Goal: Book appointment/travel/reservation

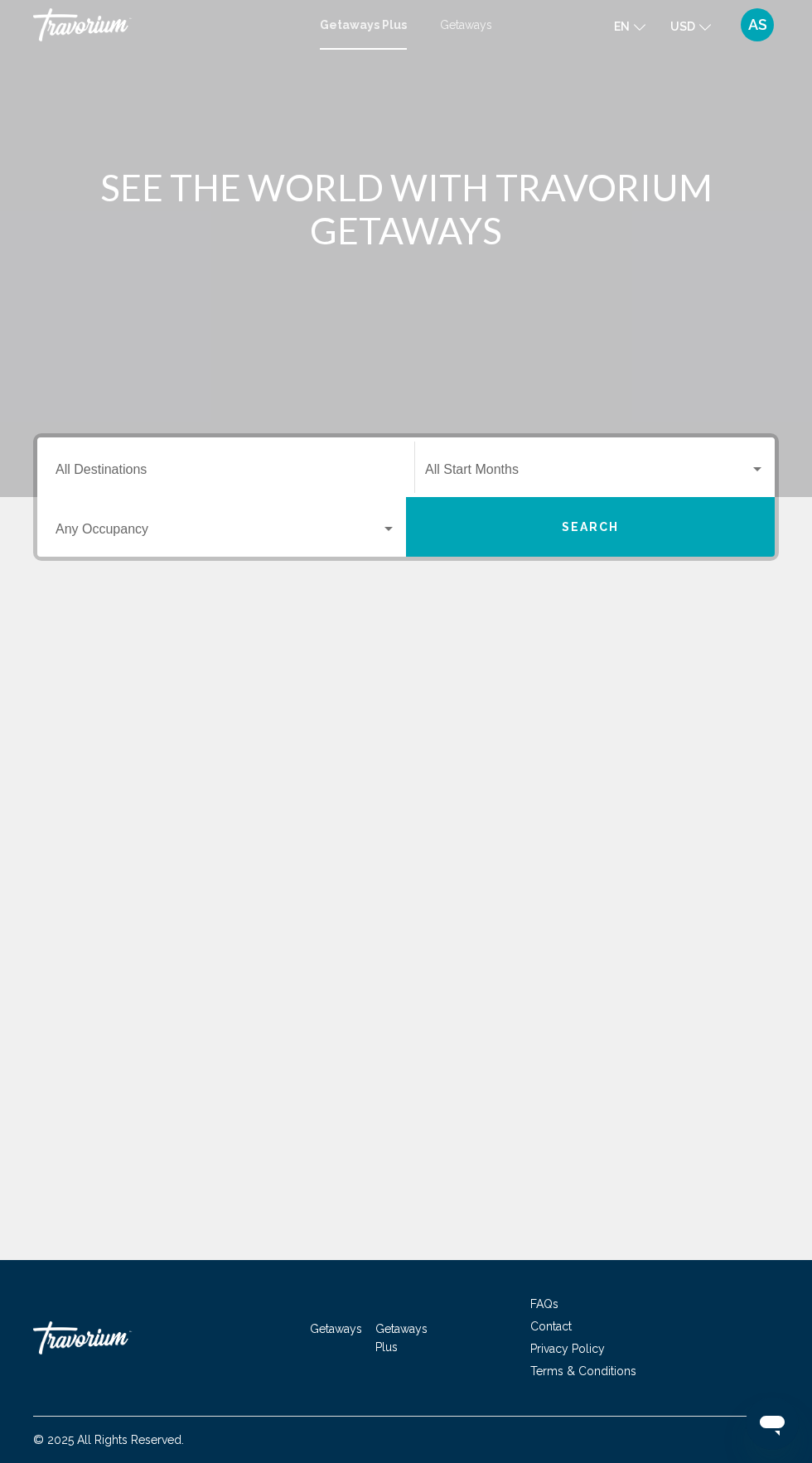
click at [282, 472] on input "Destination All Destinations" at bounding box center [226, 473] width 341 height 15
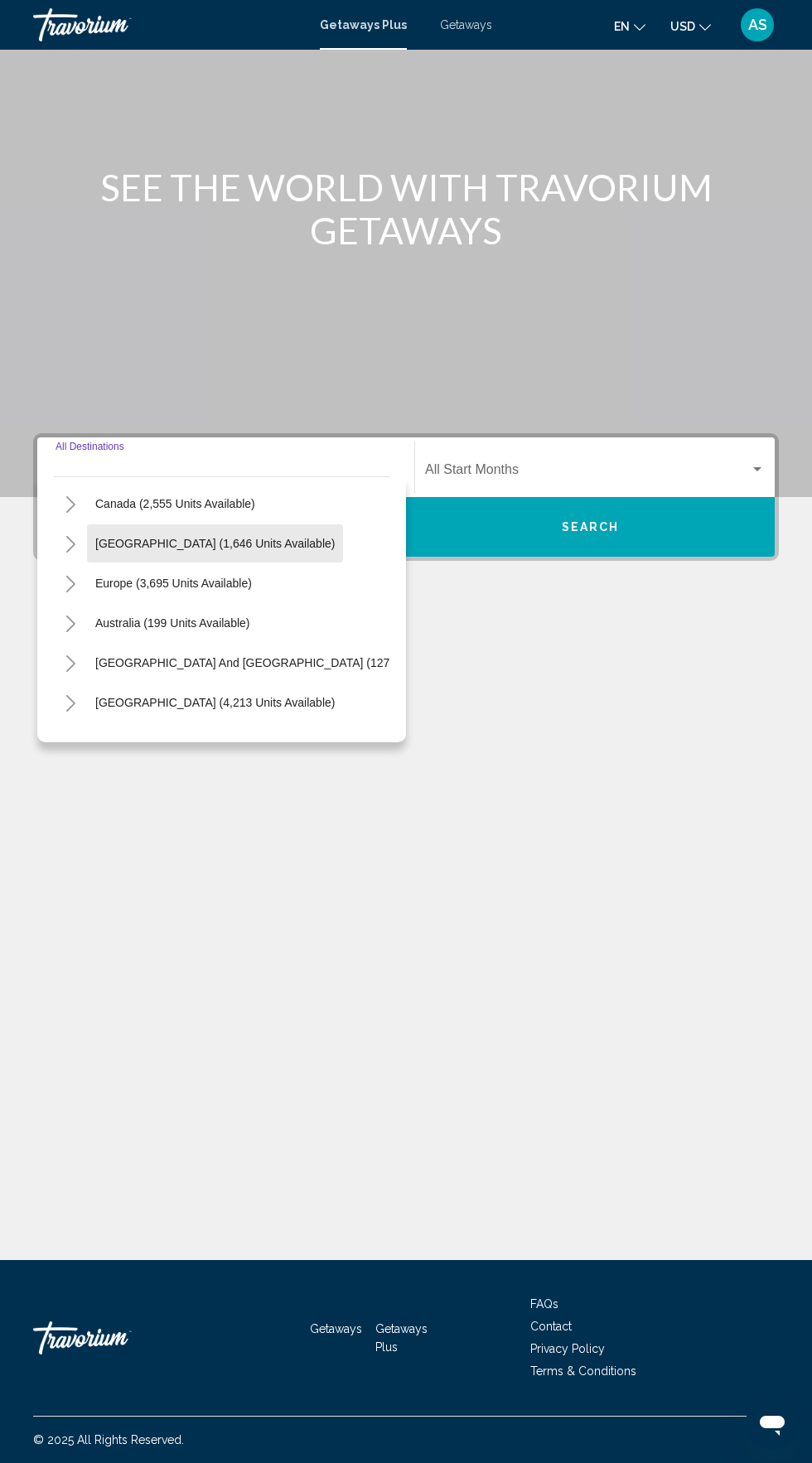
scroll to position [268, 0]
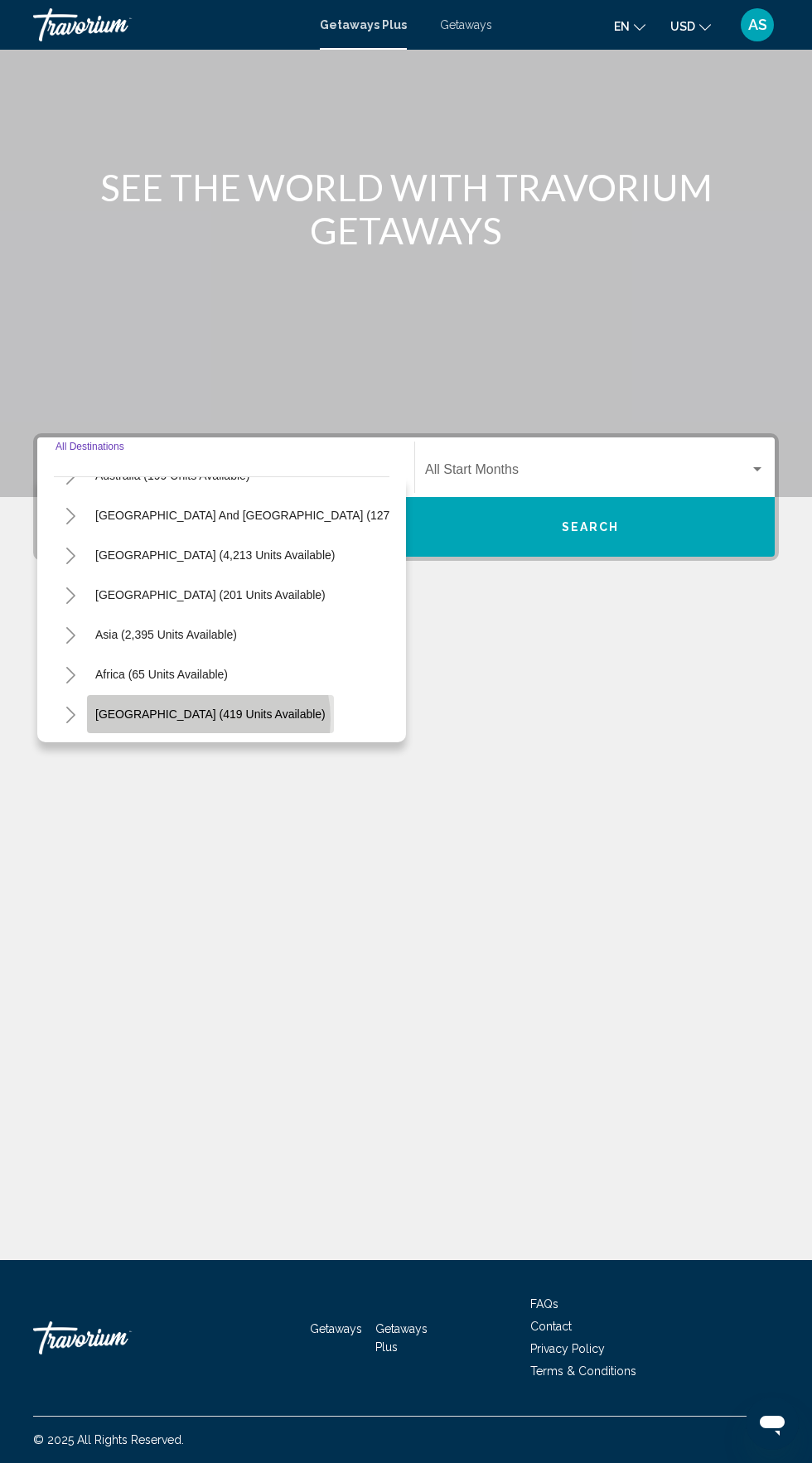
click at [207, 707] on span "[GEOGRAPHIC_DATA] (419 units available)" at bounding box center [210, 713] width 230 height 14
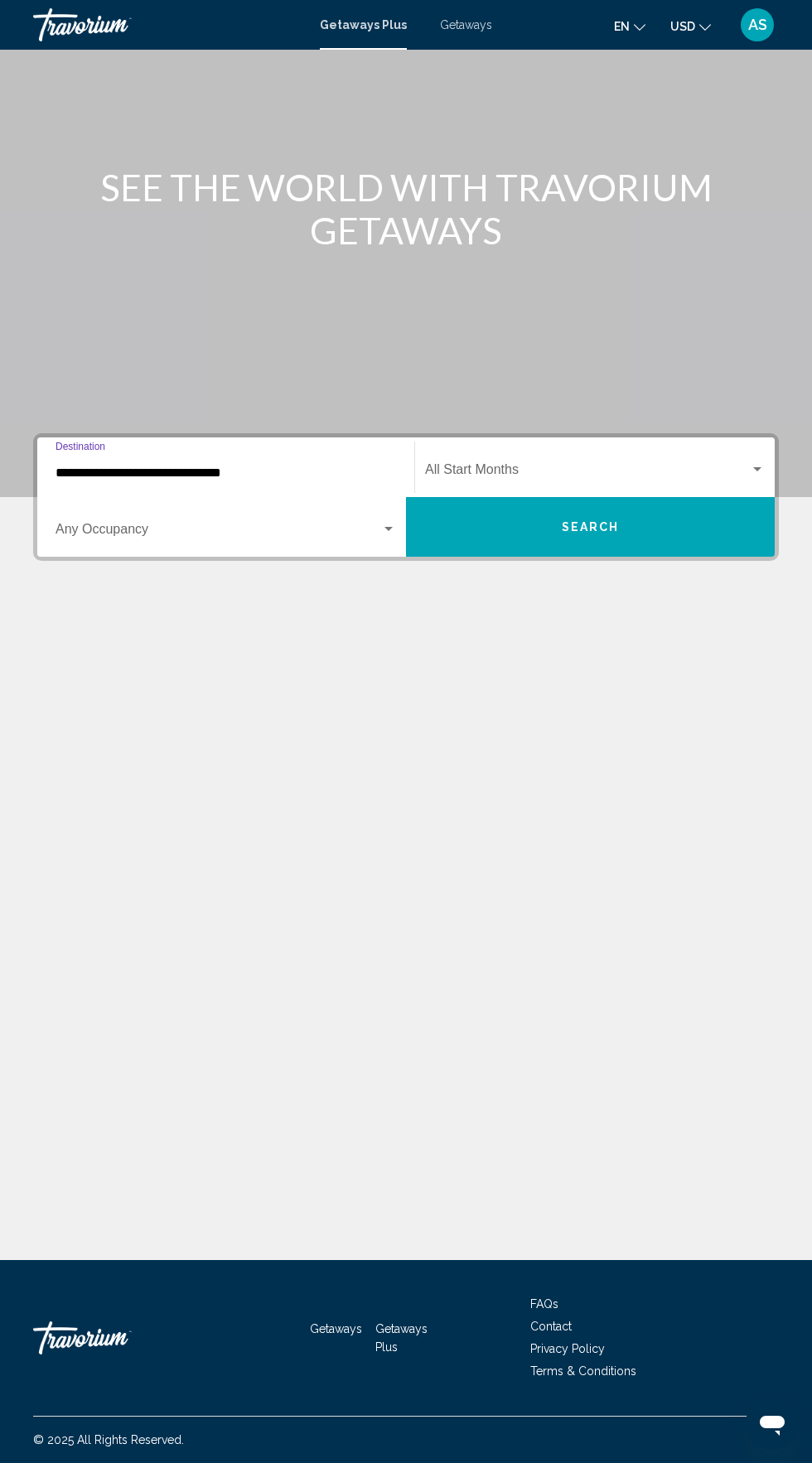
click at [255, 466] on input "**********" at bounding box center [226, 473] width 341 height 15
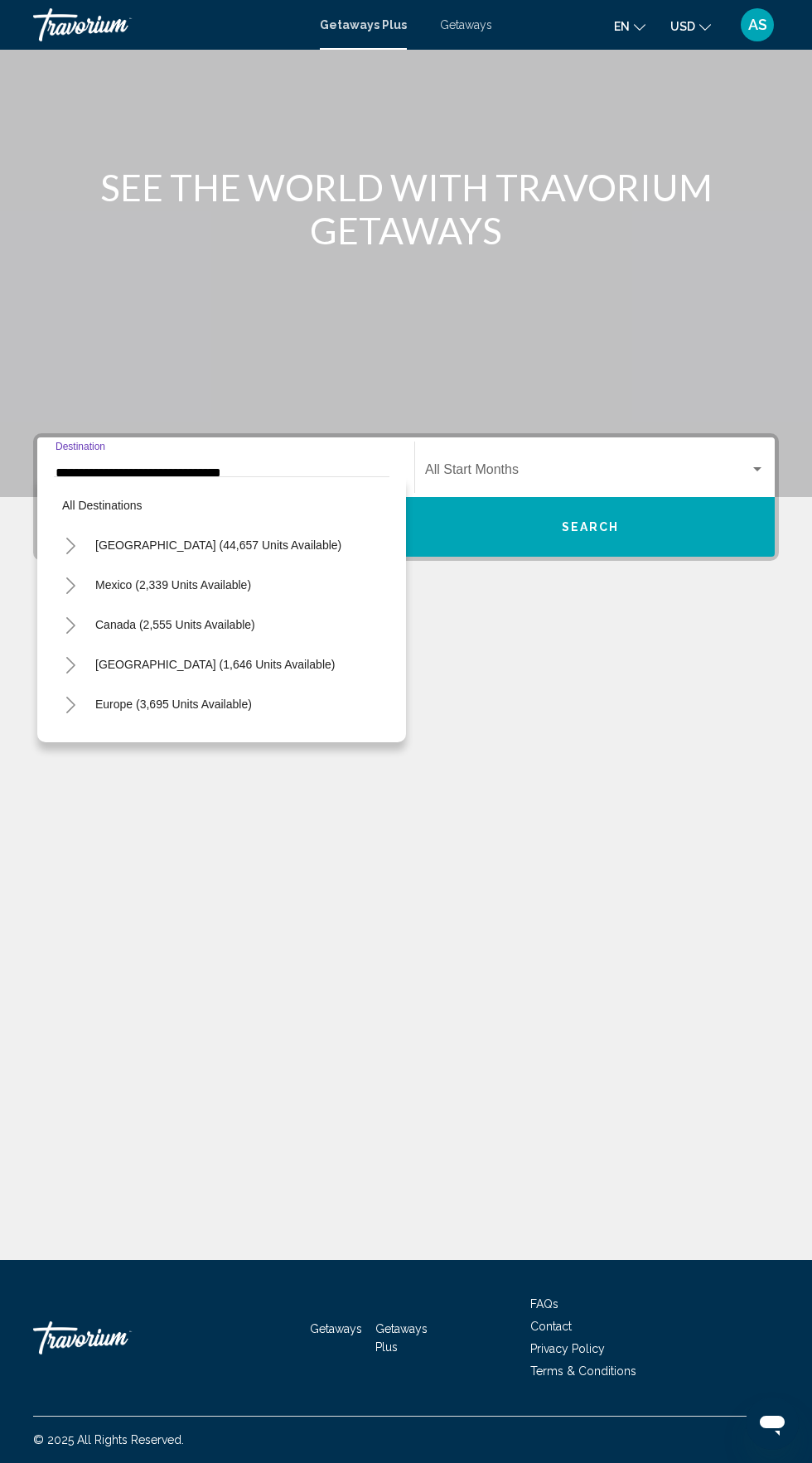
scroll to position [377, 0]
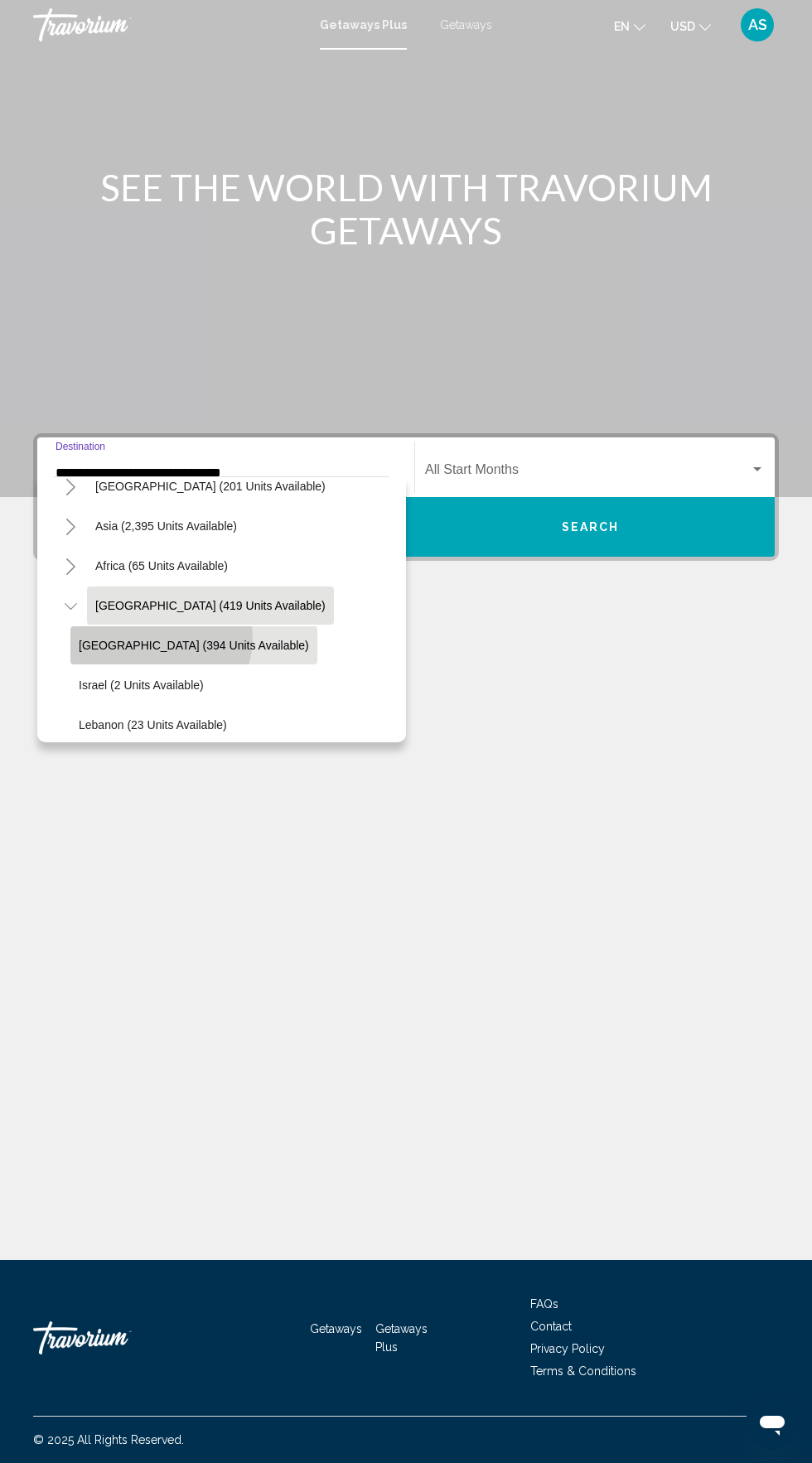
click at [159, 644] on span "[GEOGRAPHIC_DATA] (394 units available)" at bounding box center [194, 645] width 230 height 14
type input "**********"
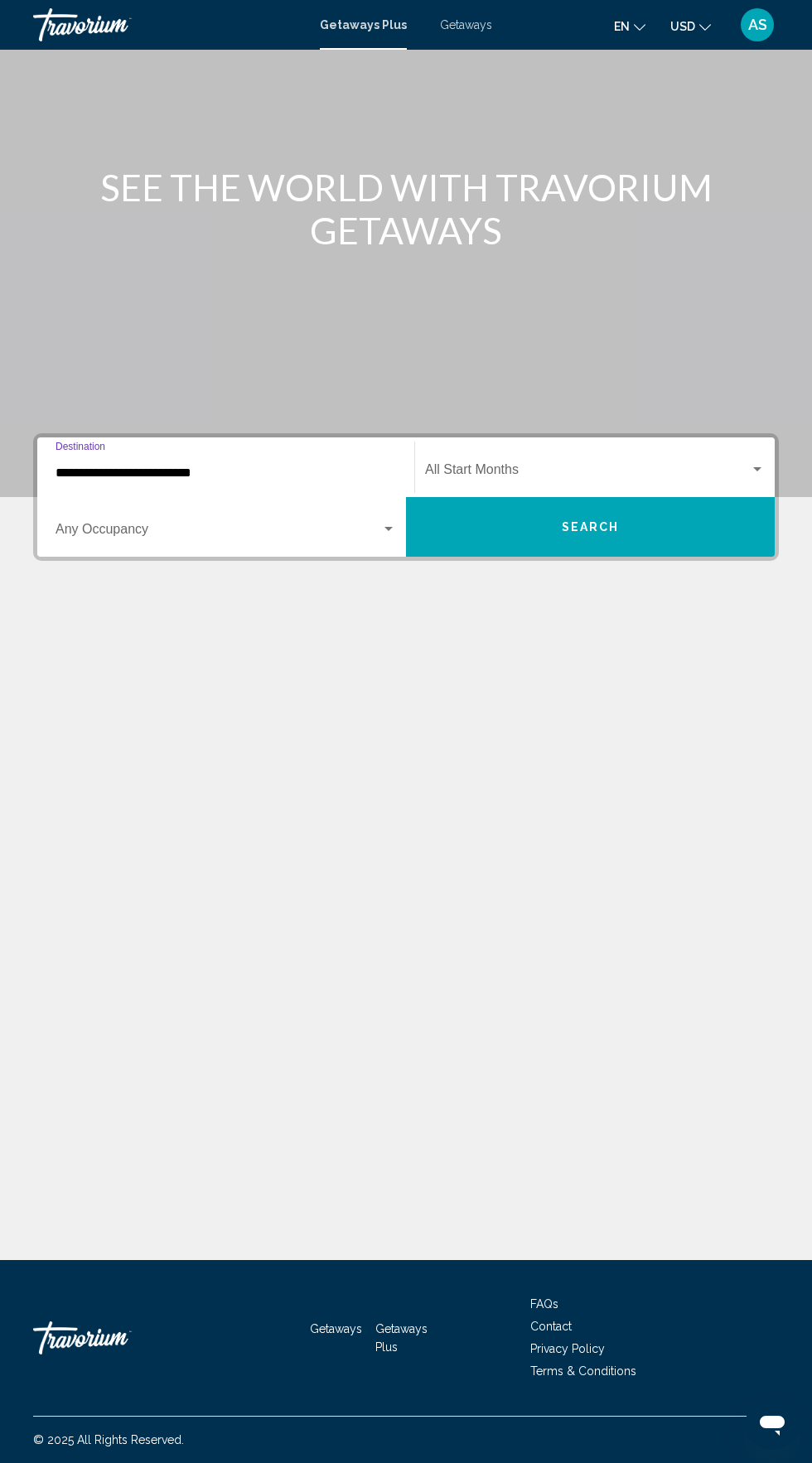
scroll to position [126, 0]
click at [587, 466] on span "Search widget" at bounding box center [587, 473] width 324 height 15
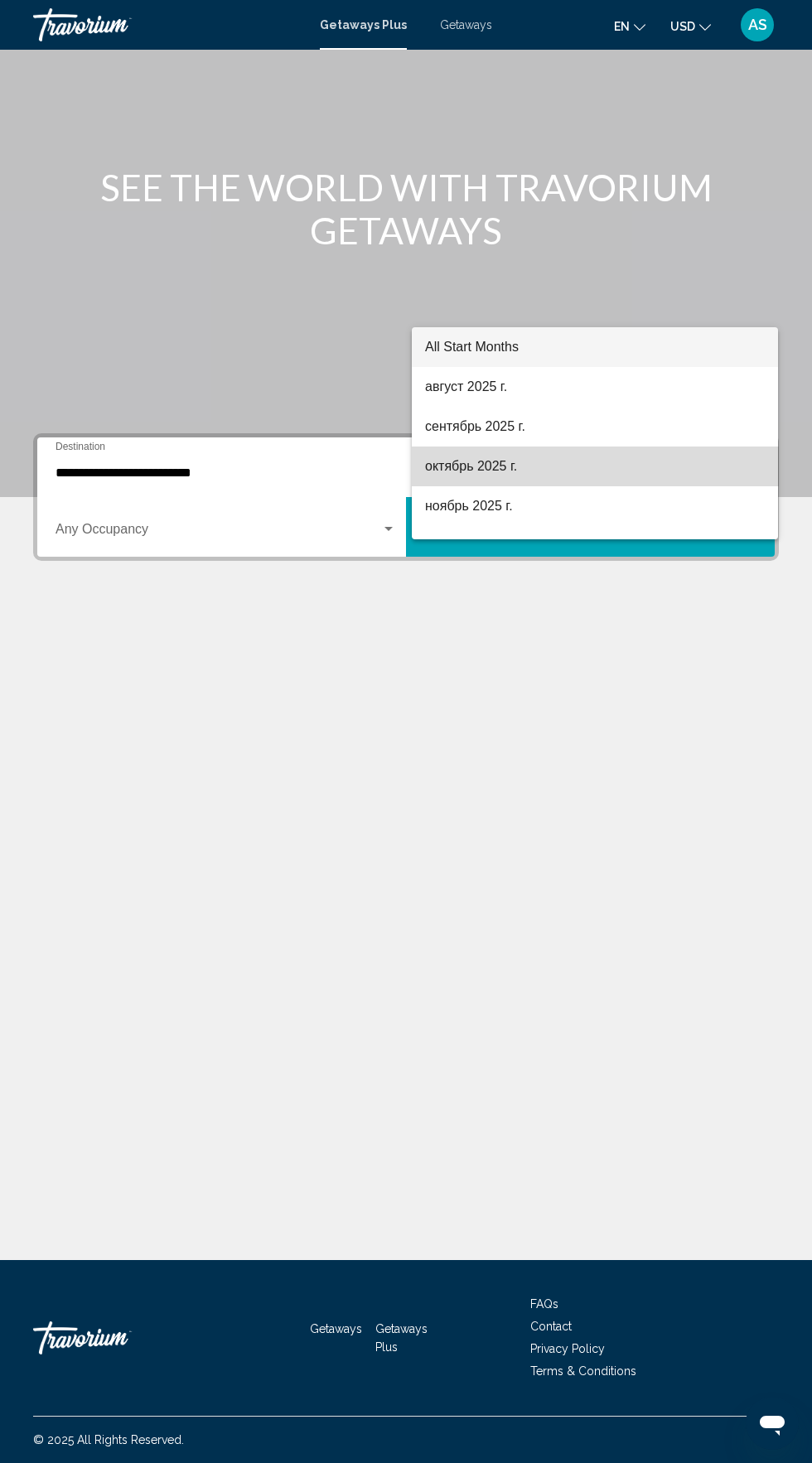
click at [612, 451] on span "октябрь 2025 г." at bounding box center [594, 467] width 340 height 40
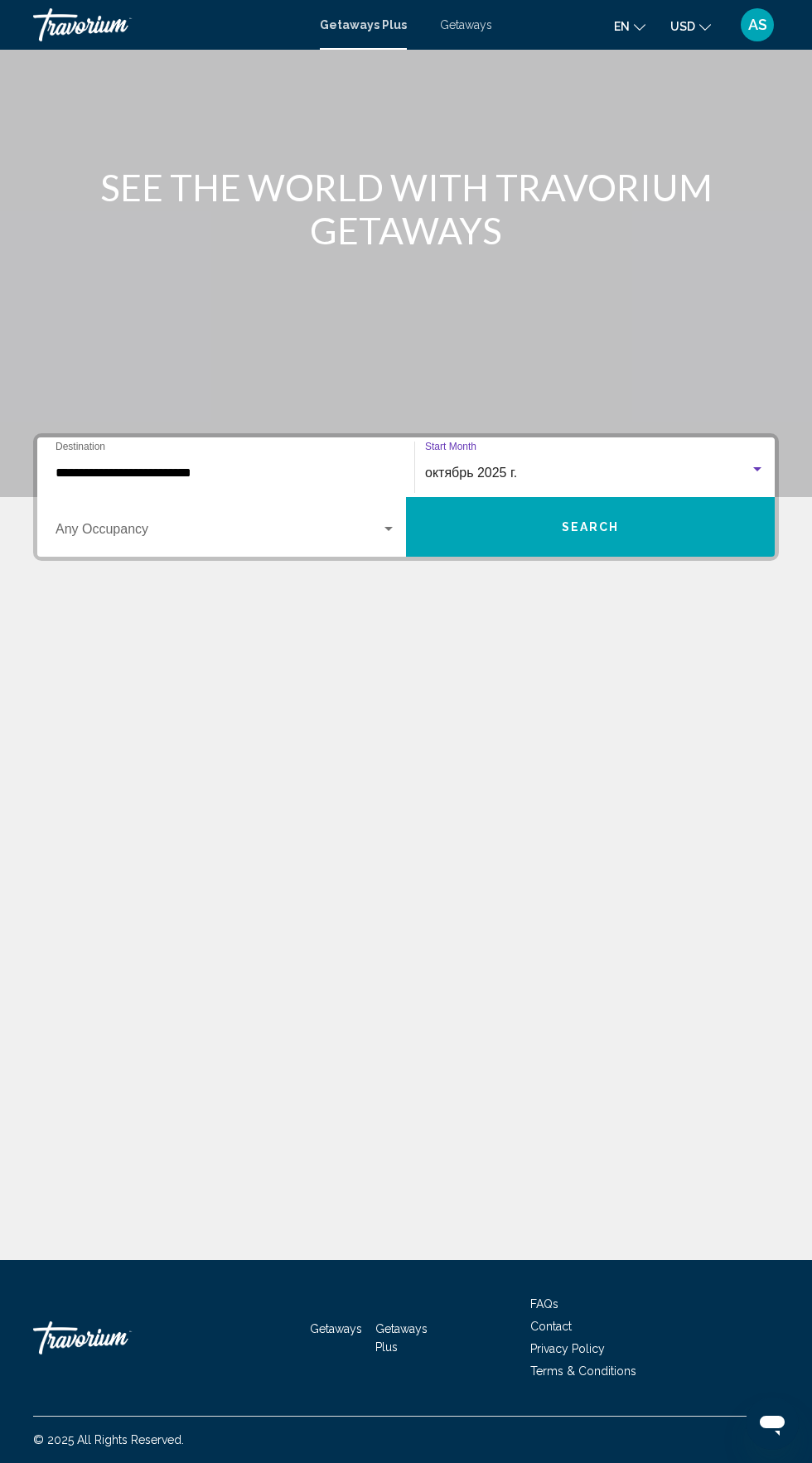
click at [604, 466] on div "октябрь 2025 г." at bounding box center [587, 473] width 324 height 15
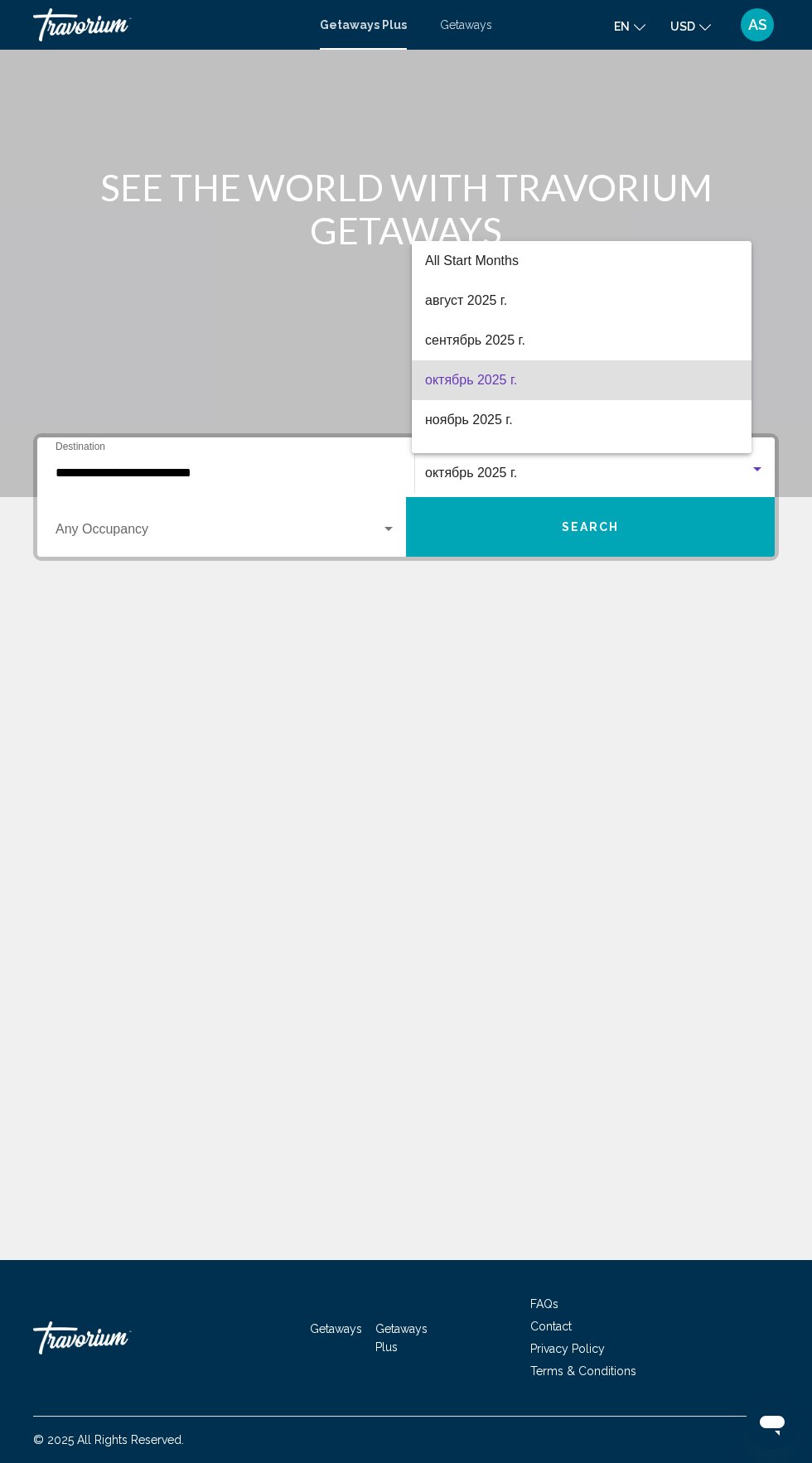
scroll to position [34, 0]
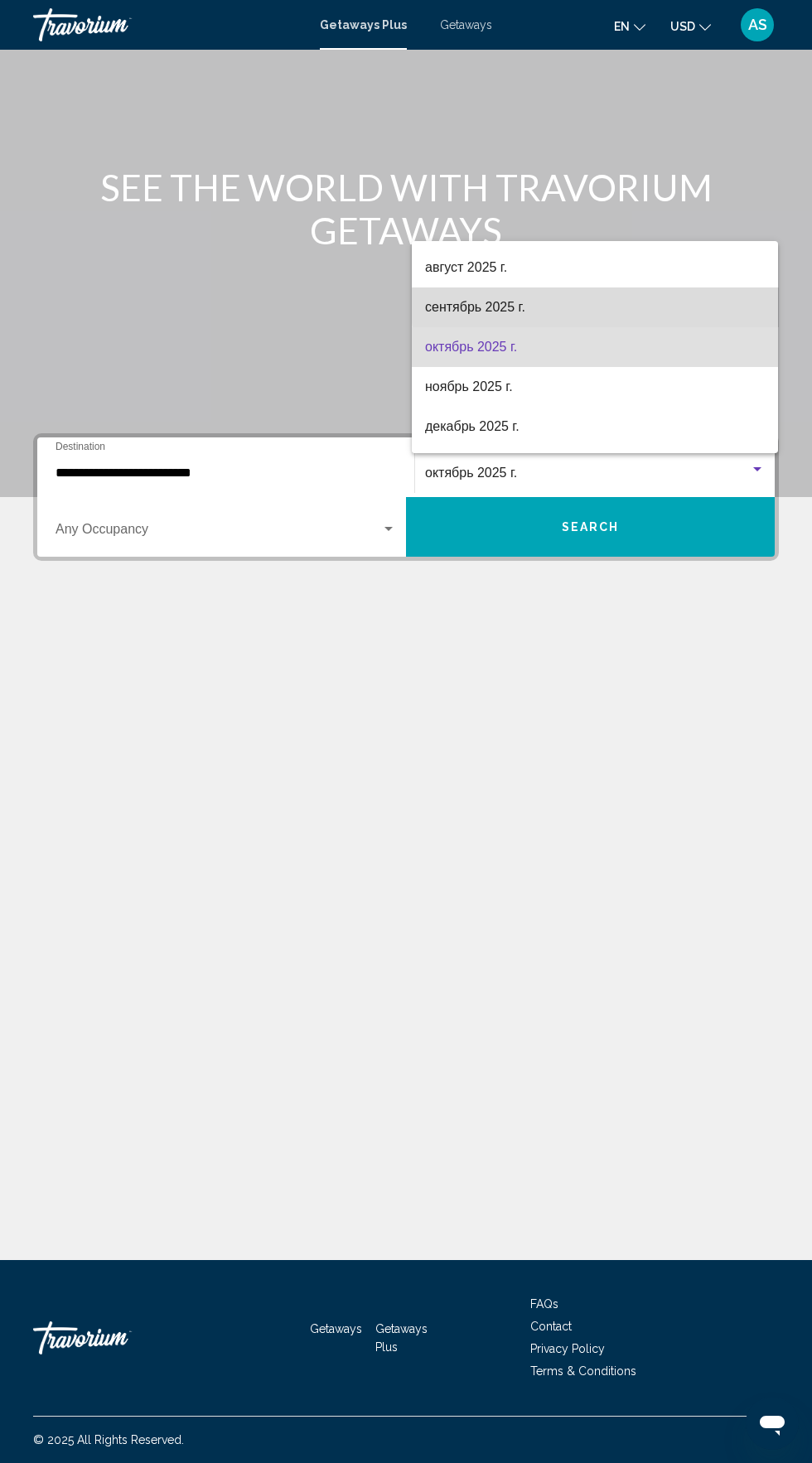
click at [620, 305] on span "сентябрь 2025 г." at bounding box center [594, 307] width 340 height 40
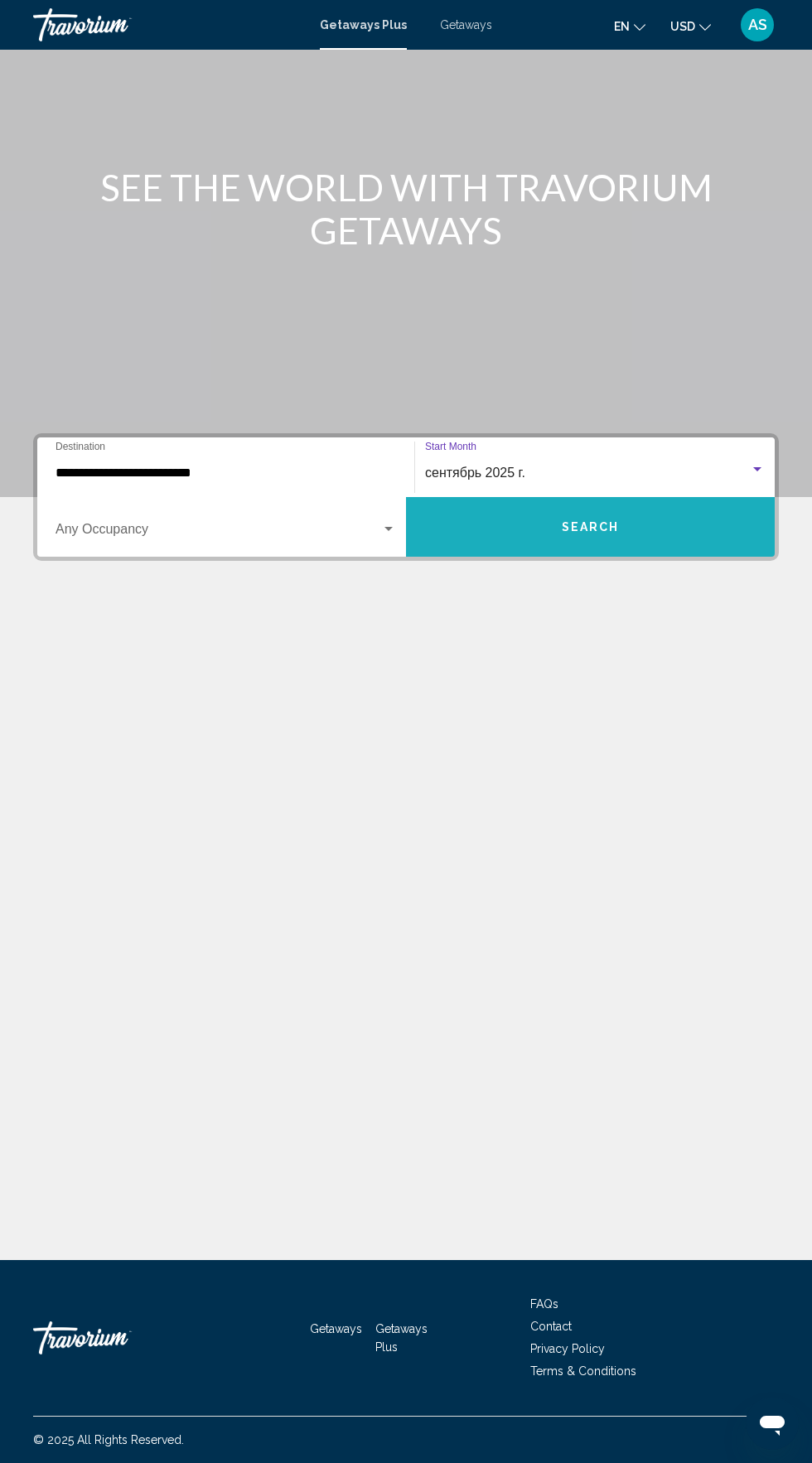
click at [577, 521] on span "Search" at bounding box center [591, 528] width 58 height 14
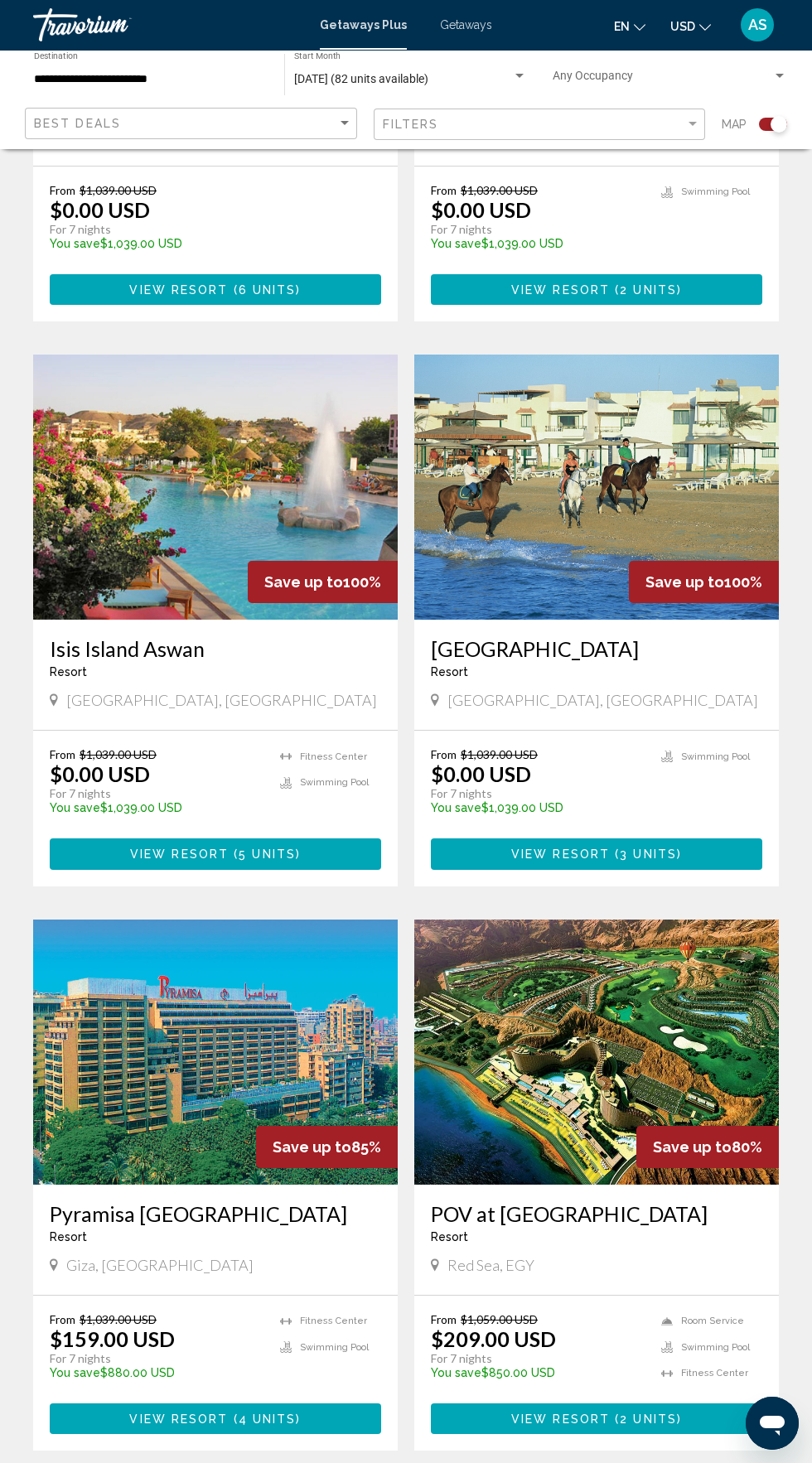
scroll to position [2636, 0]
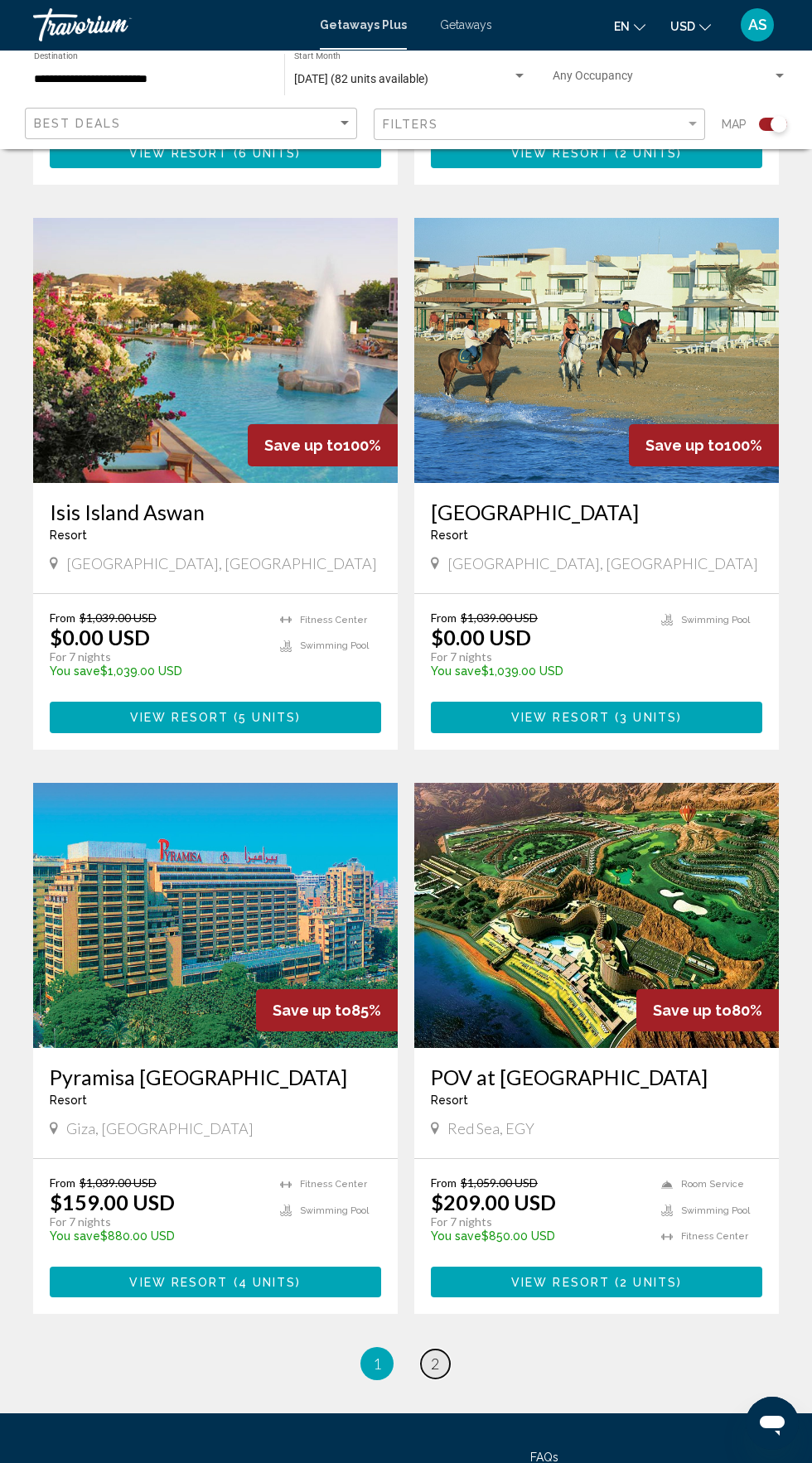
click at [430, 1354] on span "2" at bounding box center [434, 1363] width 8 height 18
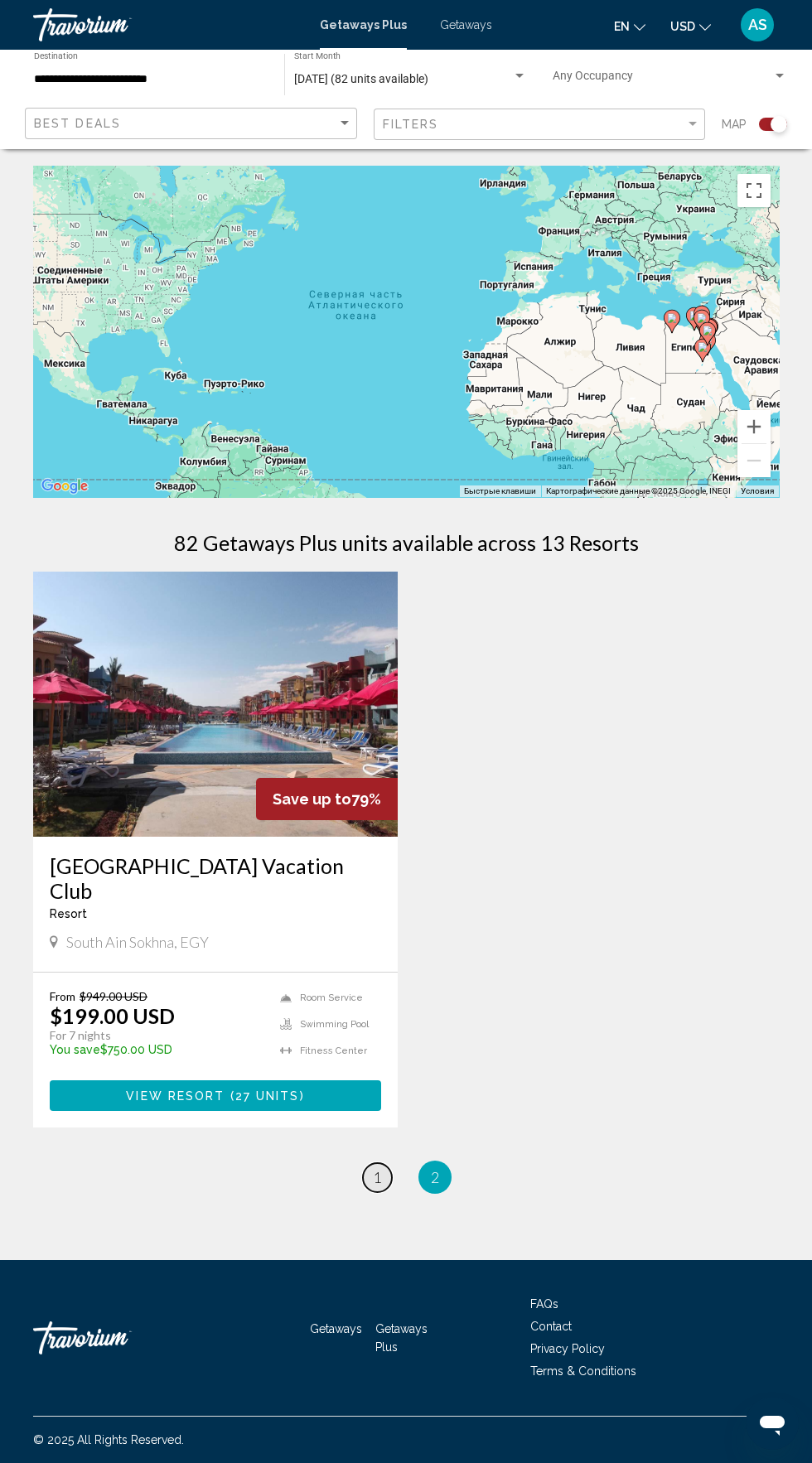
click at [377, 1167] on span "1" at bounding box center [376, 1177] width 8 height 18
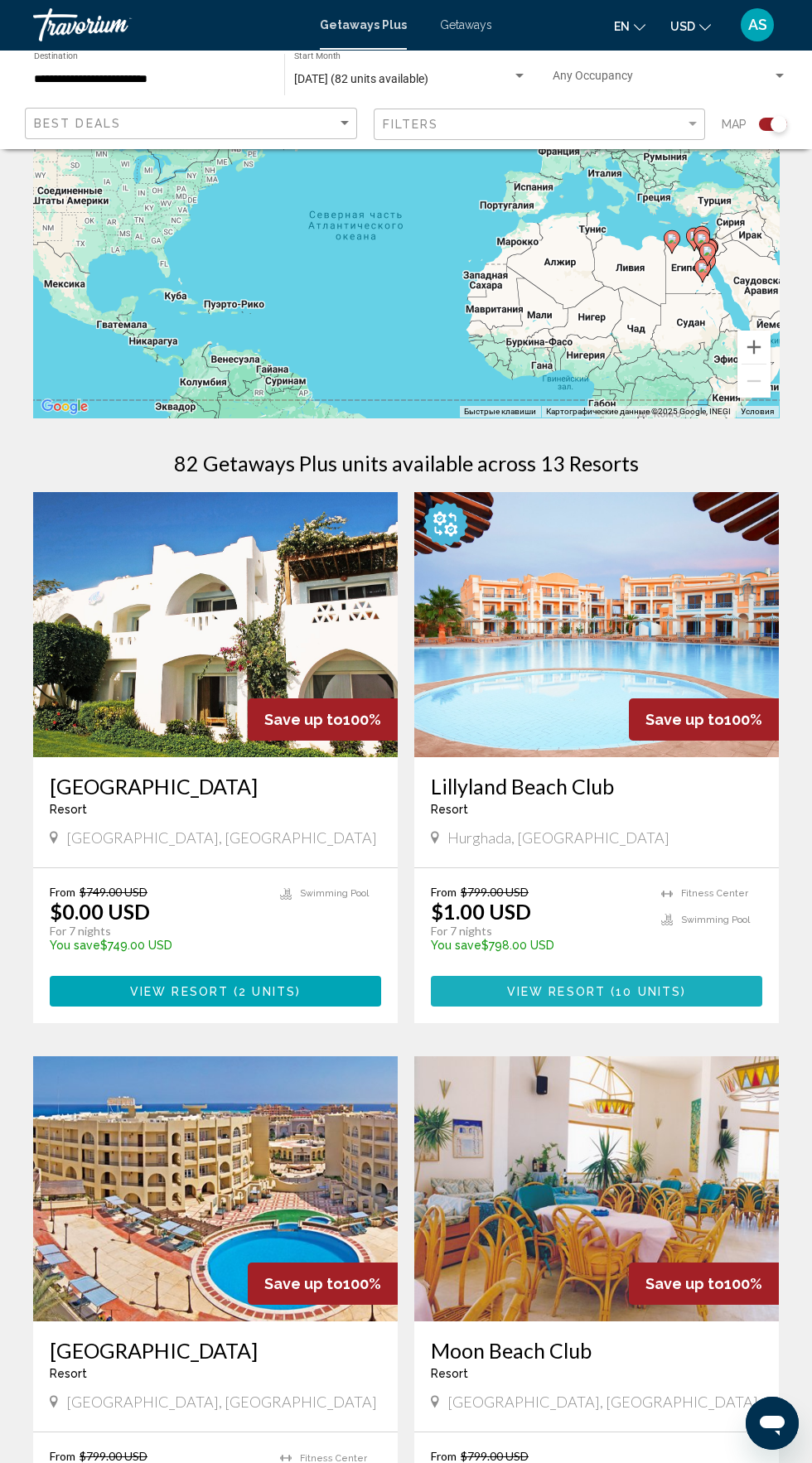
scroll to position [53, 0]
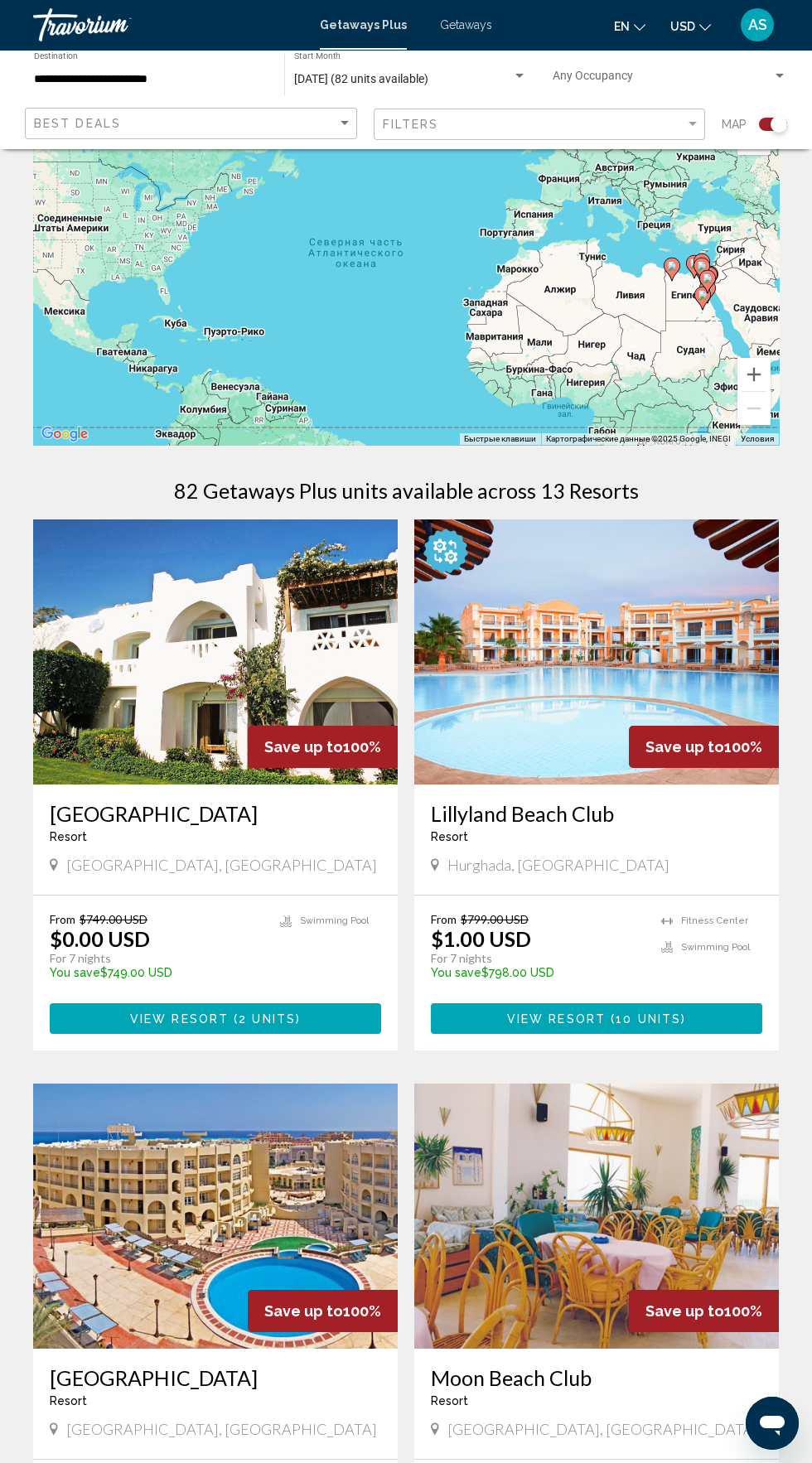
click at [272, 813] on h3 "[GEOGRAPHIC_DATA]" at bounding box center [216, 813] width 332 height 24
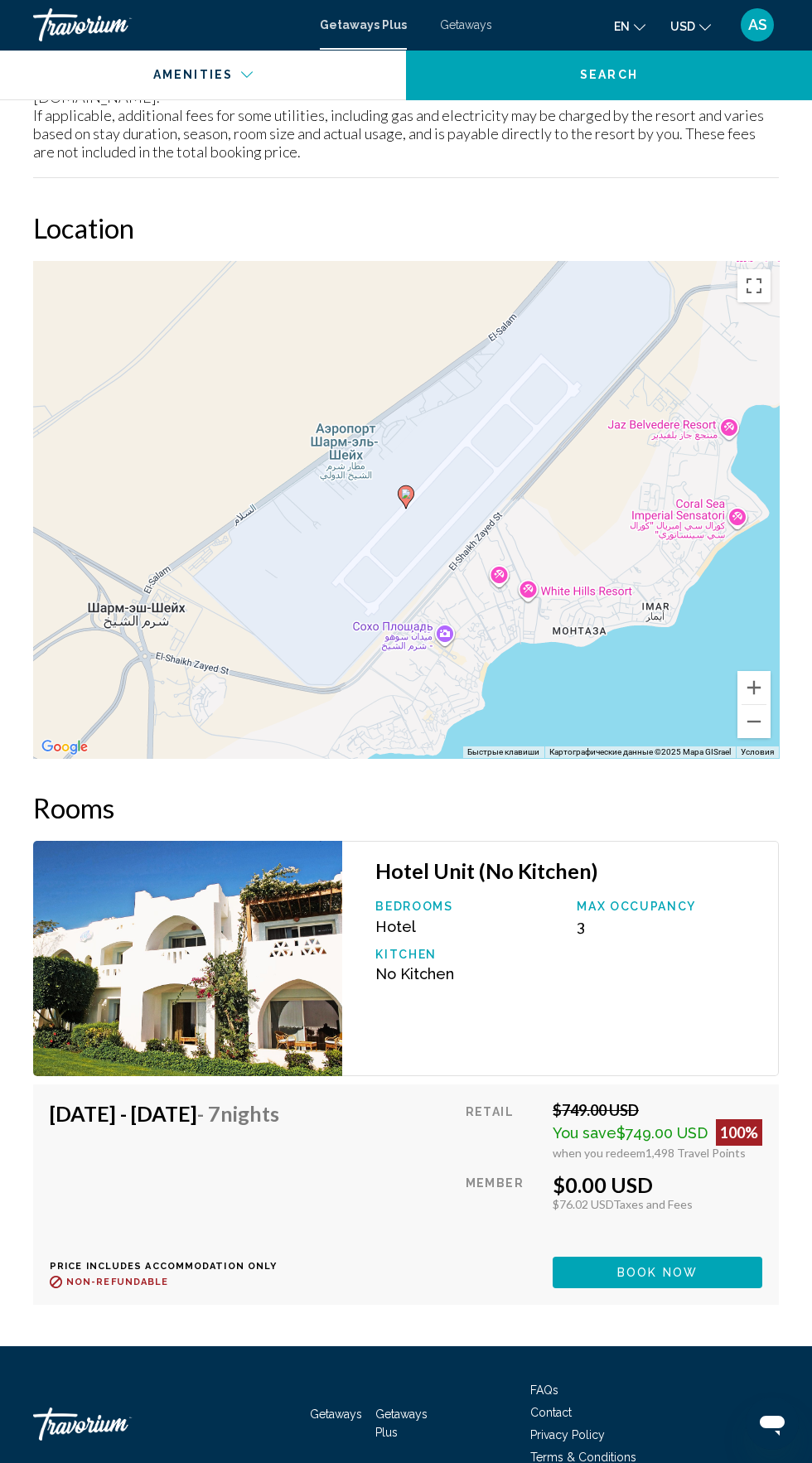
scroll to position [2263, 0]
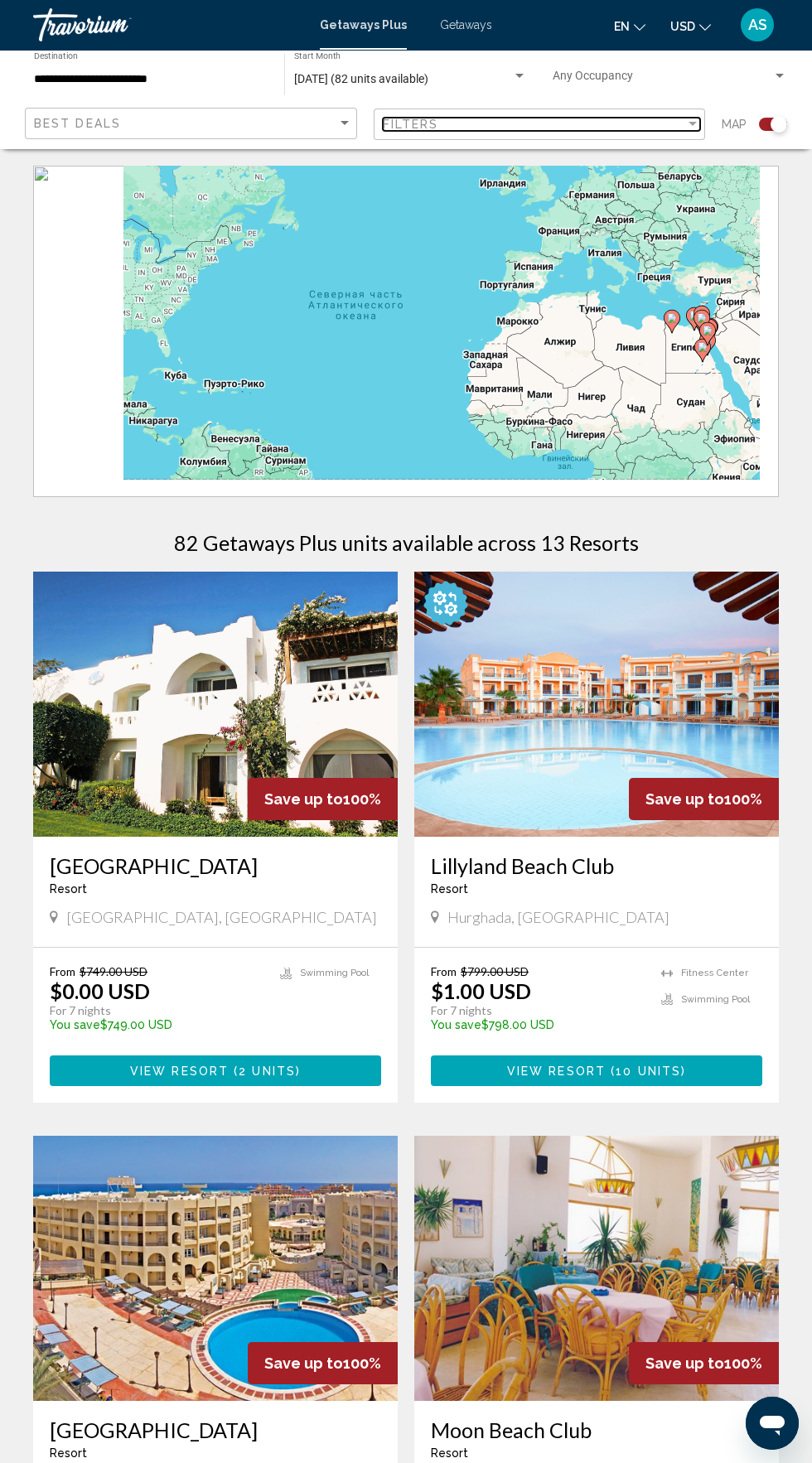
click at [642, 118] on div "Filters" at bounding box center [534, 124] width 303 height 14
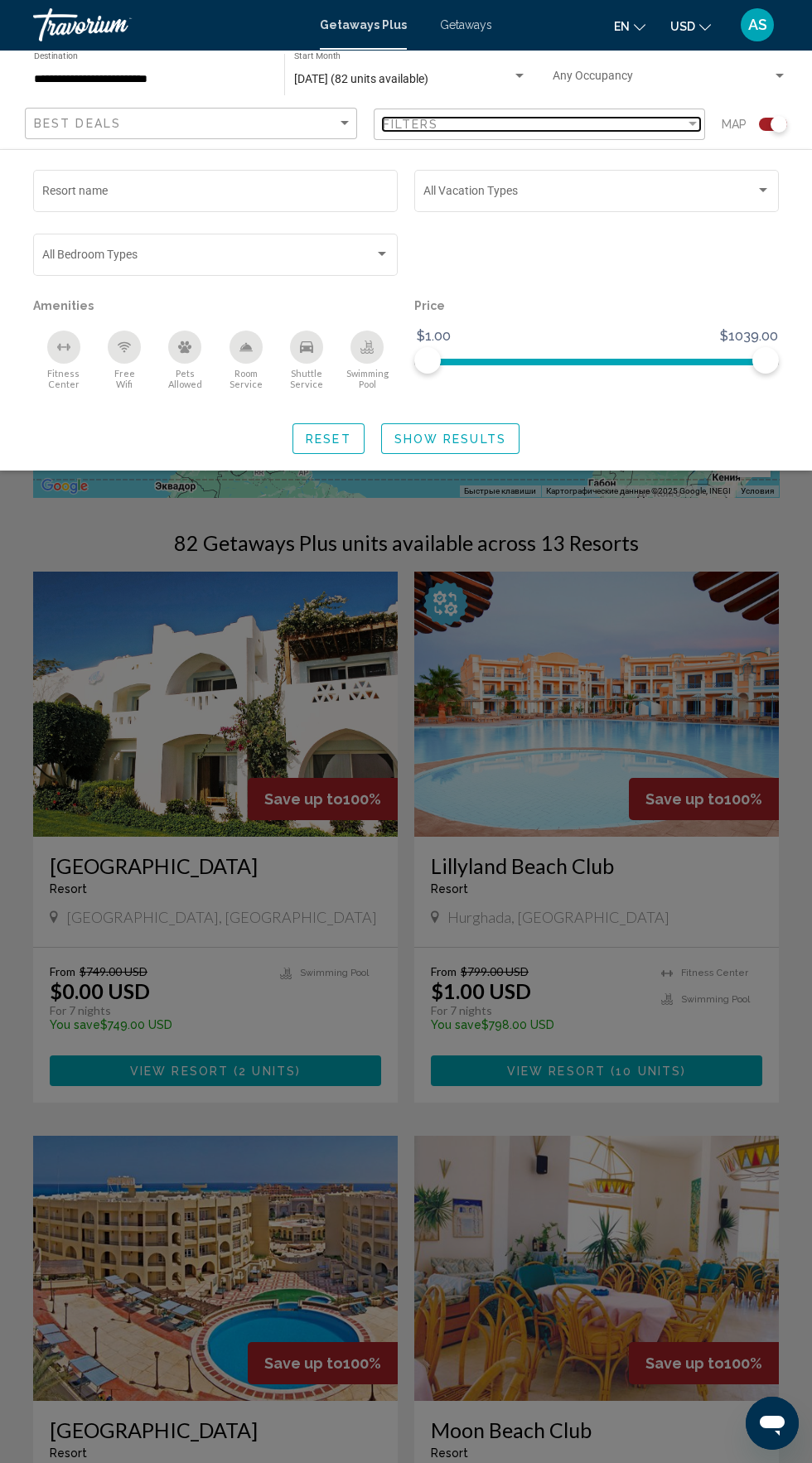
click at [629, 124] on div "Filters" at bounding box center [534, 124] width 303 height 14
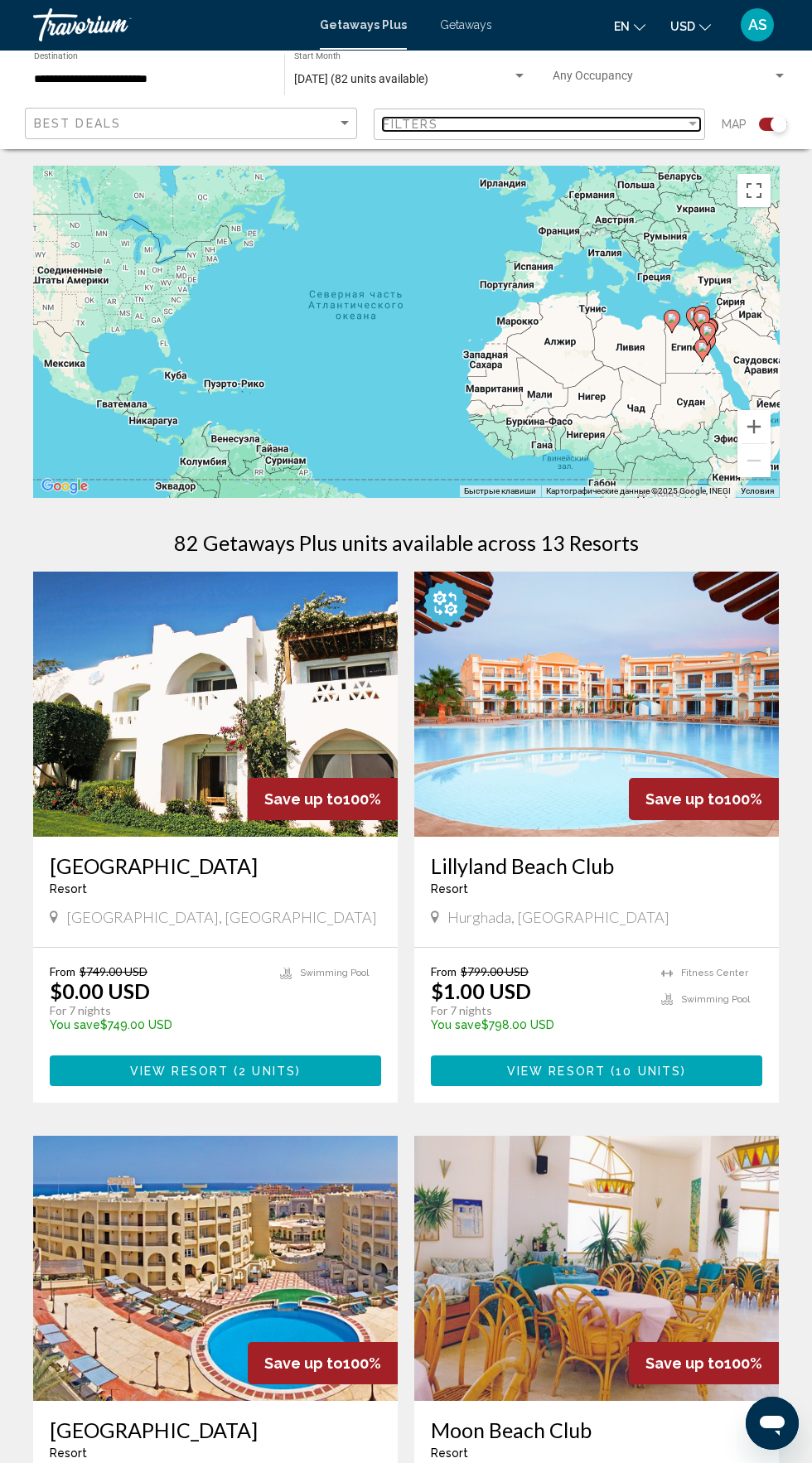
click at [667, 125] on div "Filters" at bounding box center [534, 124] width 303 height 14
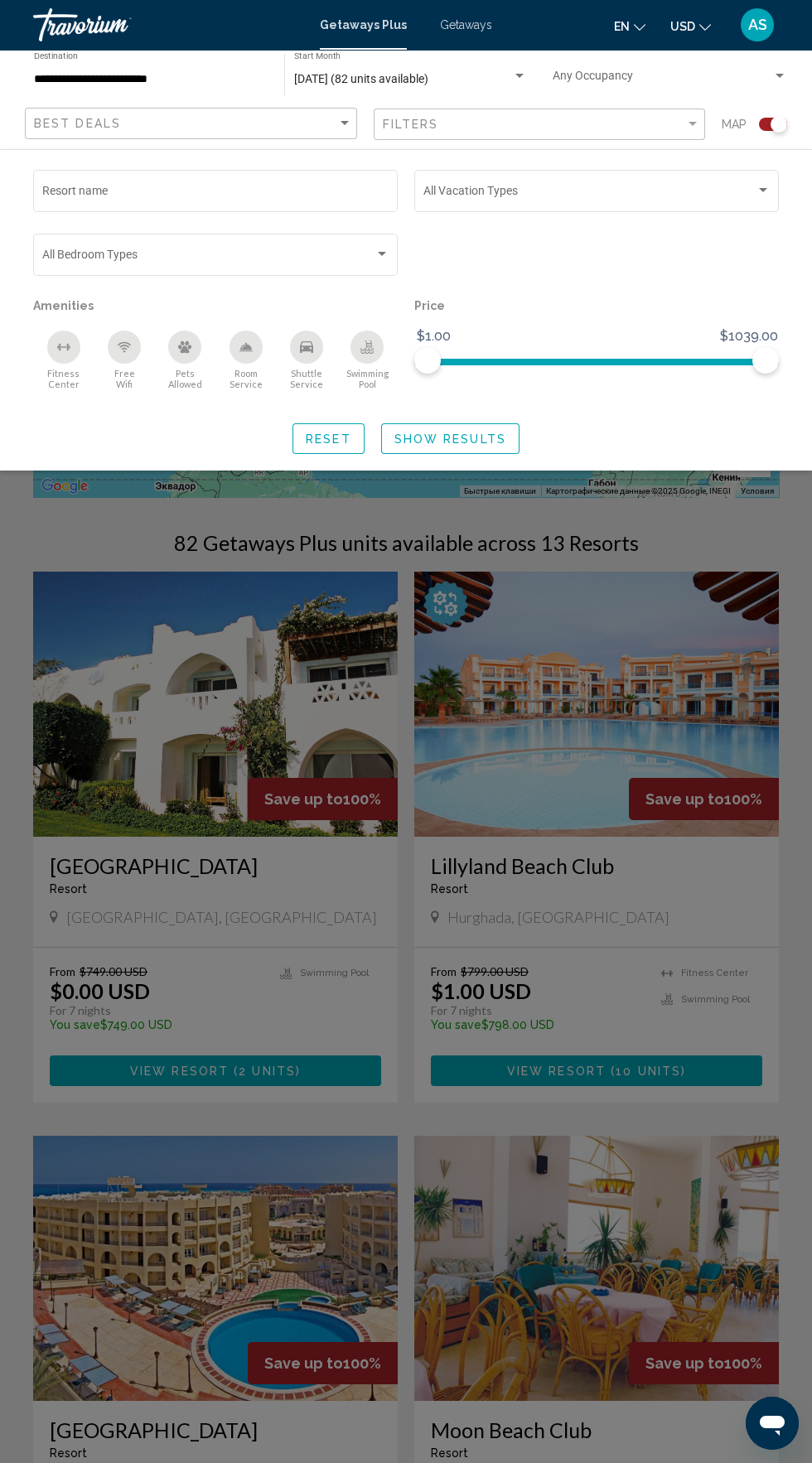
click at [651, 1042] on div "Search widget" at bounding box center [406, 856] width 812 height 1215
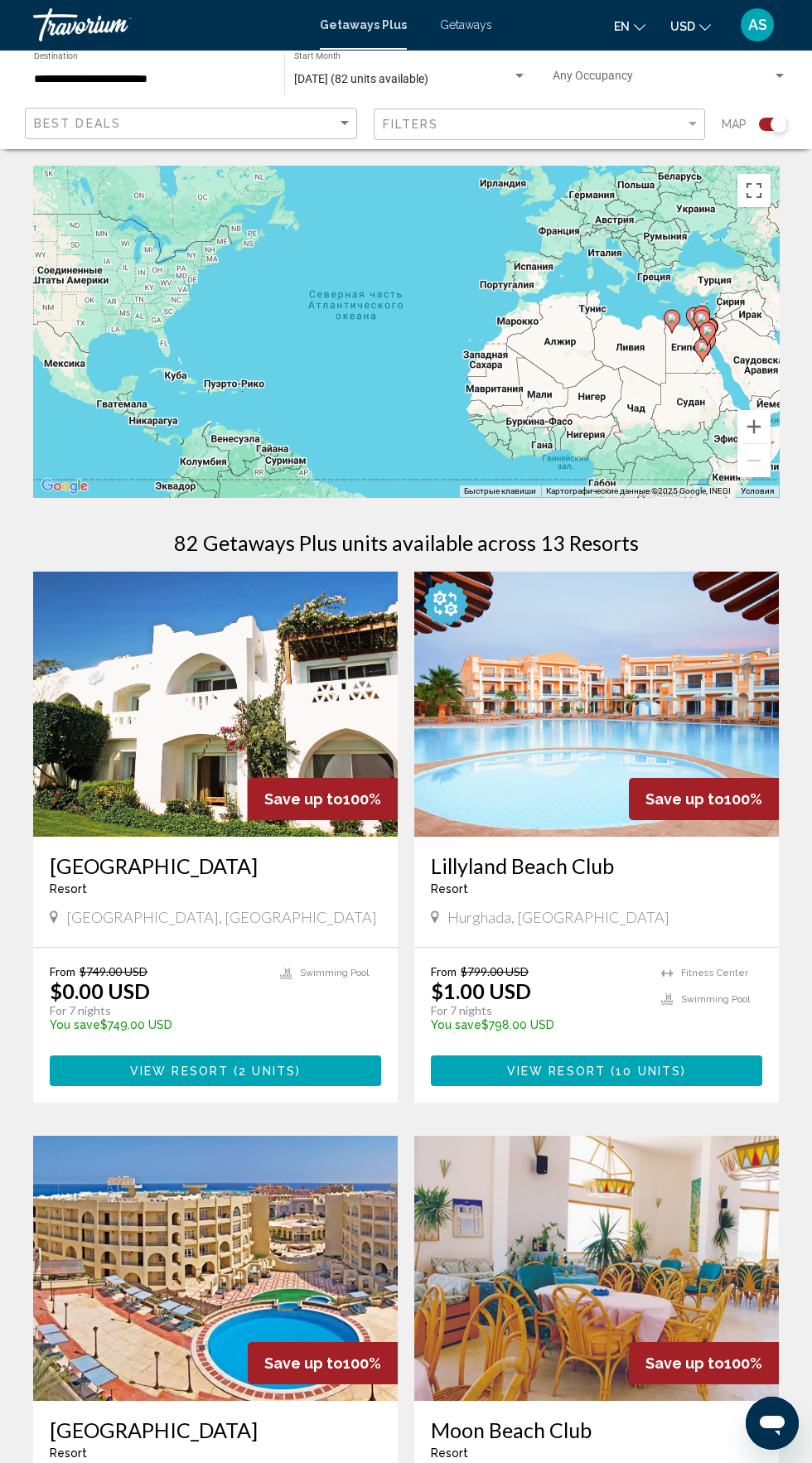
click at [428, 79] on span "[DATE] (82 units available)" at bounding box center [361, 79] width 134 height 14
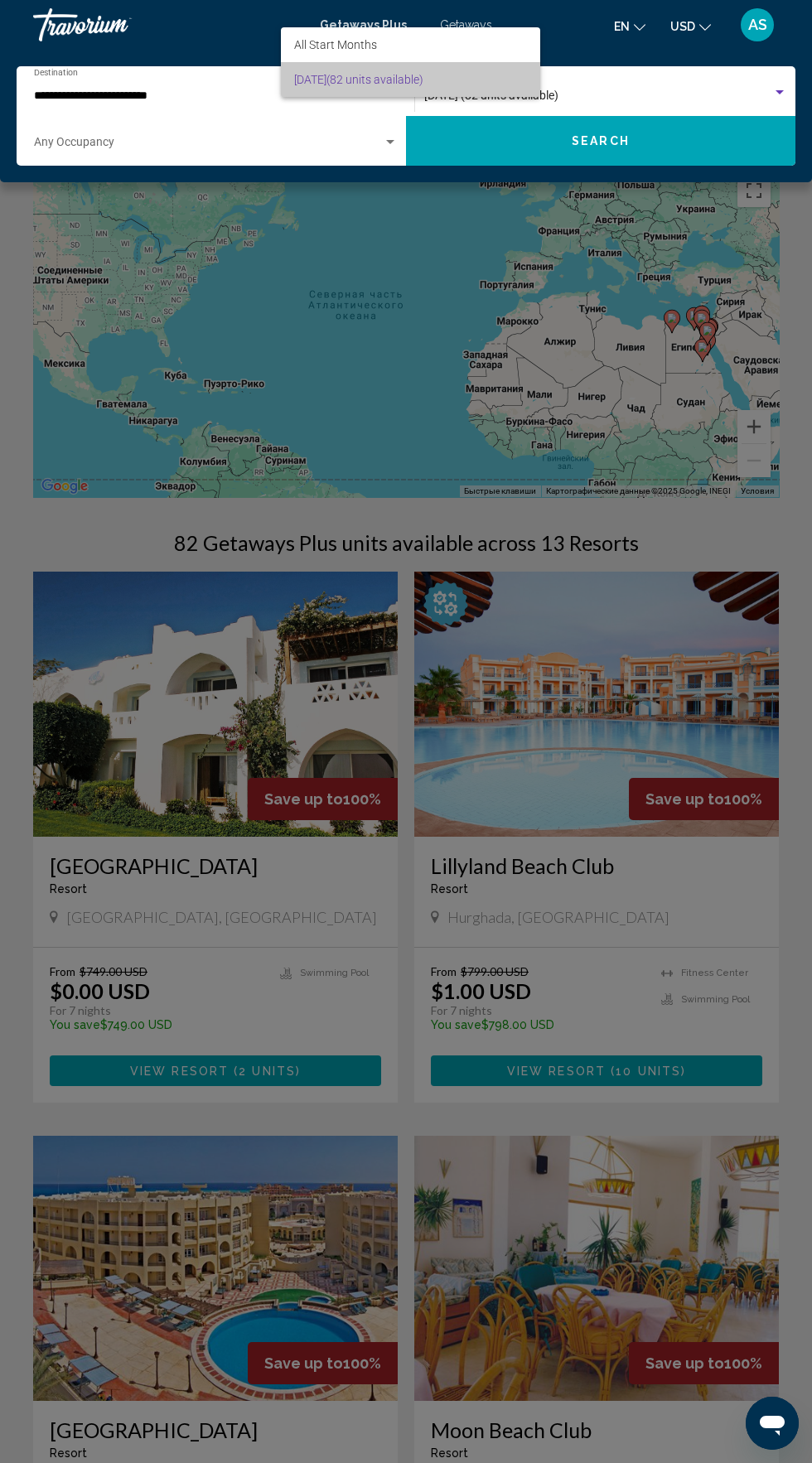
click at [498, 73] on span "[DATE] (82 units available)" at bounding box center [410, 80] width 233 height 34
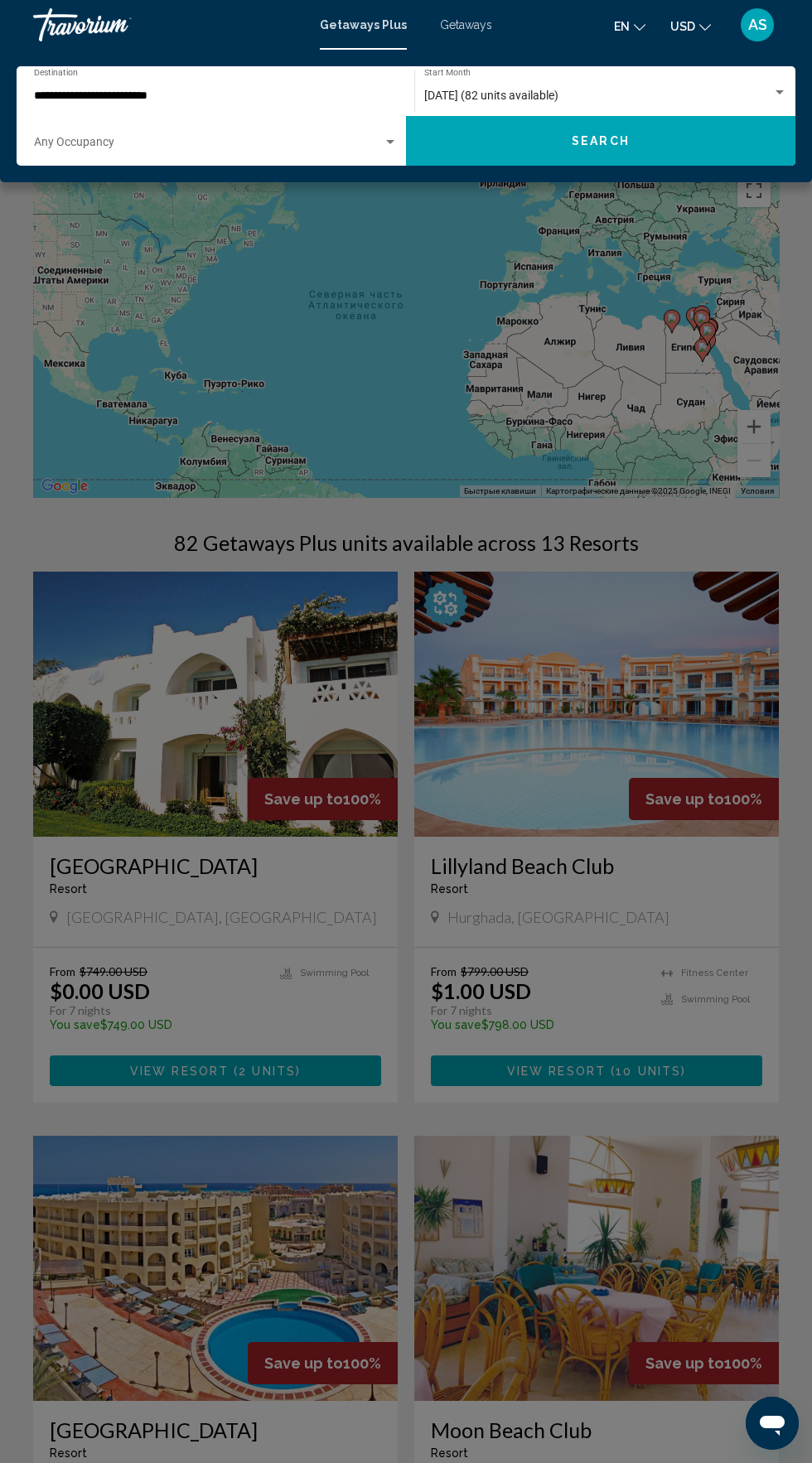
click at [614, 95] on div "[DATE] (82 units available)" at bounding box center [598, 96] width 348 height 14
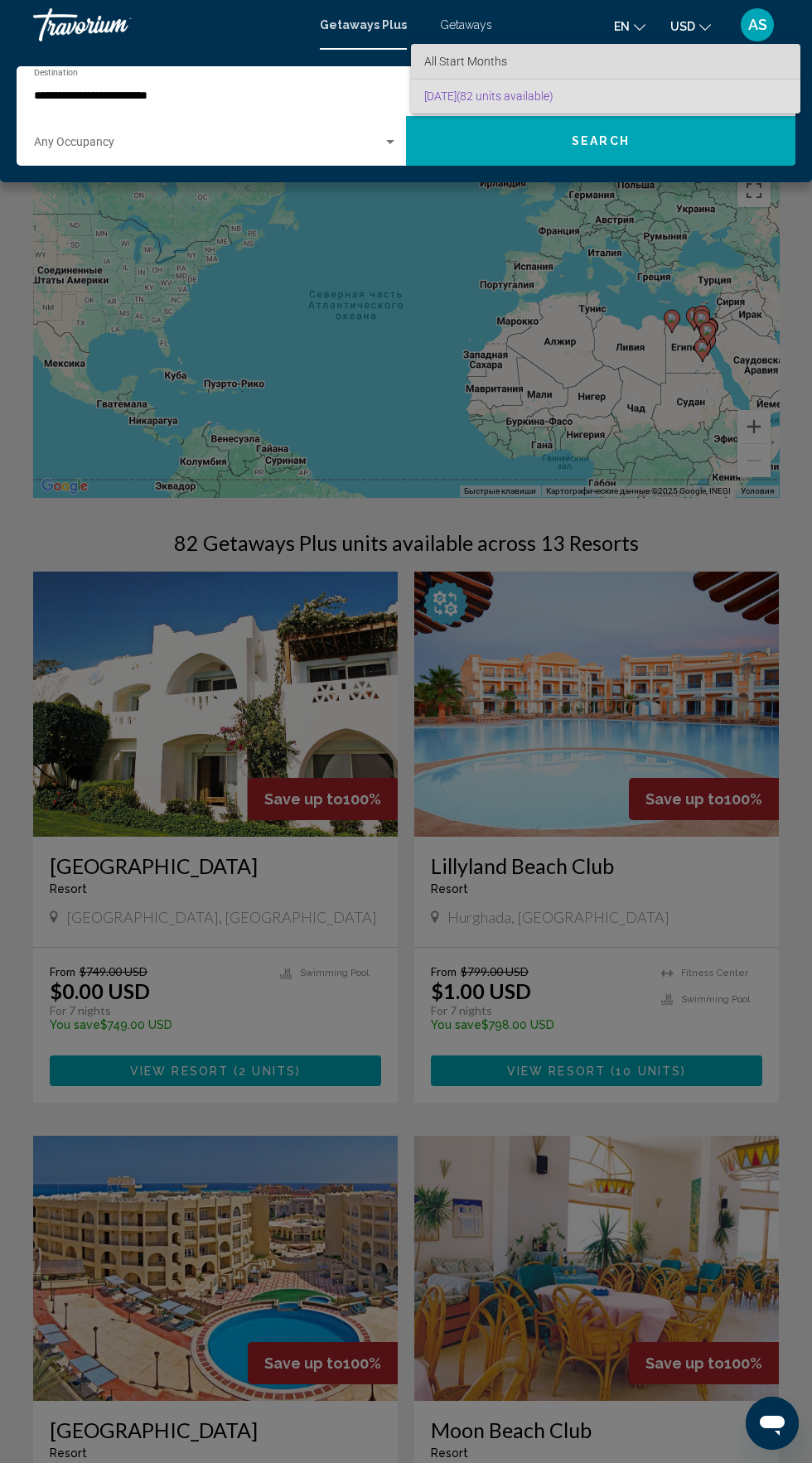
click at [617, 48] on span "All Start Months" at bounding box center [605, 61] width 362 height 34
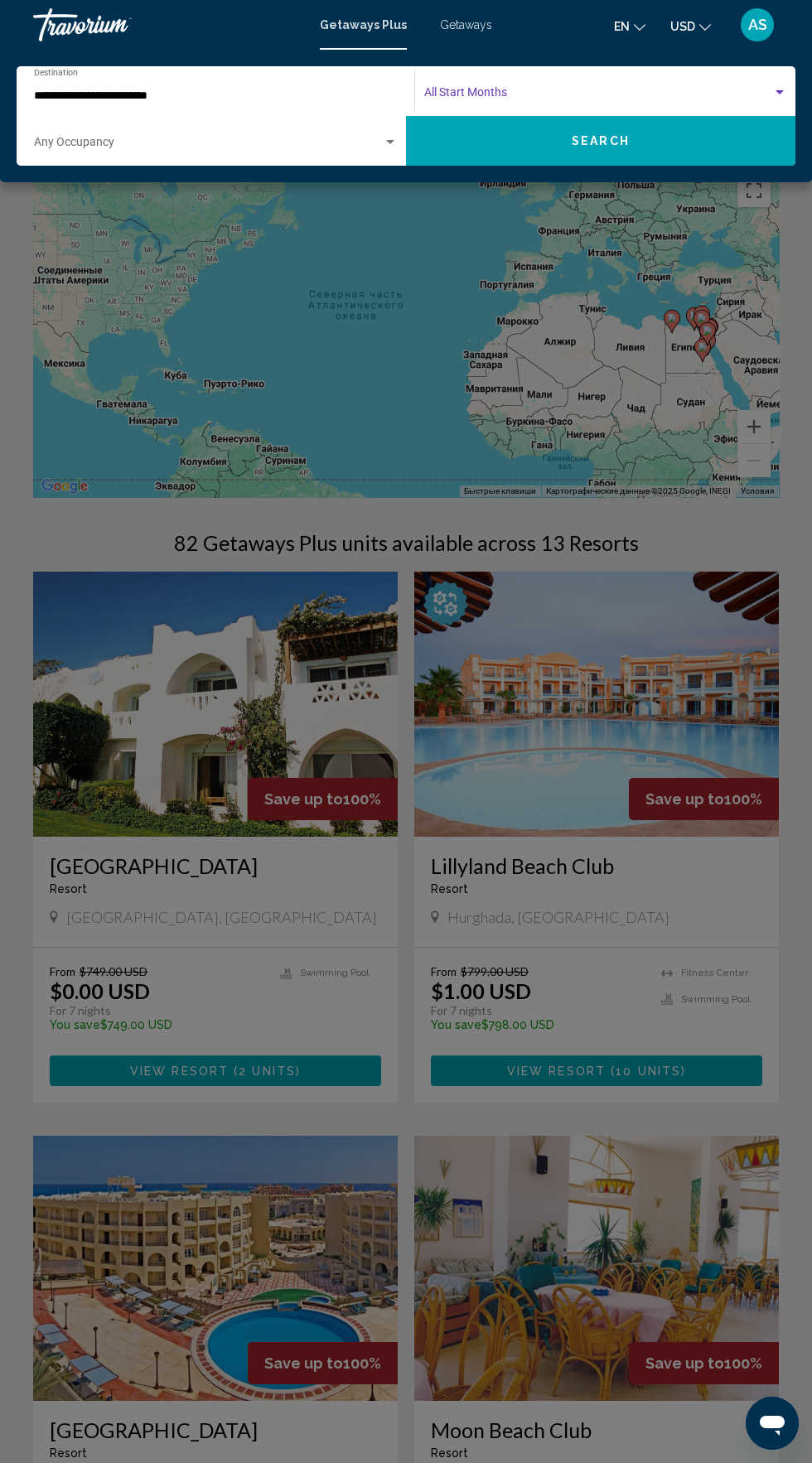
click at [739, 93] on span "Search widget" at bounding box center [598, 96] width 348 height 14
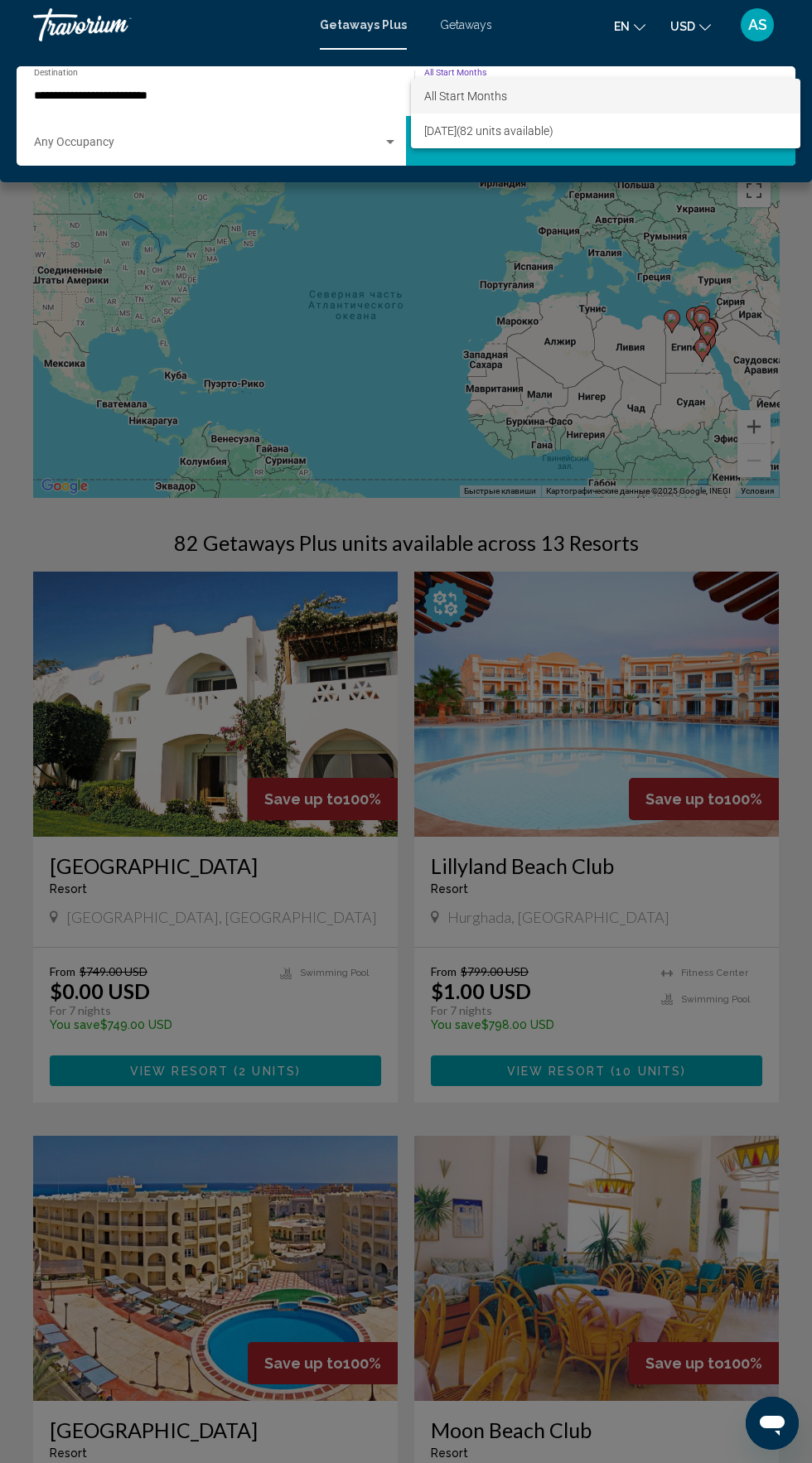
click at [364, 224] on div at bounding box center [406, 732] width 812 height 1463
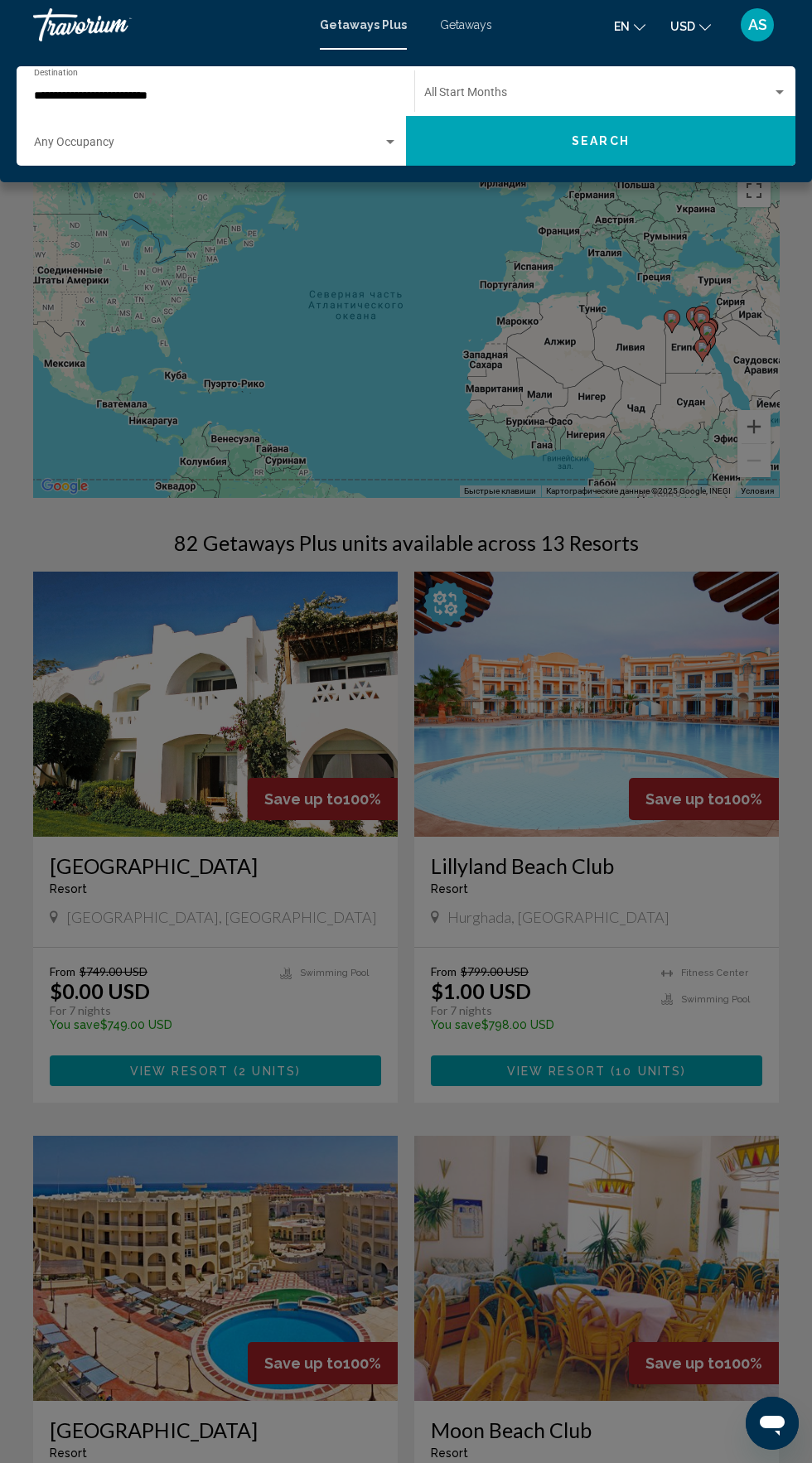
click at [465, 24] on span "Getaways" at bounding box center [466, 24] width 53 height 14
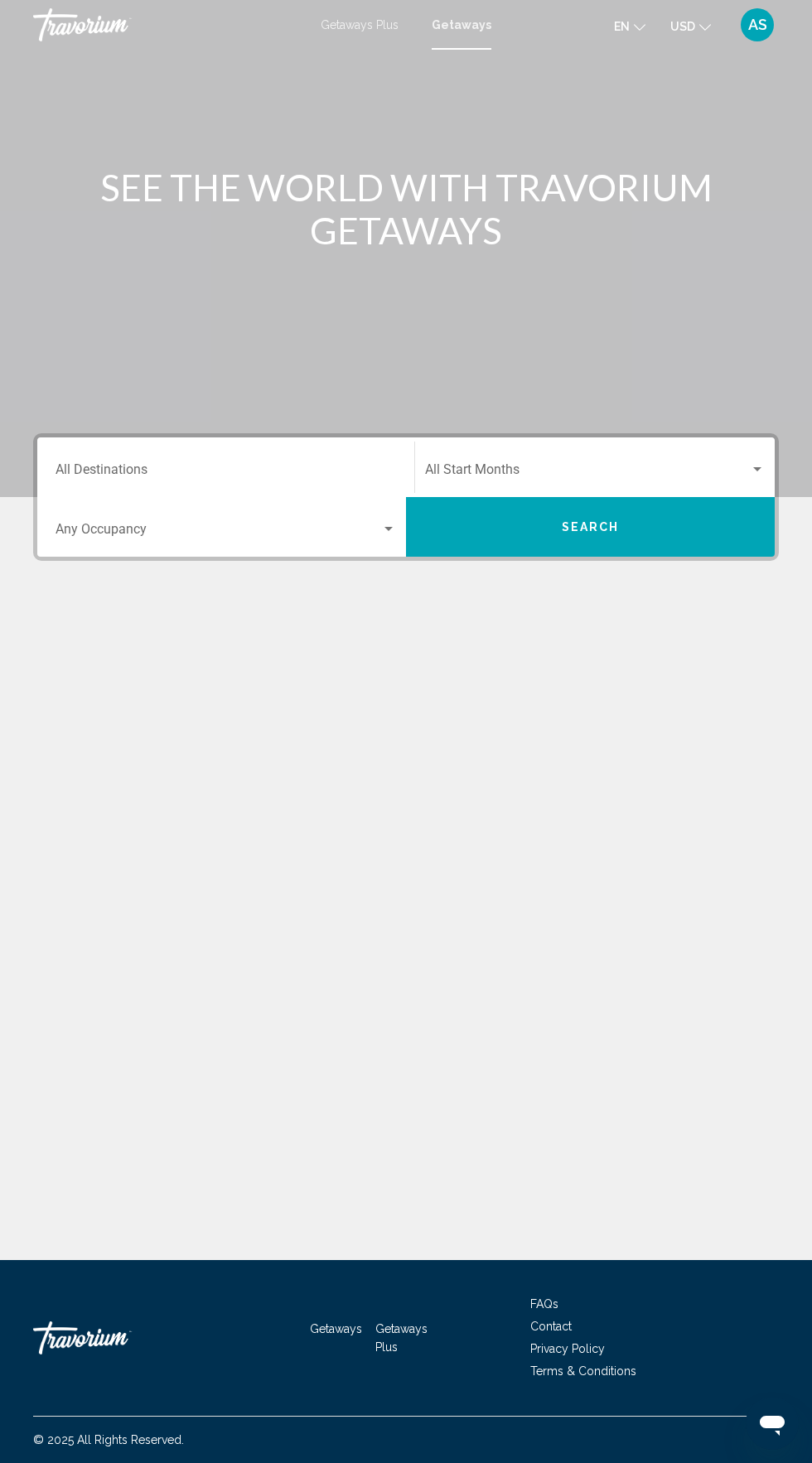
click at [295, 466] on input "Destination All Destinations" at bounding box center [226, 473] width 341 height 15
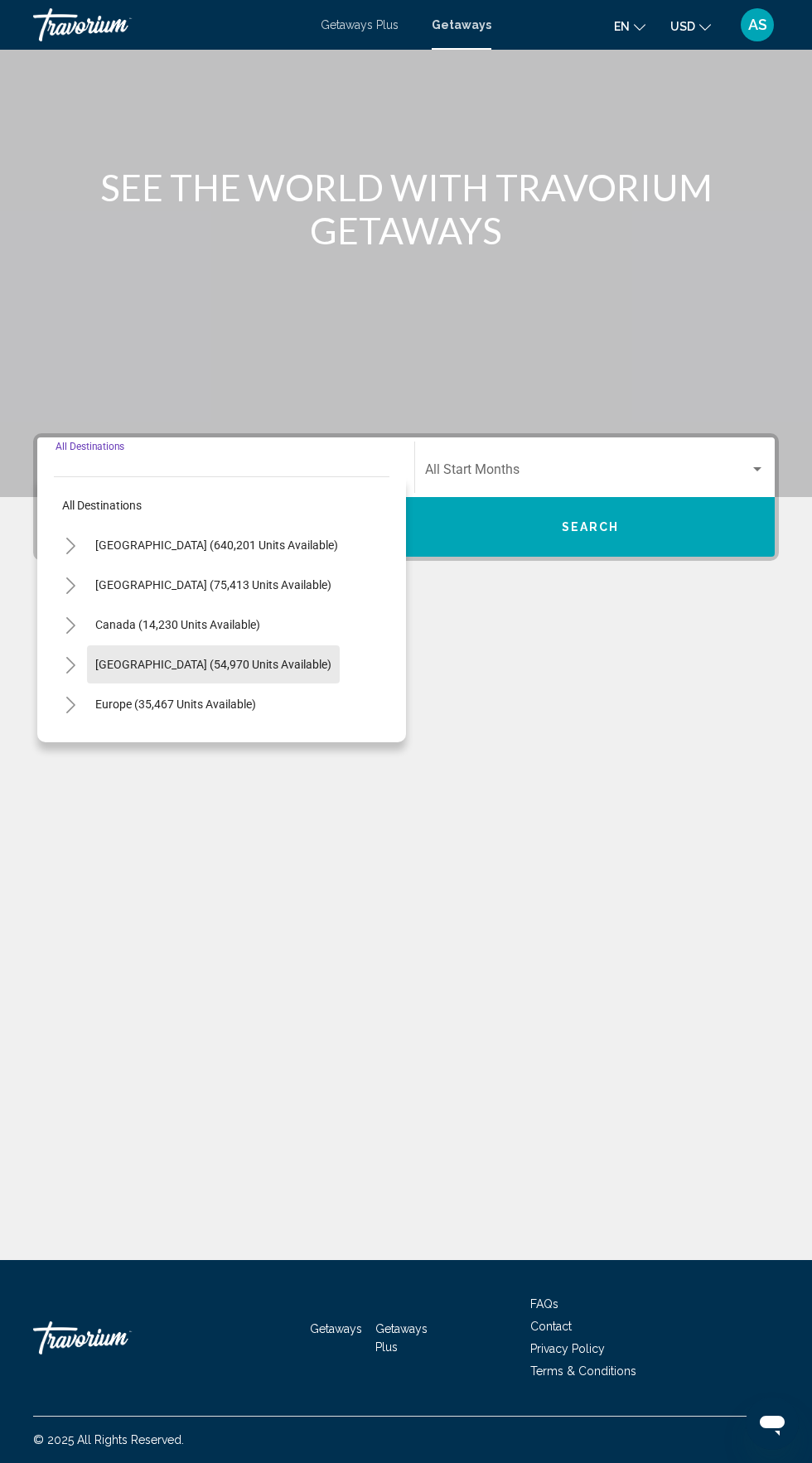
scroll to position [268, 0]
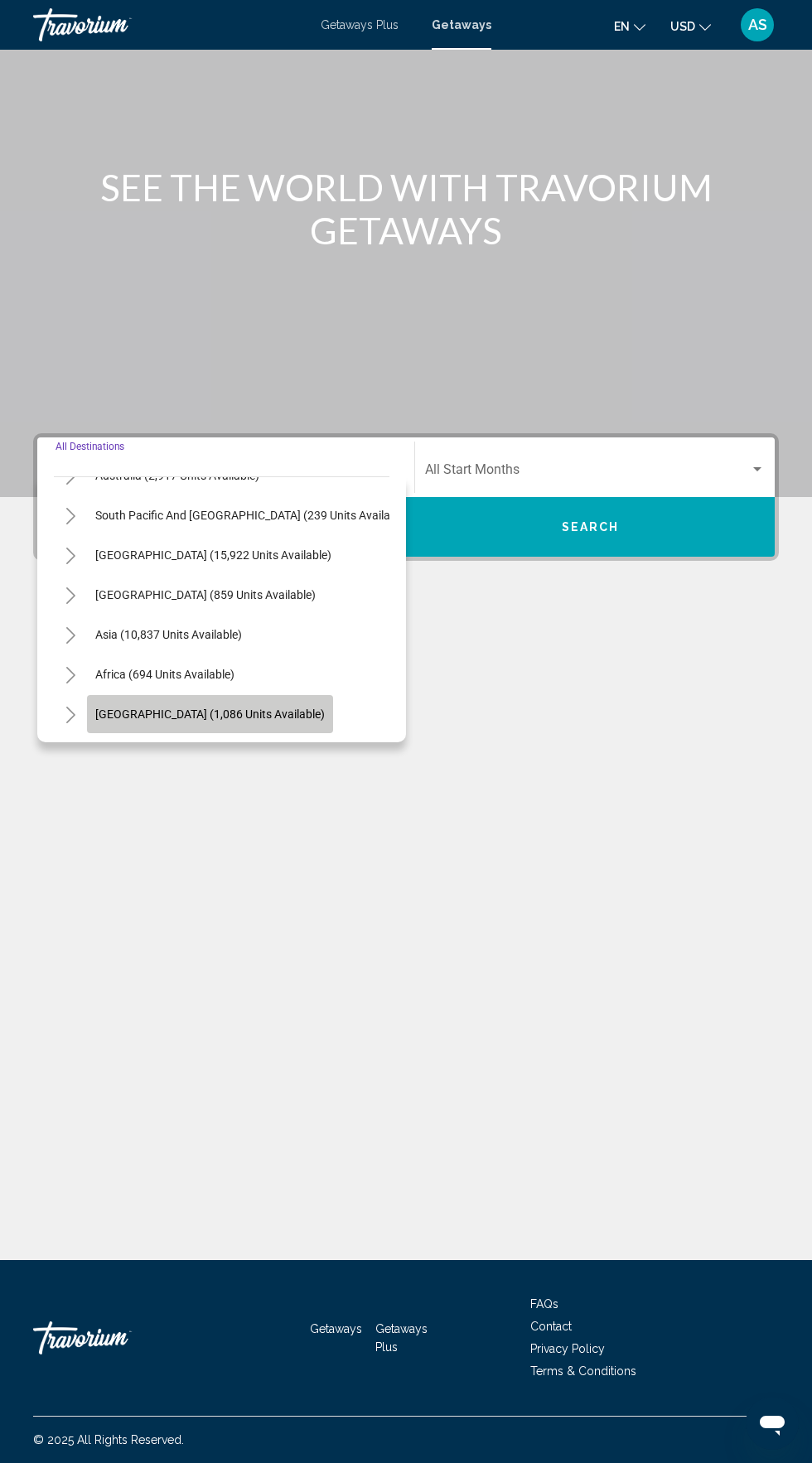
click at [243, 695] on button "[GEOGRAPHIC_DATA] (1,086 units available)" at bounding box center [209, 714] width 246 height 38
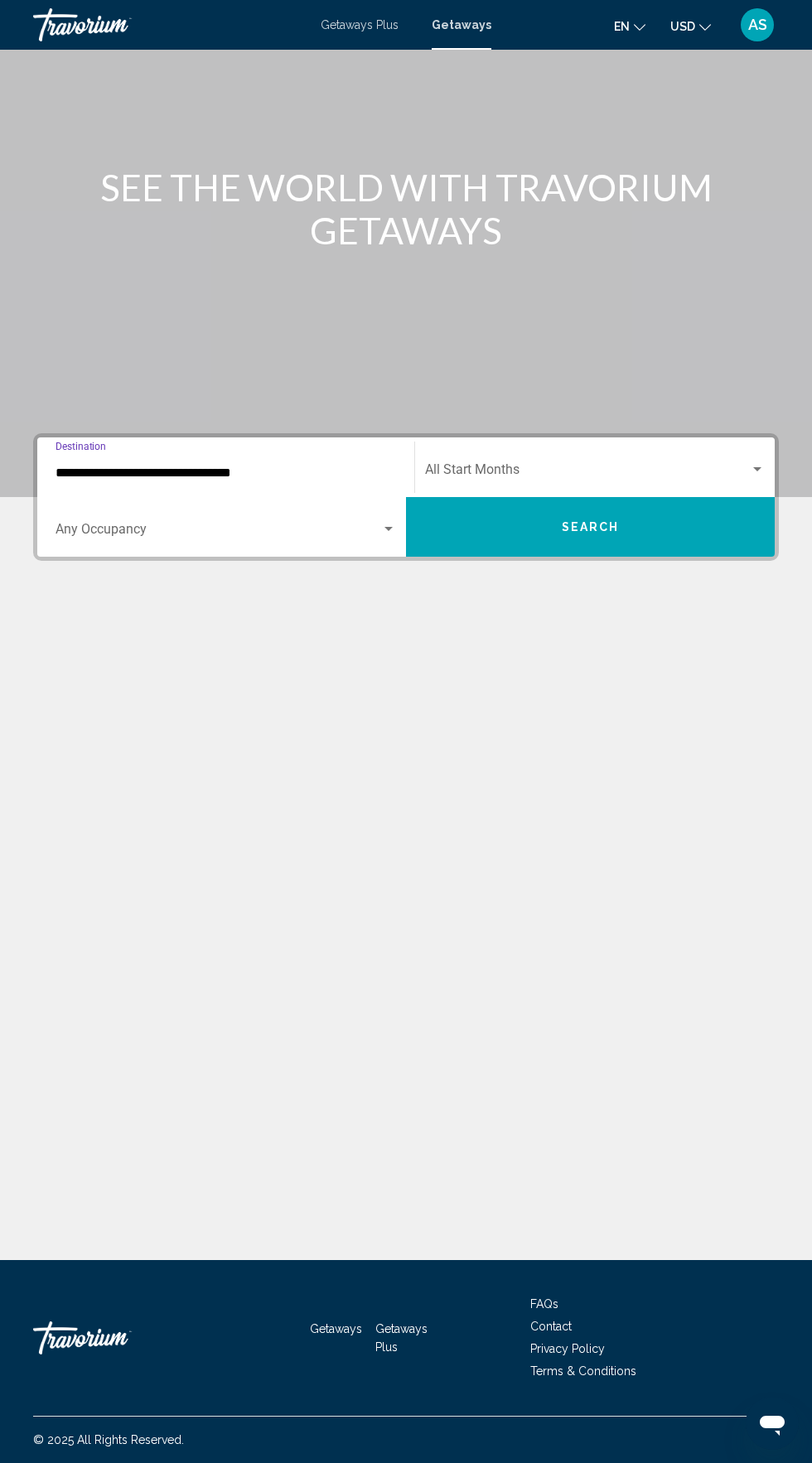
scroll to position [72, 0]
click at [314, 466] on input "**********" at bounding box center [226, 473] width 341 height 15
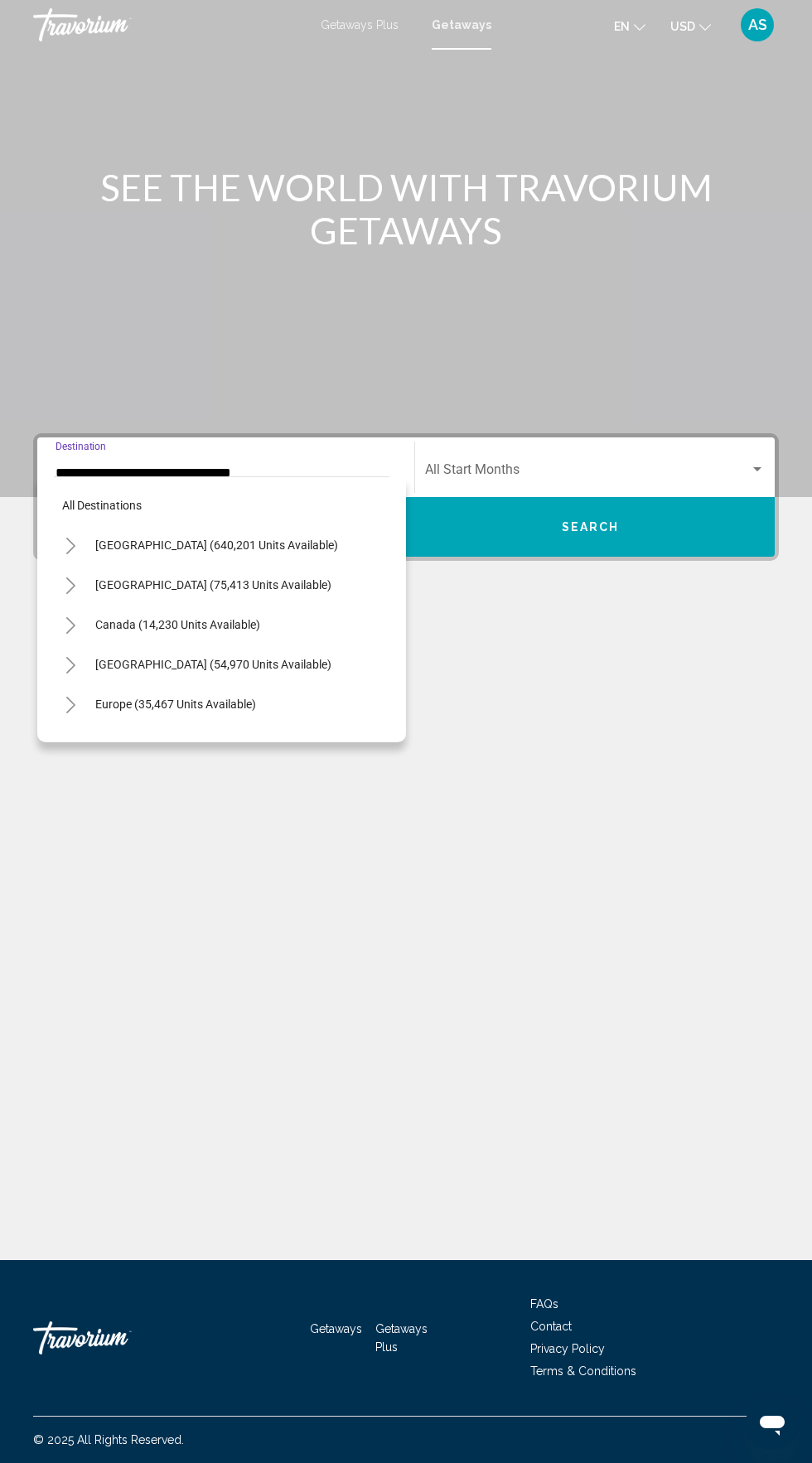
scroll to position [377, 0]
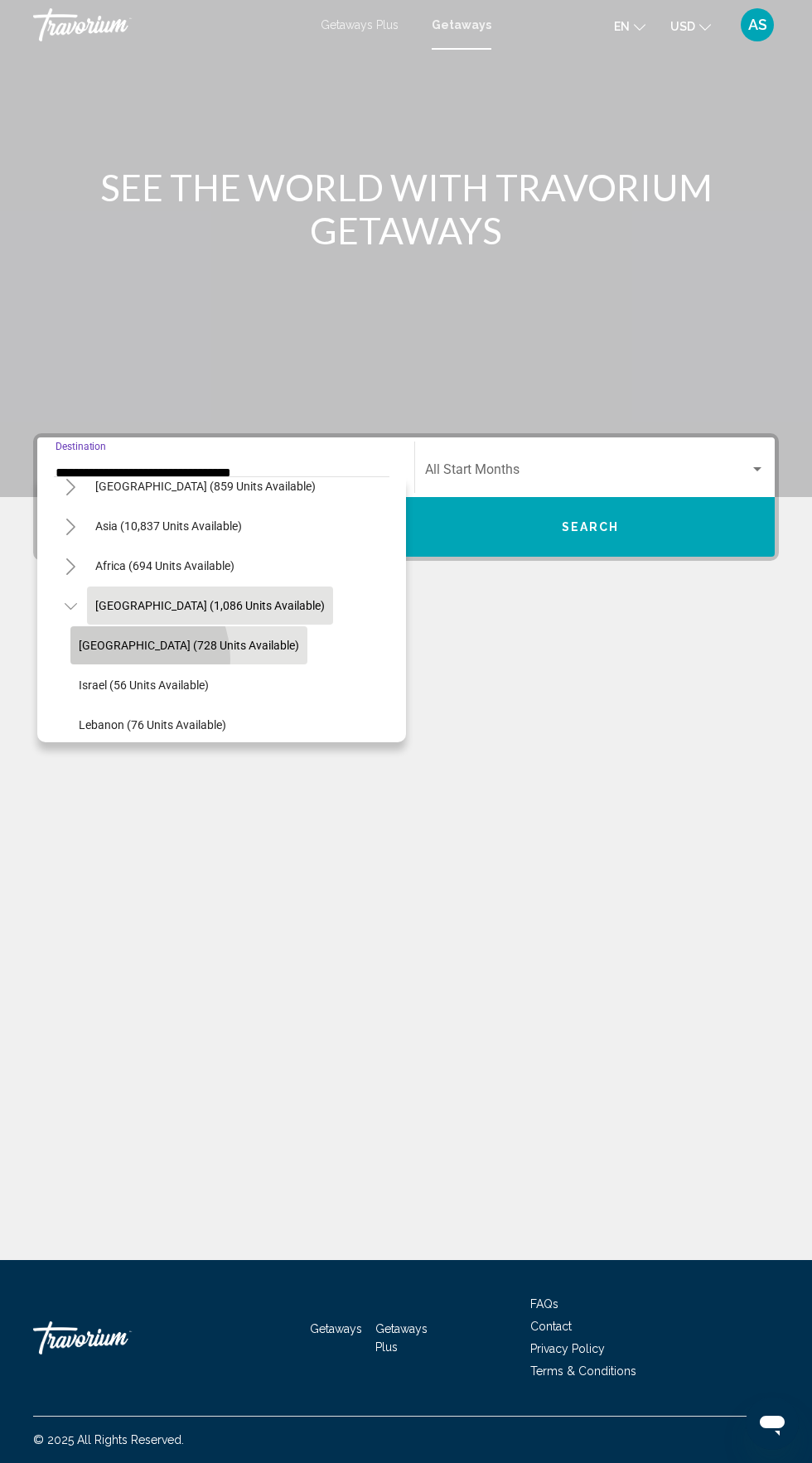
click at [121, 644] on span "[GEOGRAPHIC_DATA] (728 units available)" at bounding box center [188, 645] width 220 height 14
type input "**********"
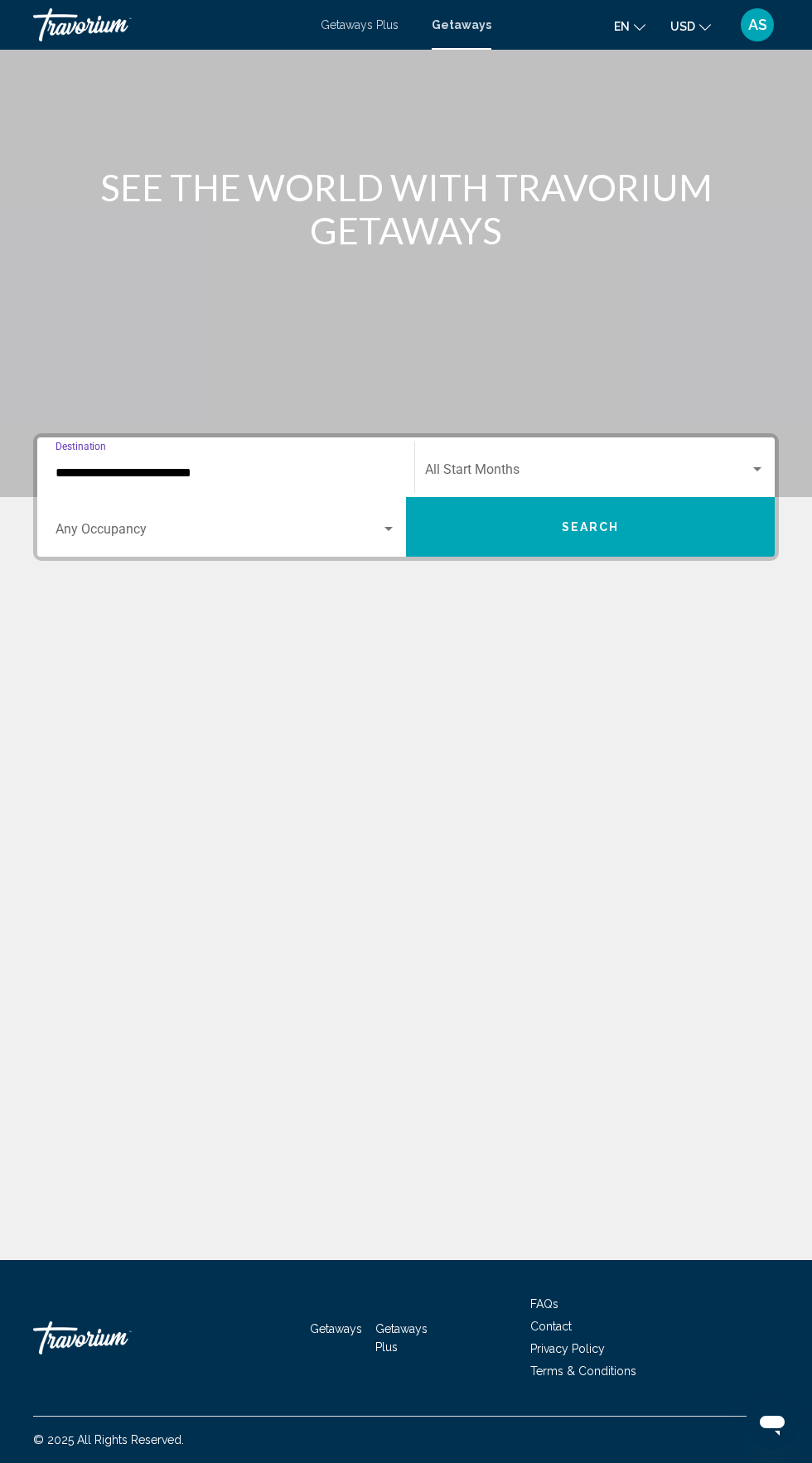
scroll to position [126, 0]
click at [277, 525] on span "Search widget" at bounding box center [218, 532] width 325 height 15
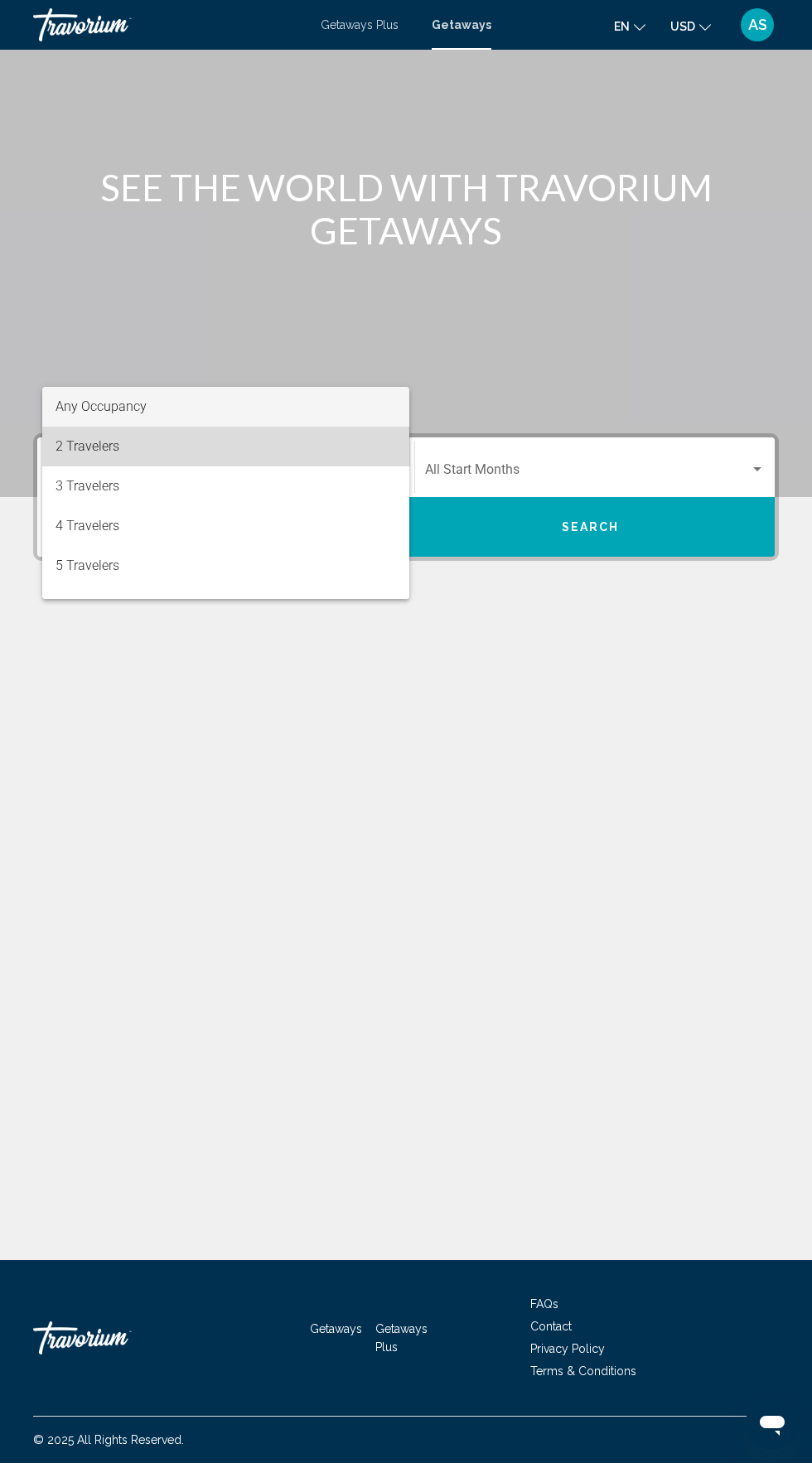
click at [276, 453] on span "2 Travelers" at bounding box center [226, 447] width 341 height 40
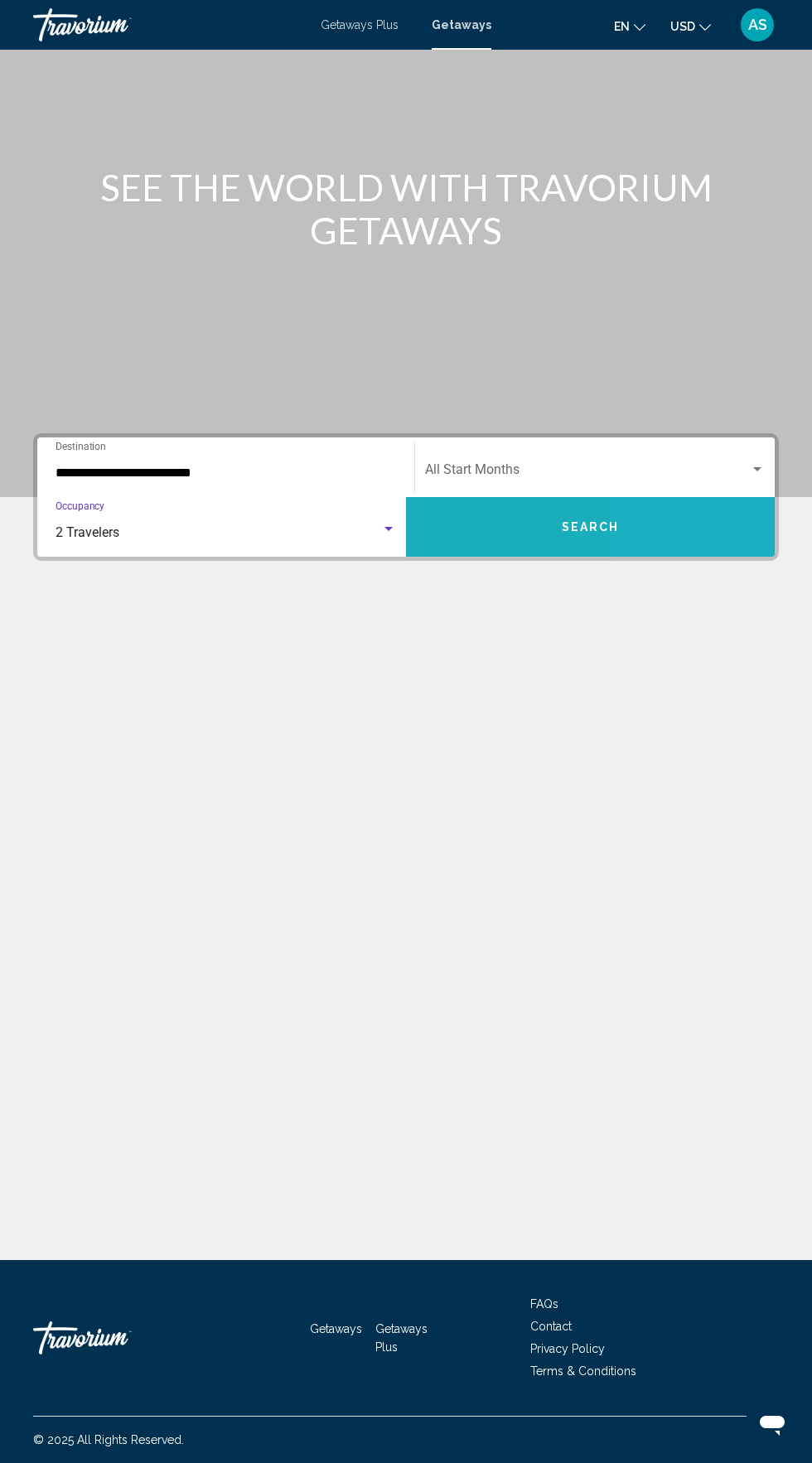
click at [658, 497] on button "Search" at bounding box center [590, 527] width 369 height 60
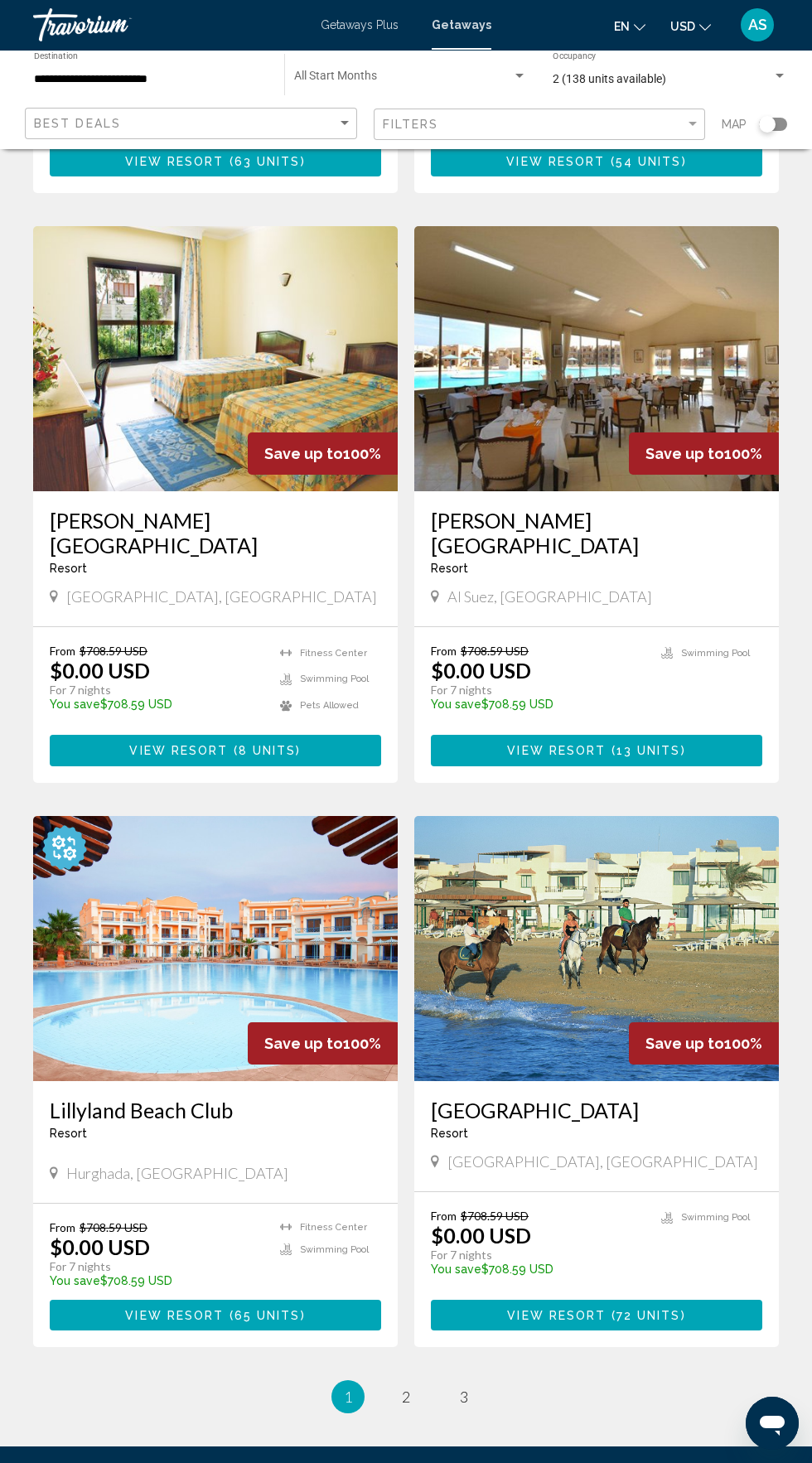
scroll to position [2288, 0]
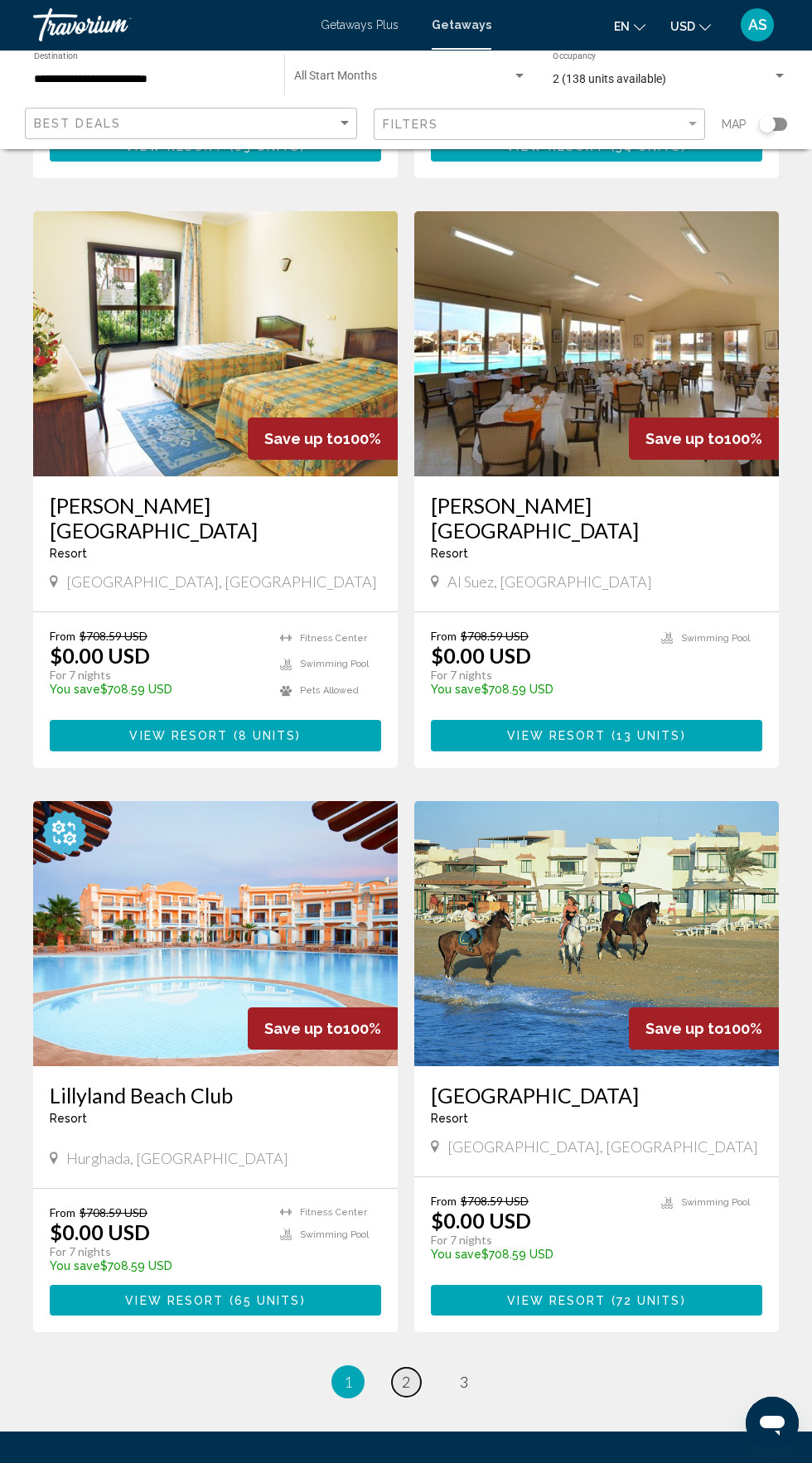
click at [406, 1372] on span "2" at bounding box center [405, 1381] width 8 height 18
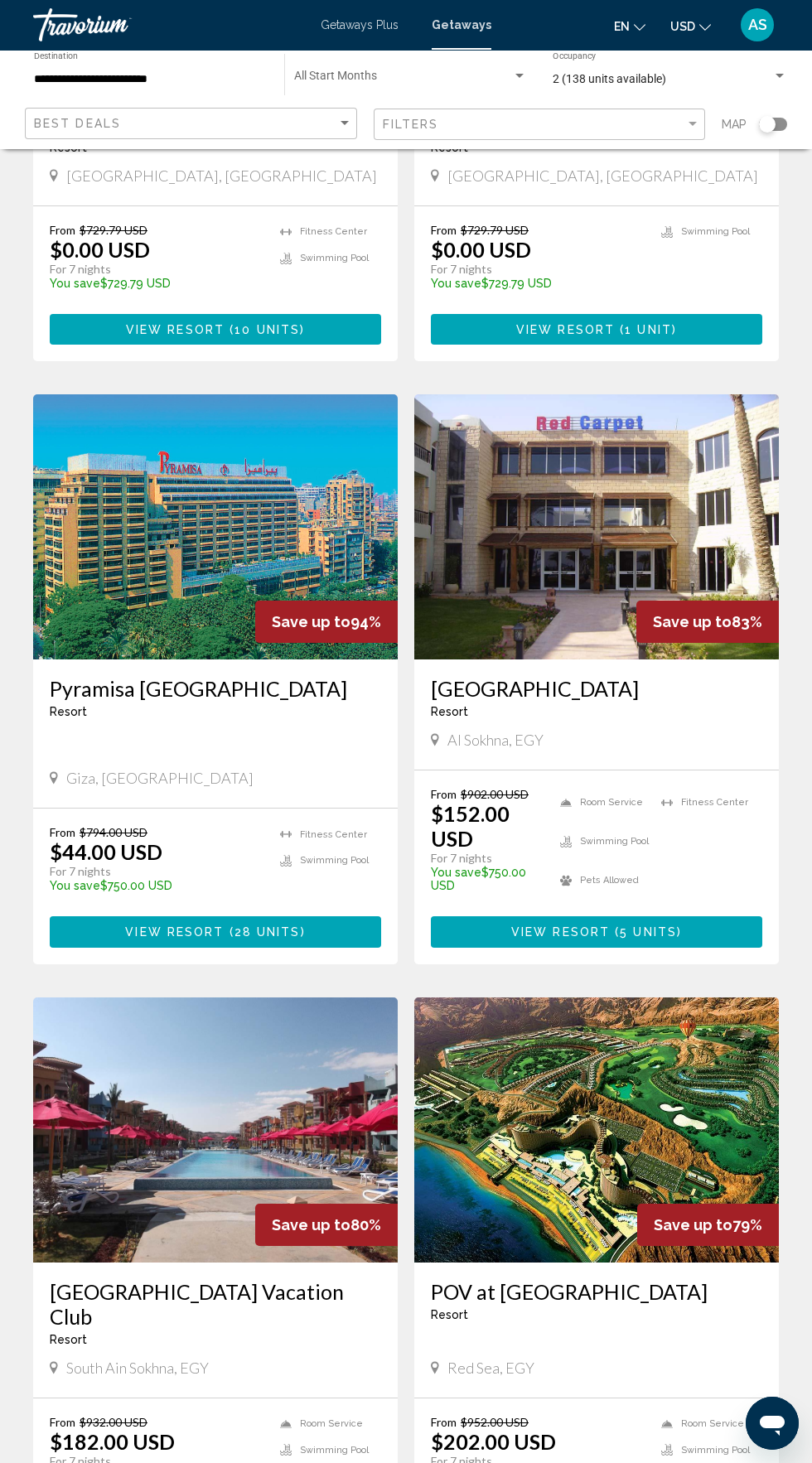
scroll to position [2175, 0]
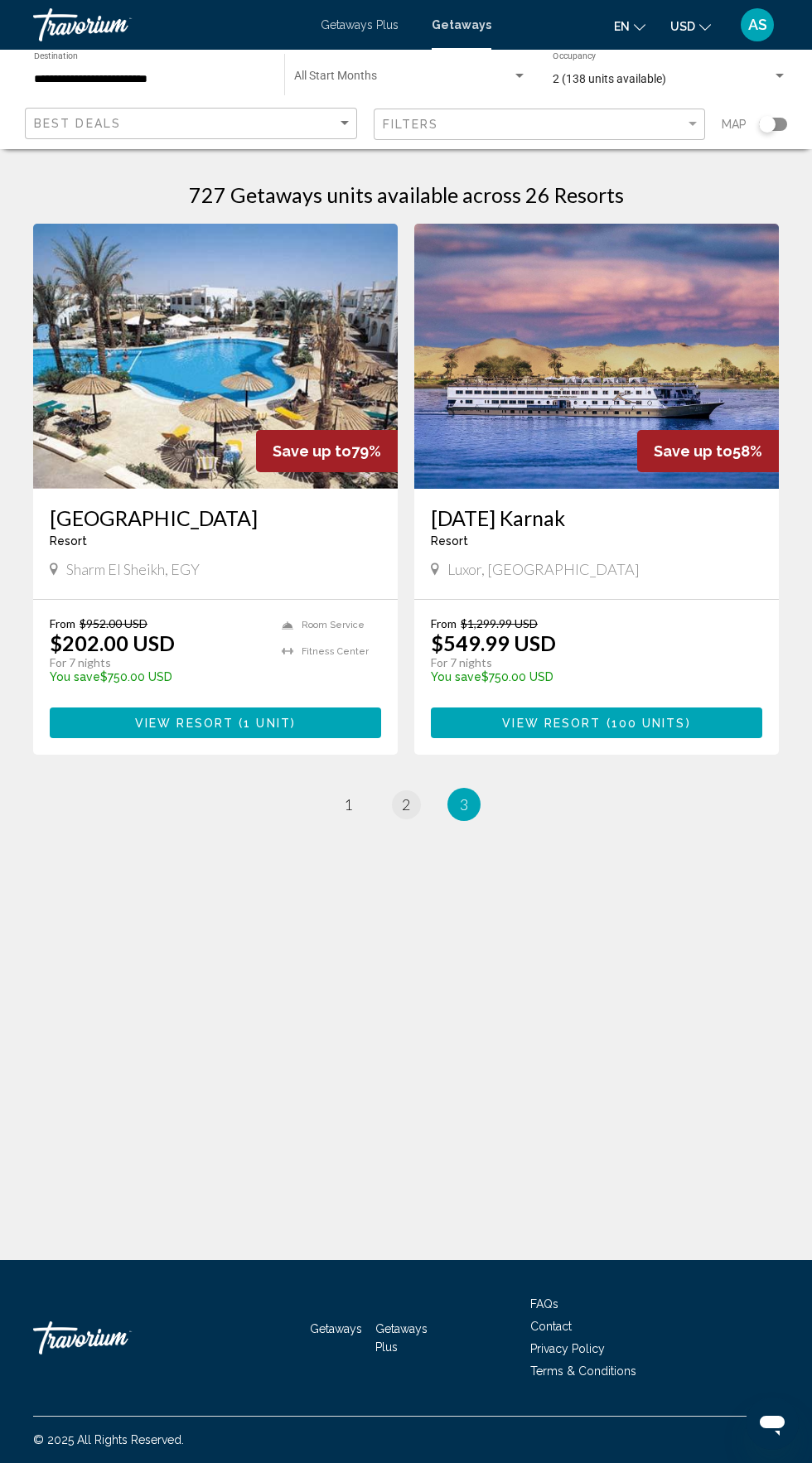
click at [409, 799] on span "2" at bounding box center [405, 804] width 8 height 18
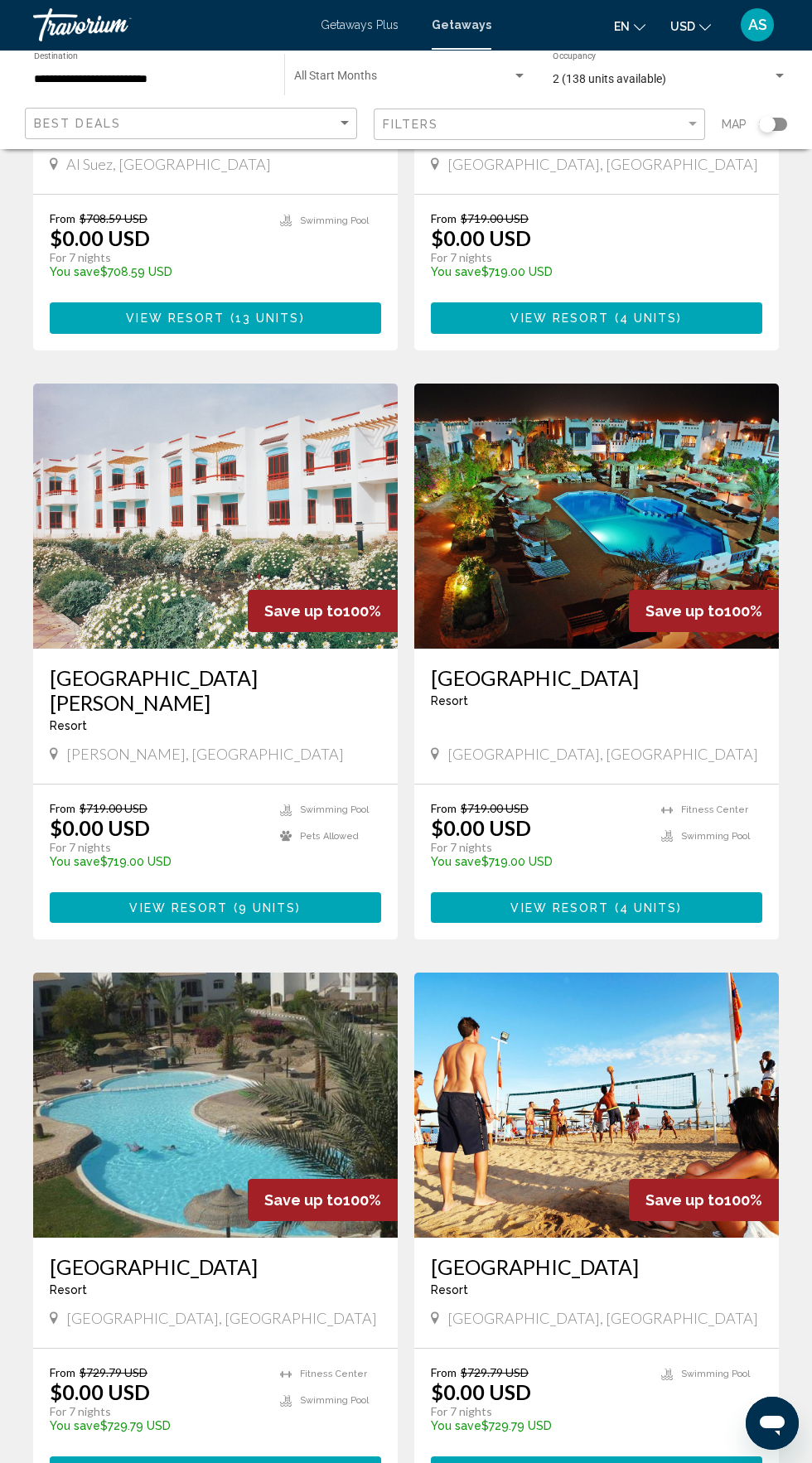
scroll to position [995, 0]
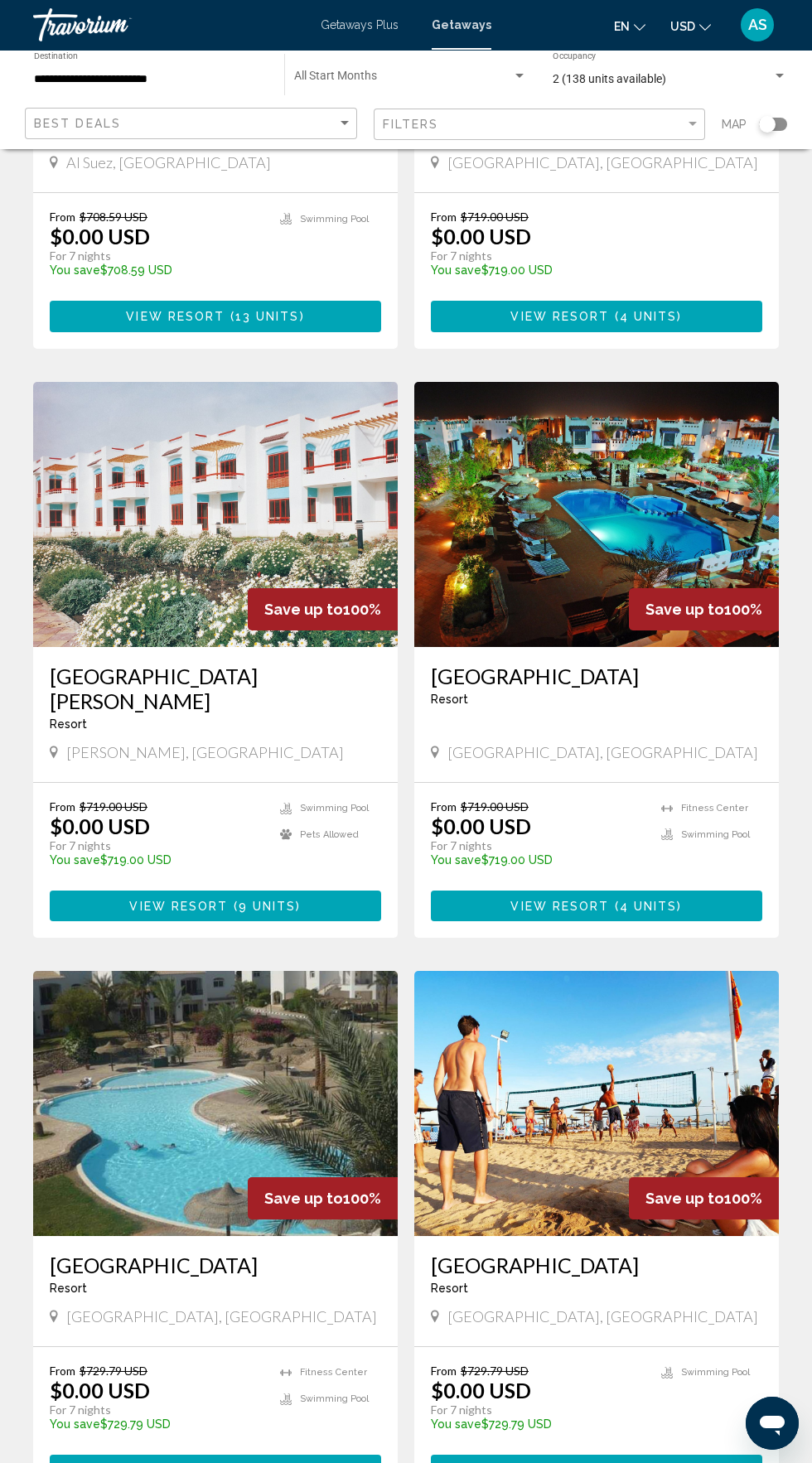
click at [169, 1176] on img "Main content" at bounding box center [216, 1103] width 364 height 265
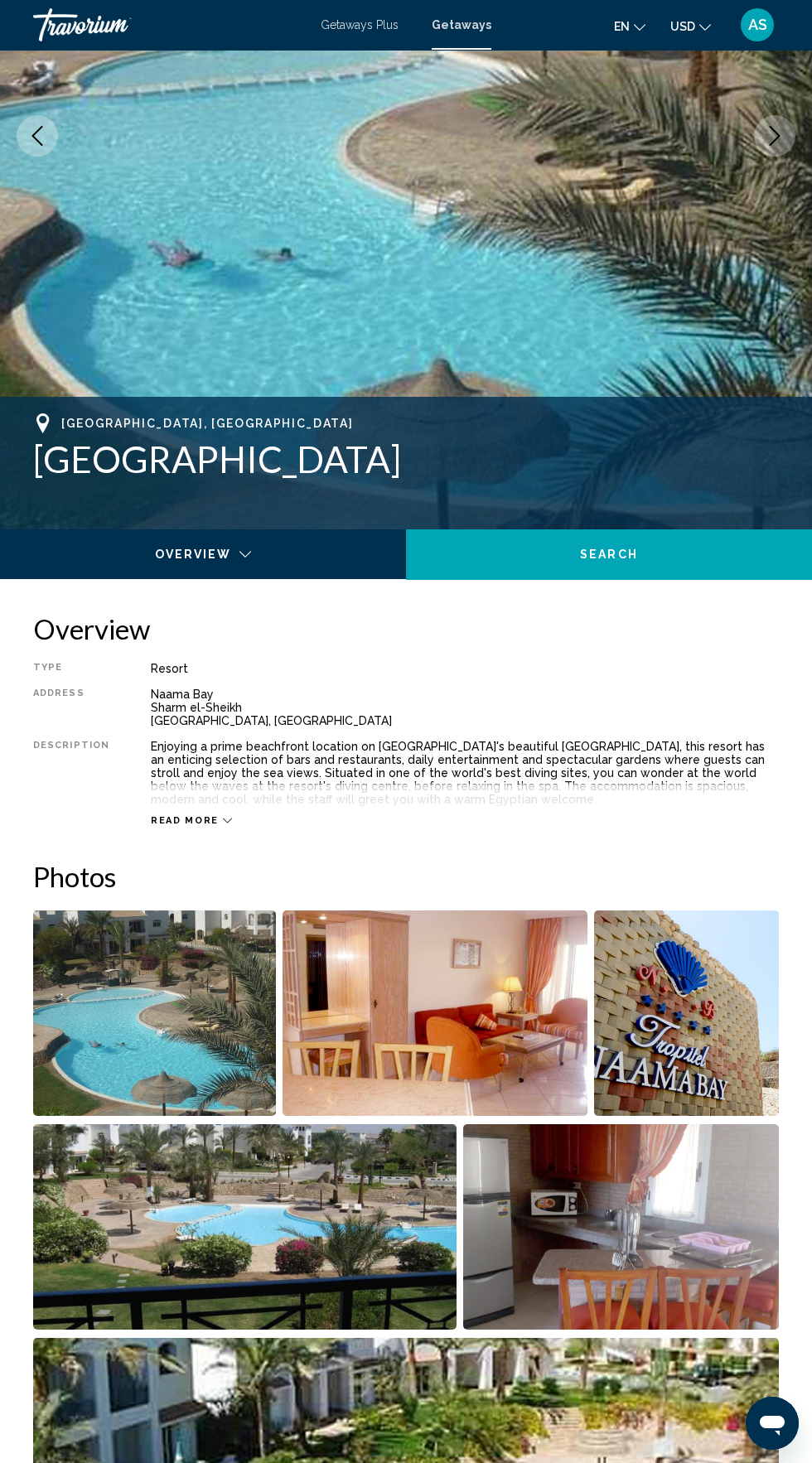
scroll to position [316, 0]
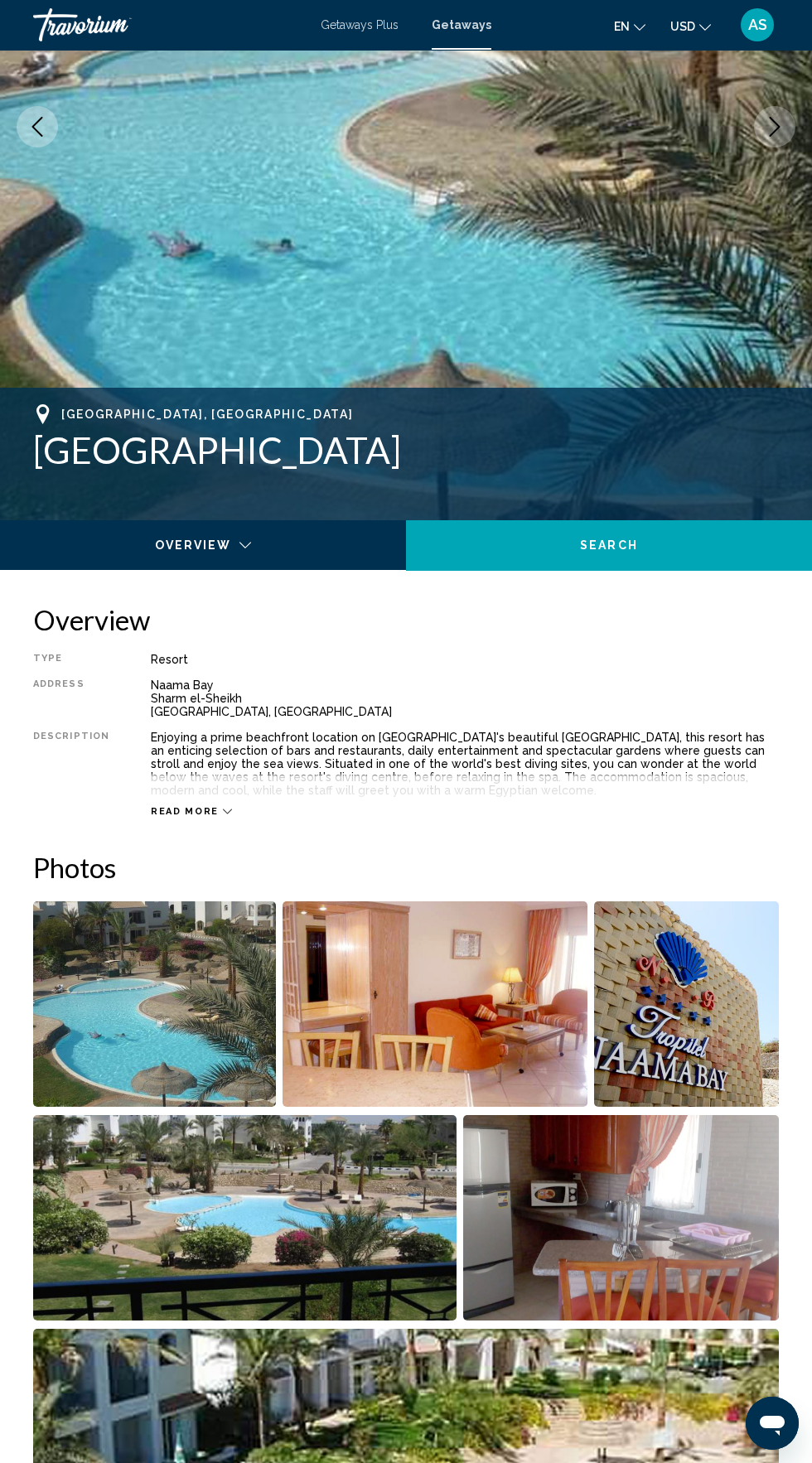
click at [724, 1054] on img "Open full-screen image slider" at bounding box center [686, 1003] width 185 height 206
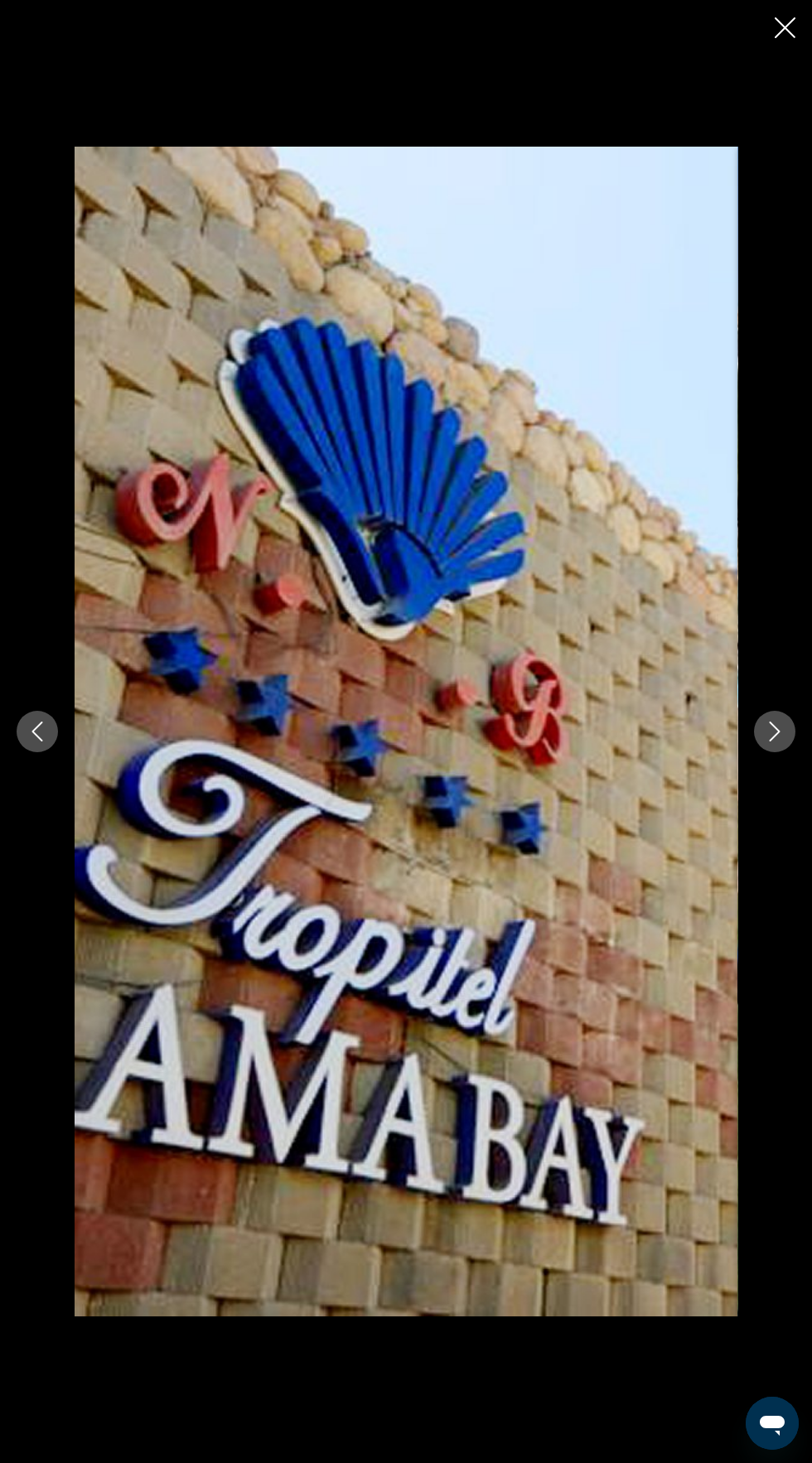
scroll to position [437, 0]
click at [788, 24] on icon "Close slideshow" at bounding box center [784, 27] width 21 height 21
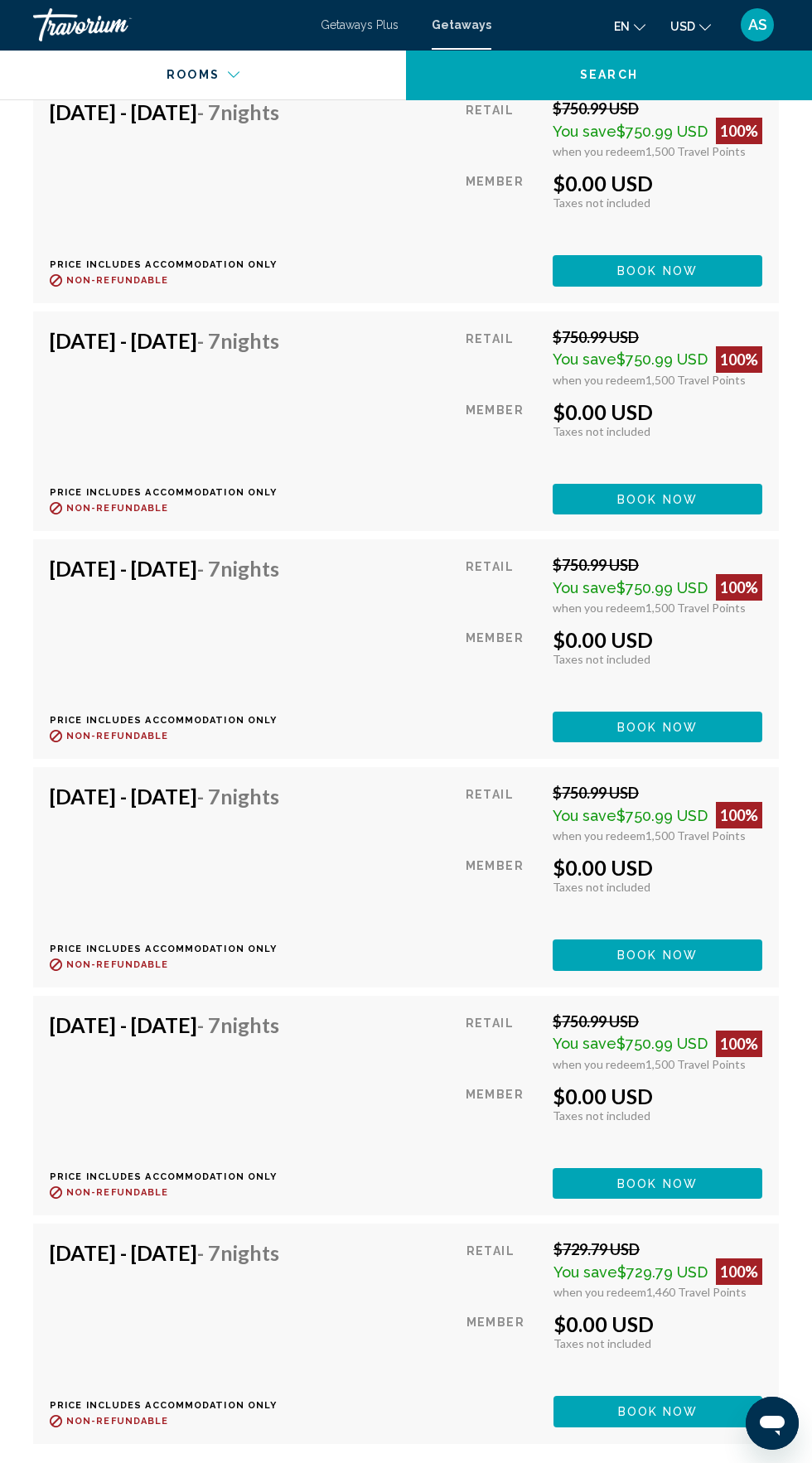
scroll to position [3370, 0]
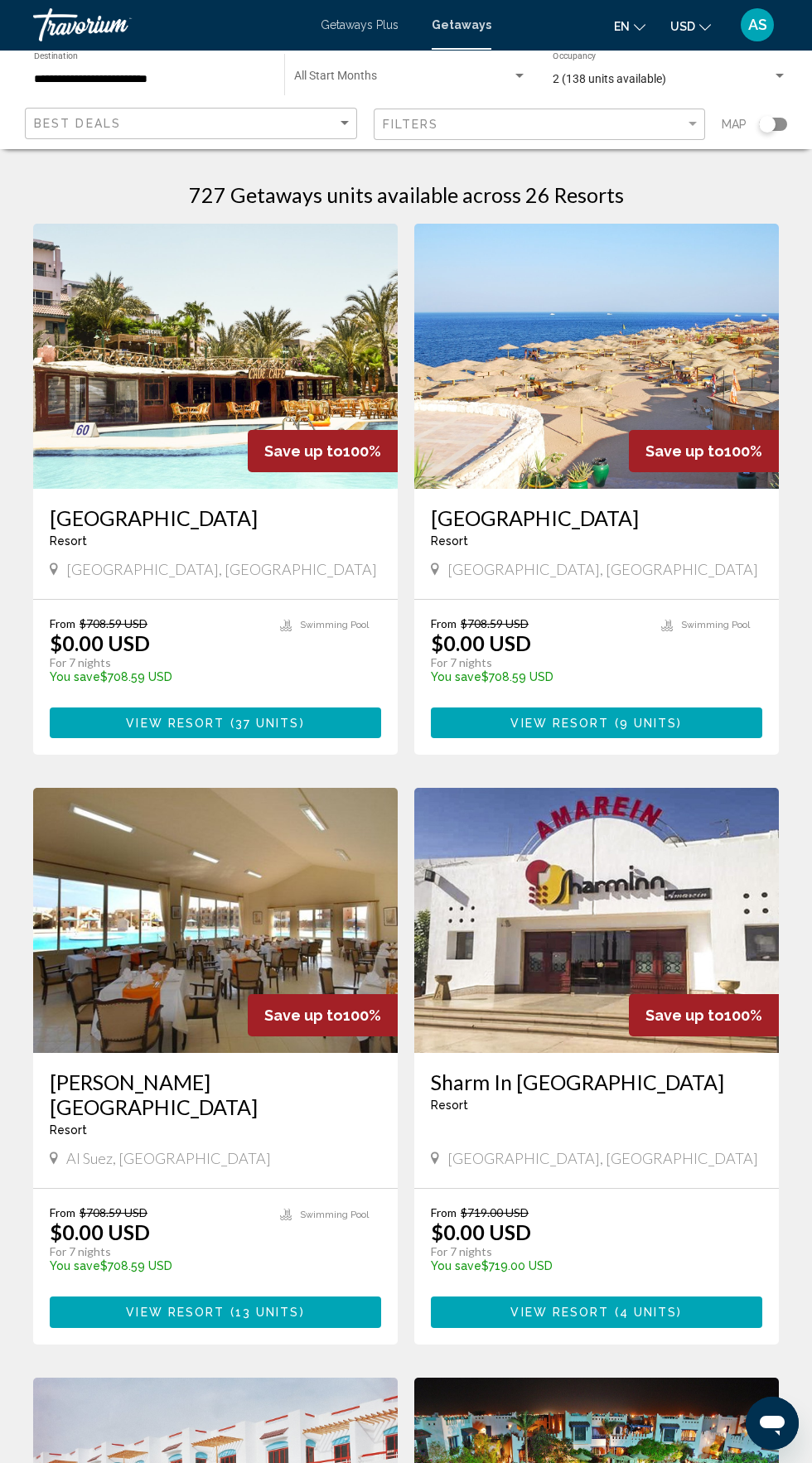
click at [557, 516] on h3 "[GEOGRAPHIC_DATA]" at bounding box center [596, 517] width 332 height 24
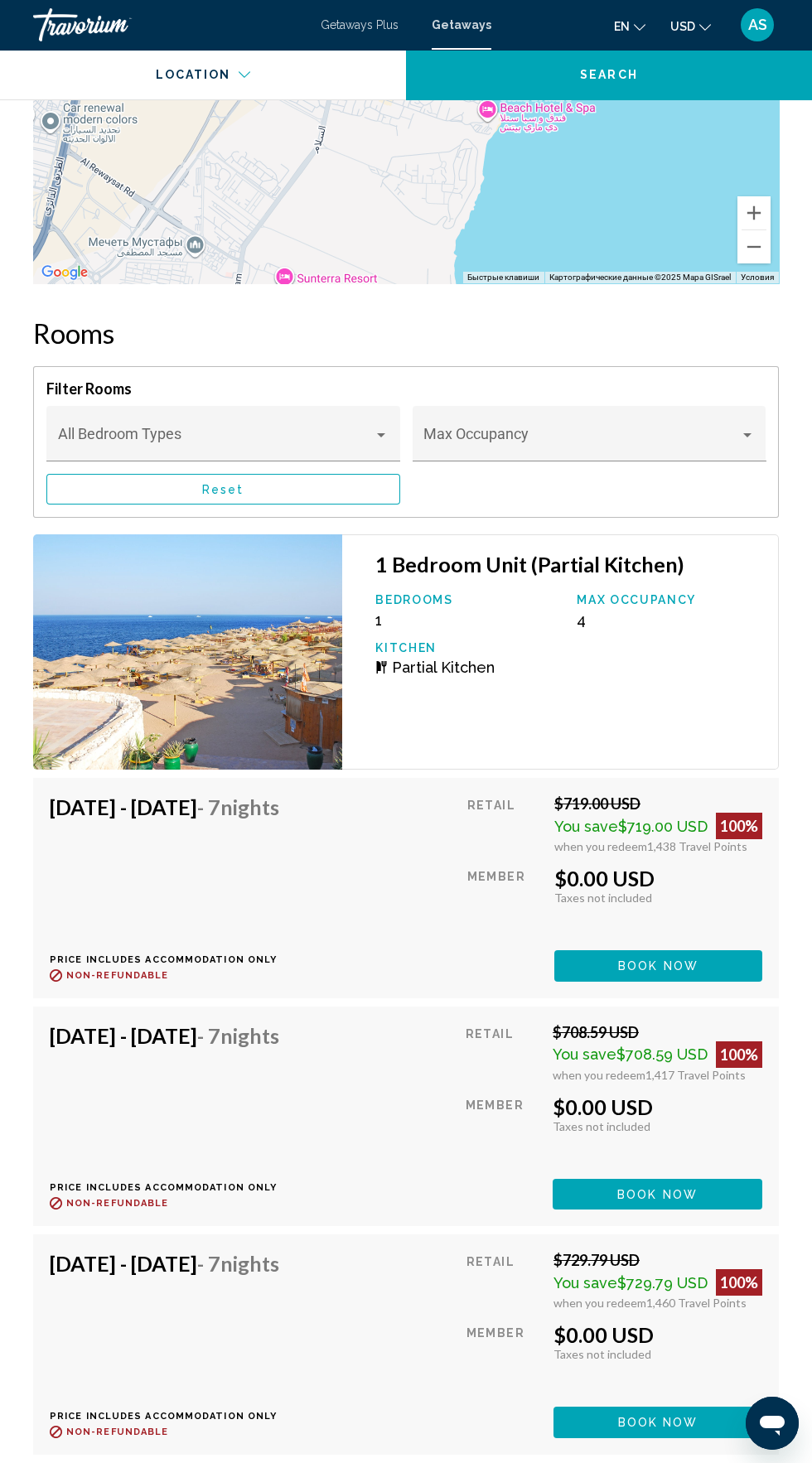
scroll to position [2855, 0]
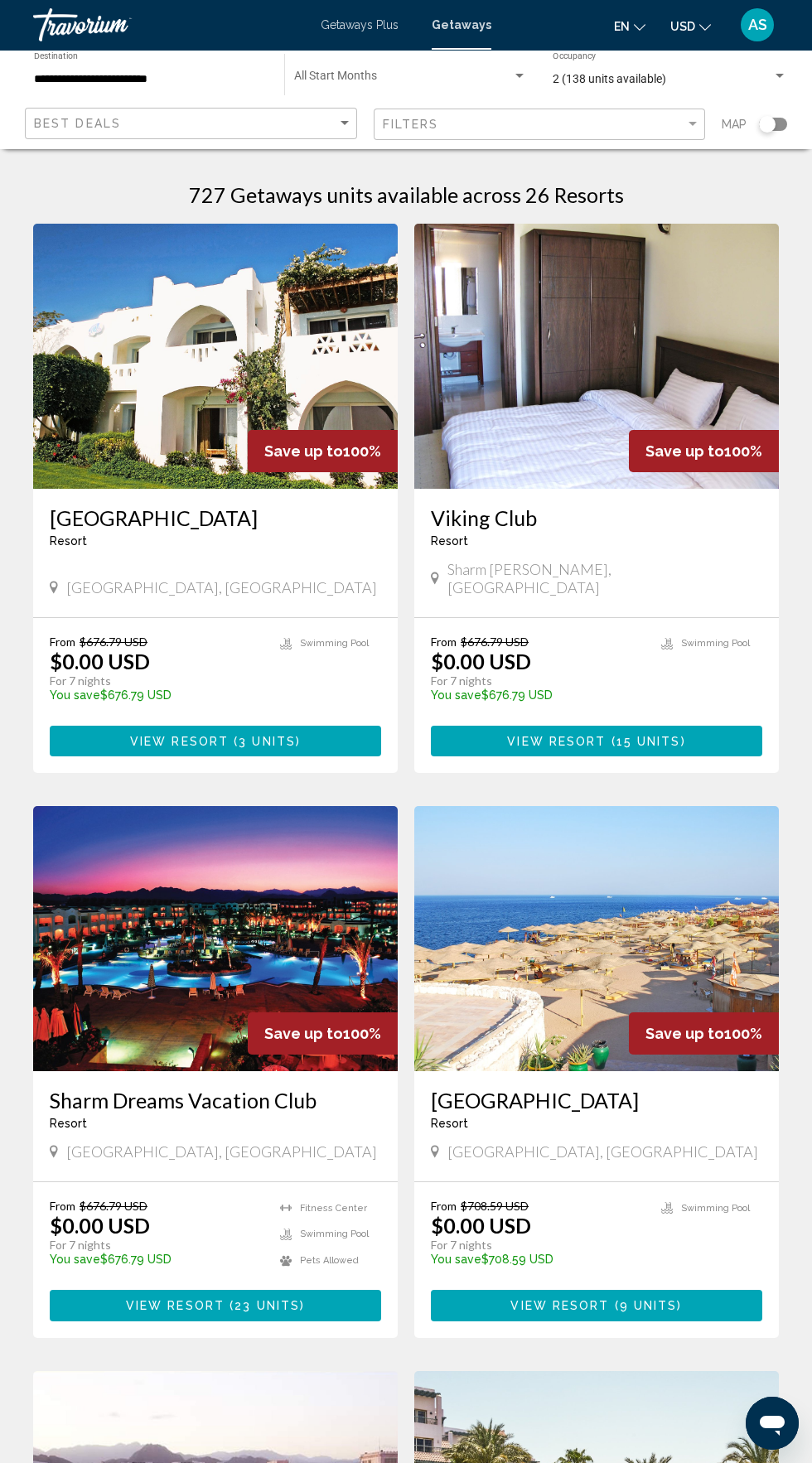
click at [130, 515] on h3 "[GEOGRAPHIC_DATA]" at bounding box center [216, 517] width 332 height 24
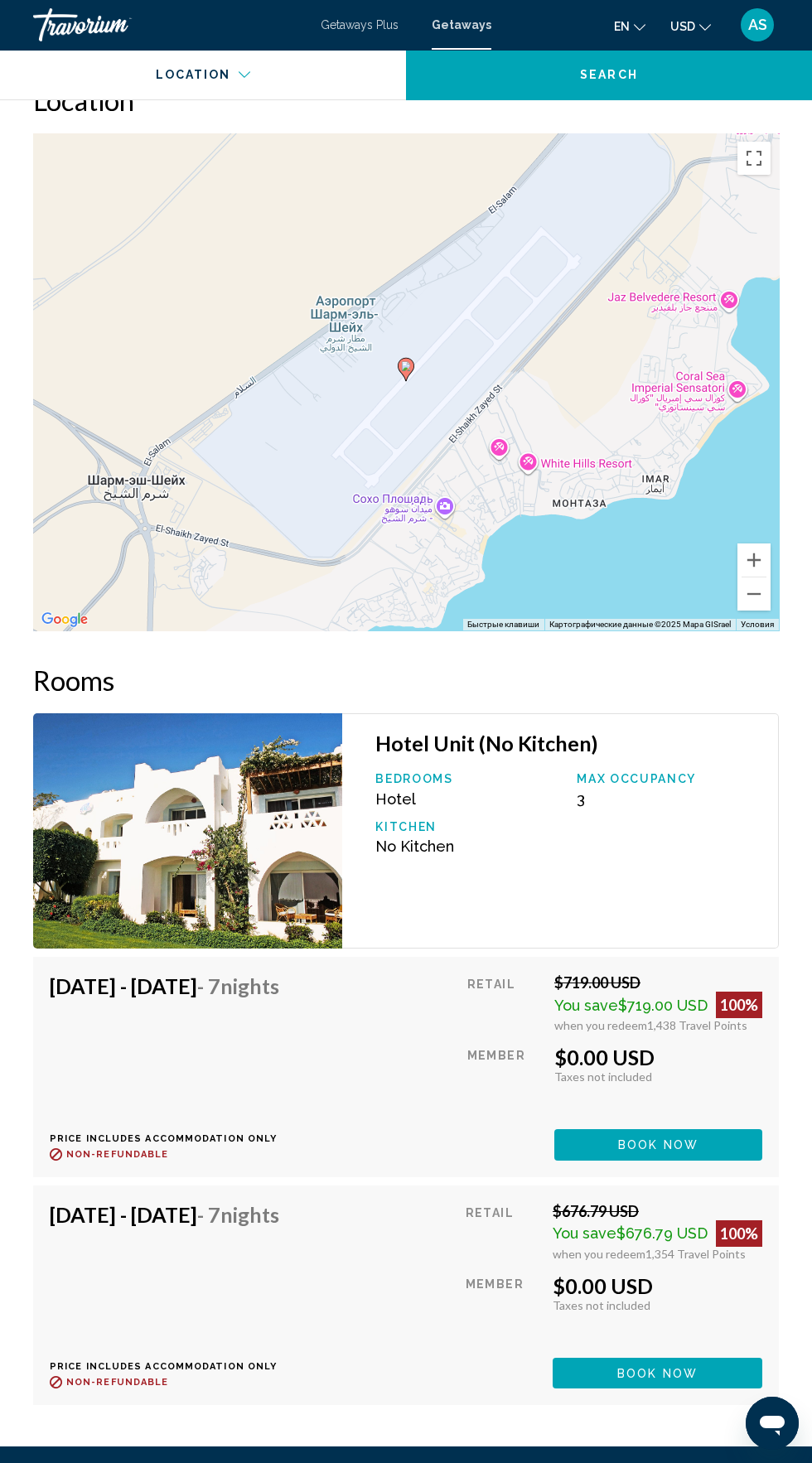
scroll to position [2446, 0]
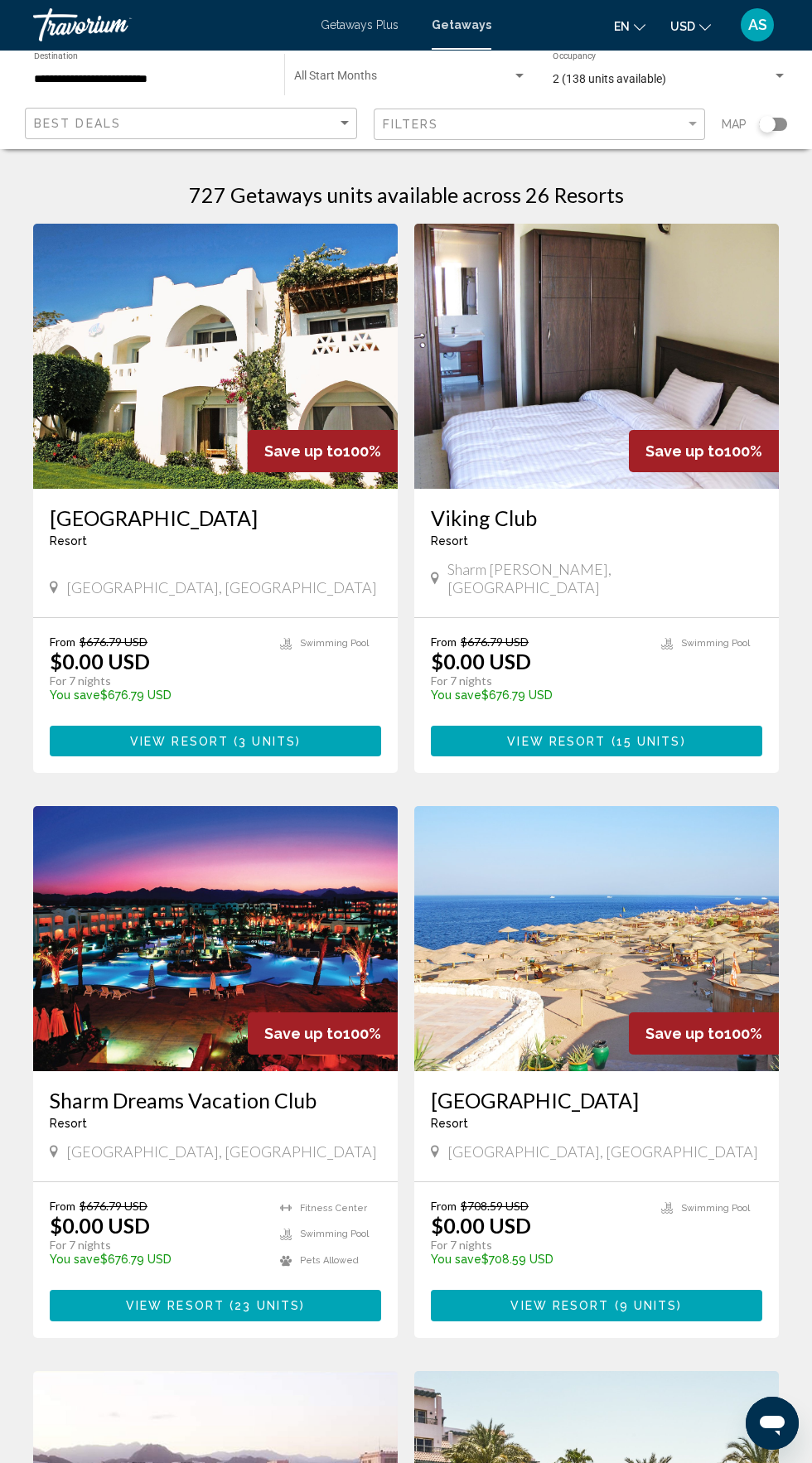
click at [590, 1088] on h3 "[GEOGRAPHIC_DATA]" at bounding box center [596, 1100] width 332 height 24
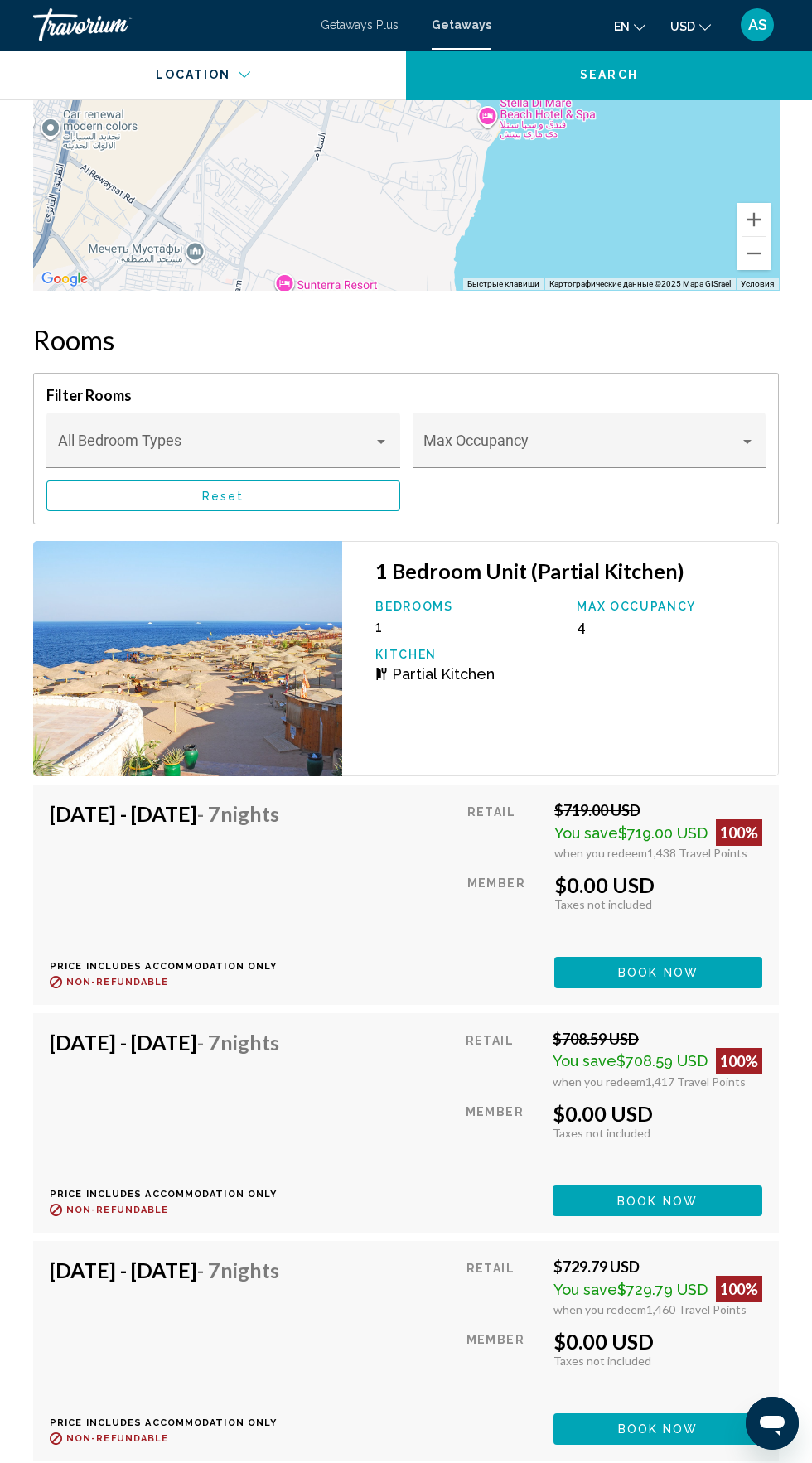
scroll to position [2765, 0]
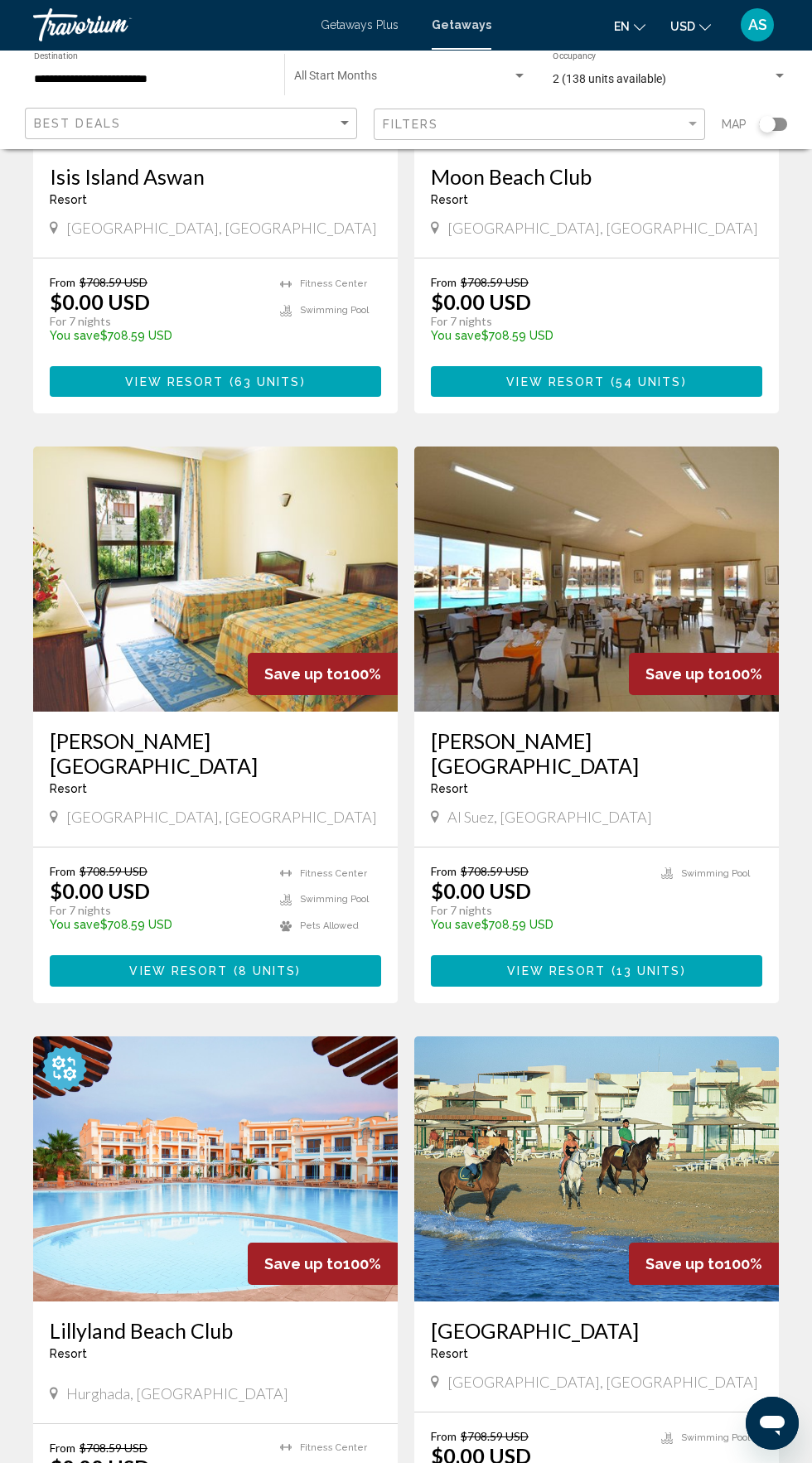
scroll to position [2414, 0]
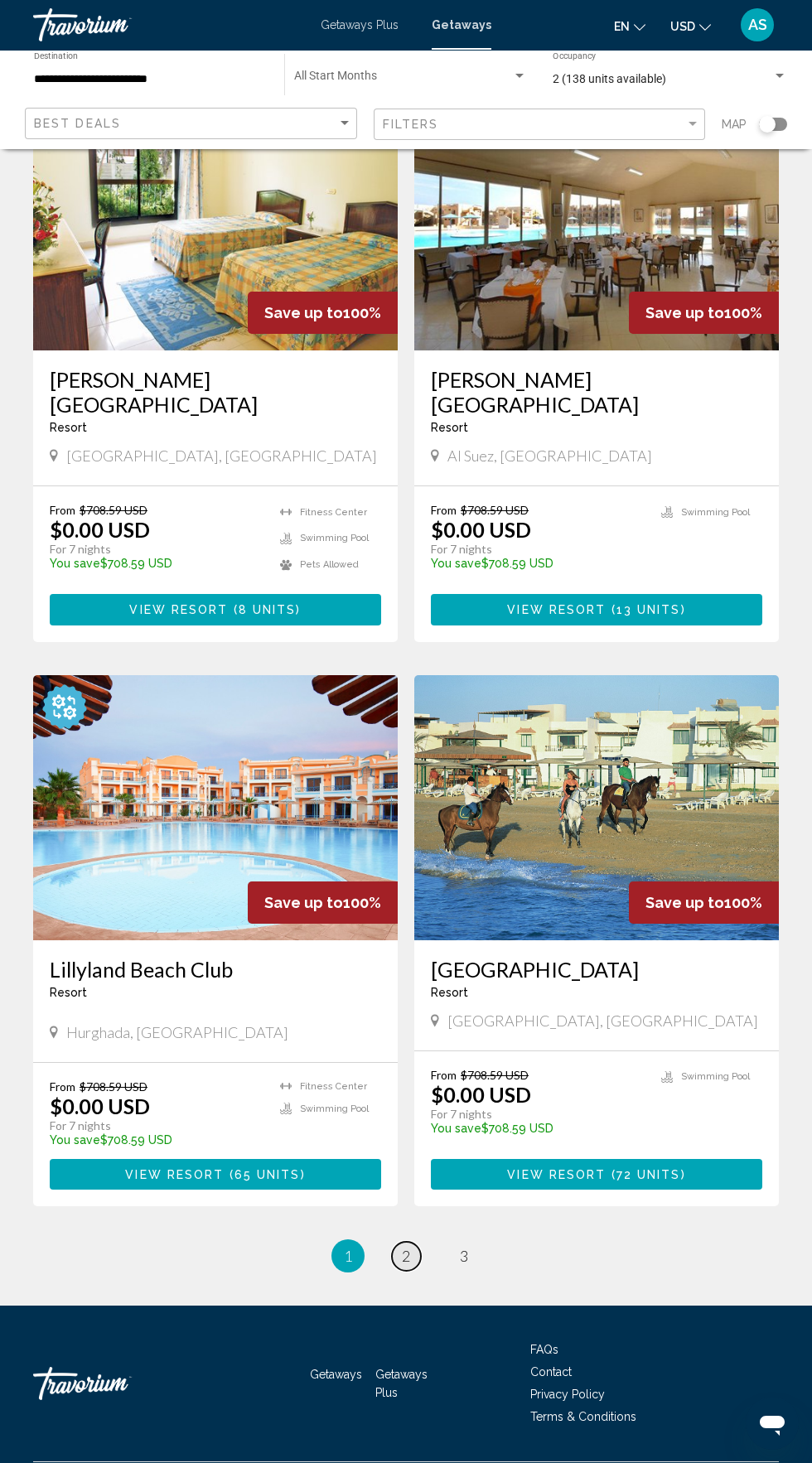
click at [406, 1246] on span "2" at bounding box center [405, 1255] width 8 height 18
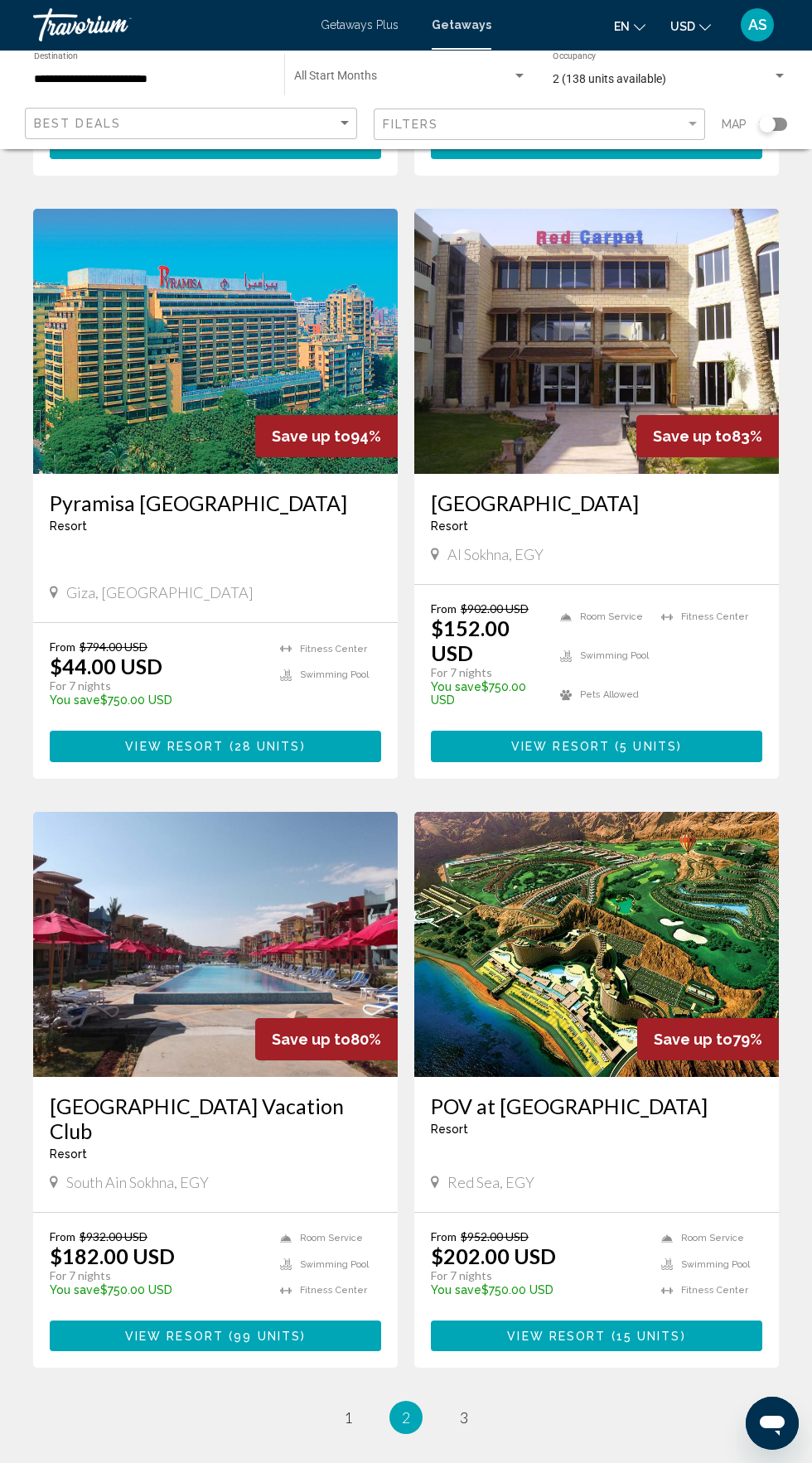
scroll to position [2326, 0]
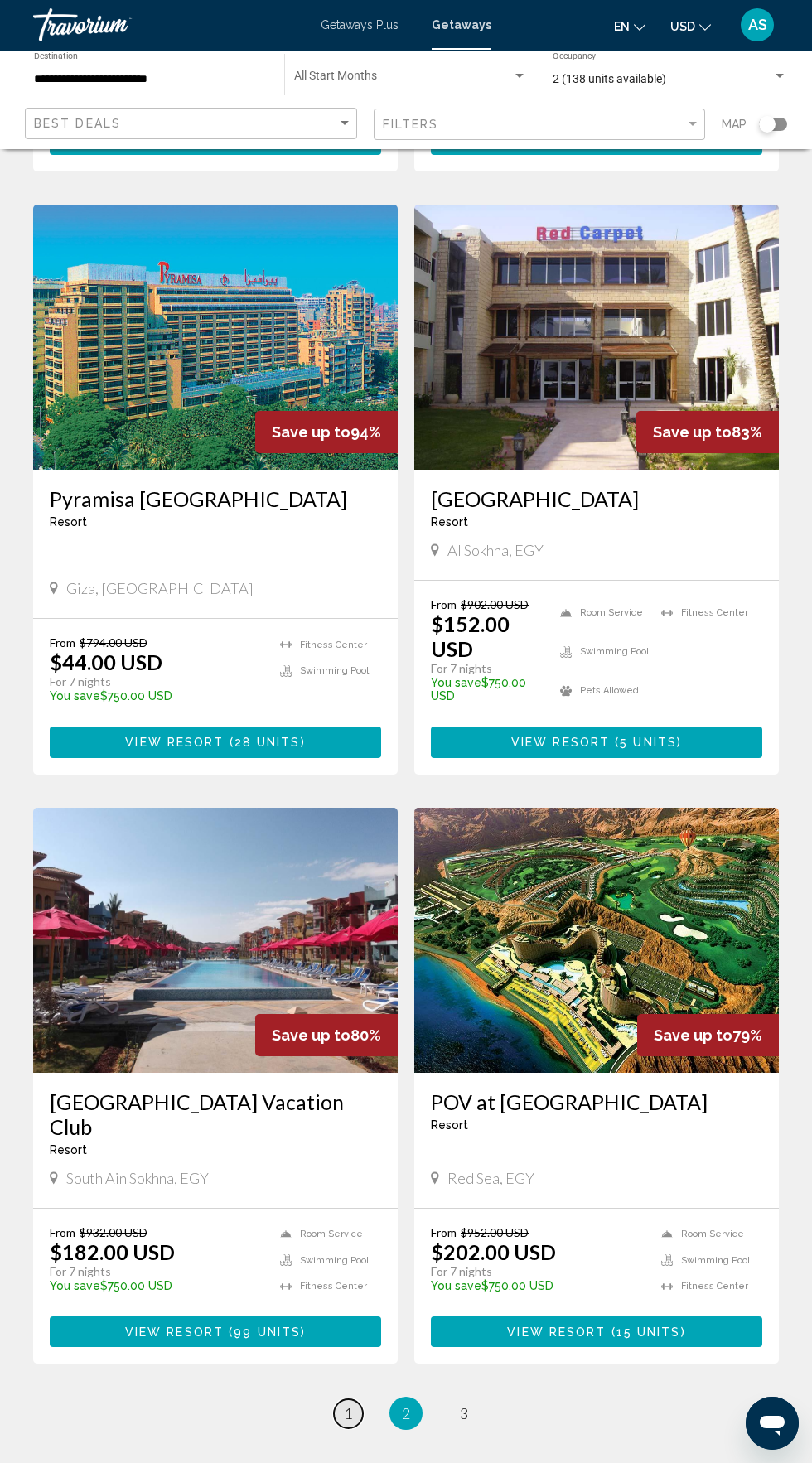
click at [348, 1404] on span "1" at bounding box center [347, 1413] width 8 height 18
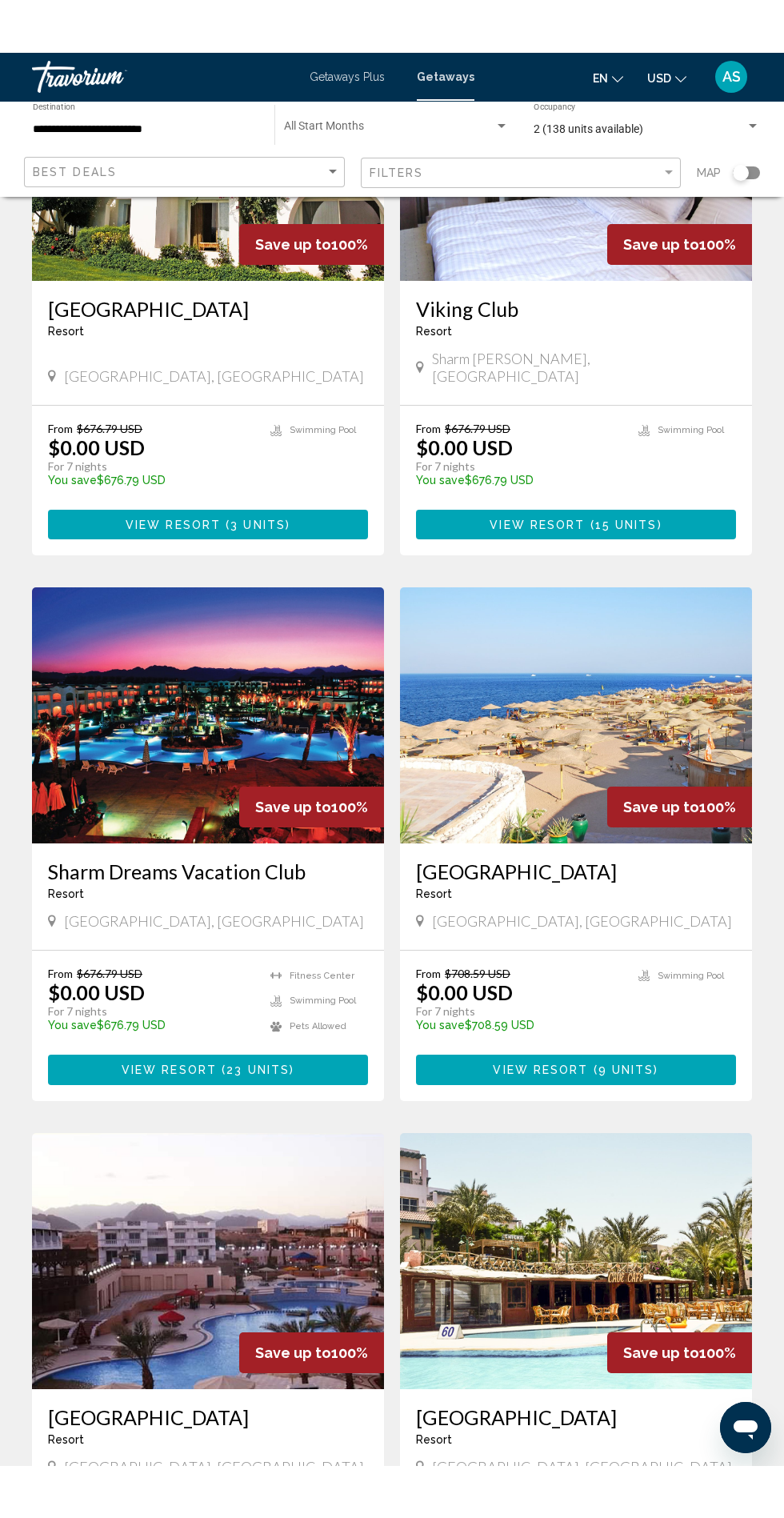
scroll to position [179, 0]
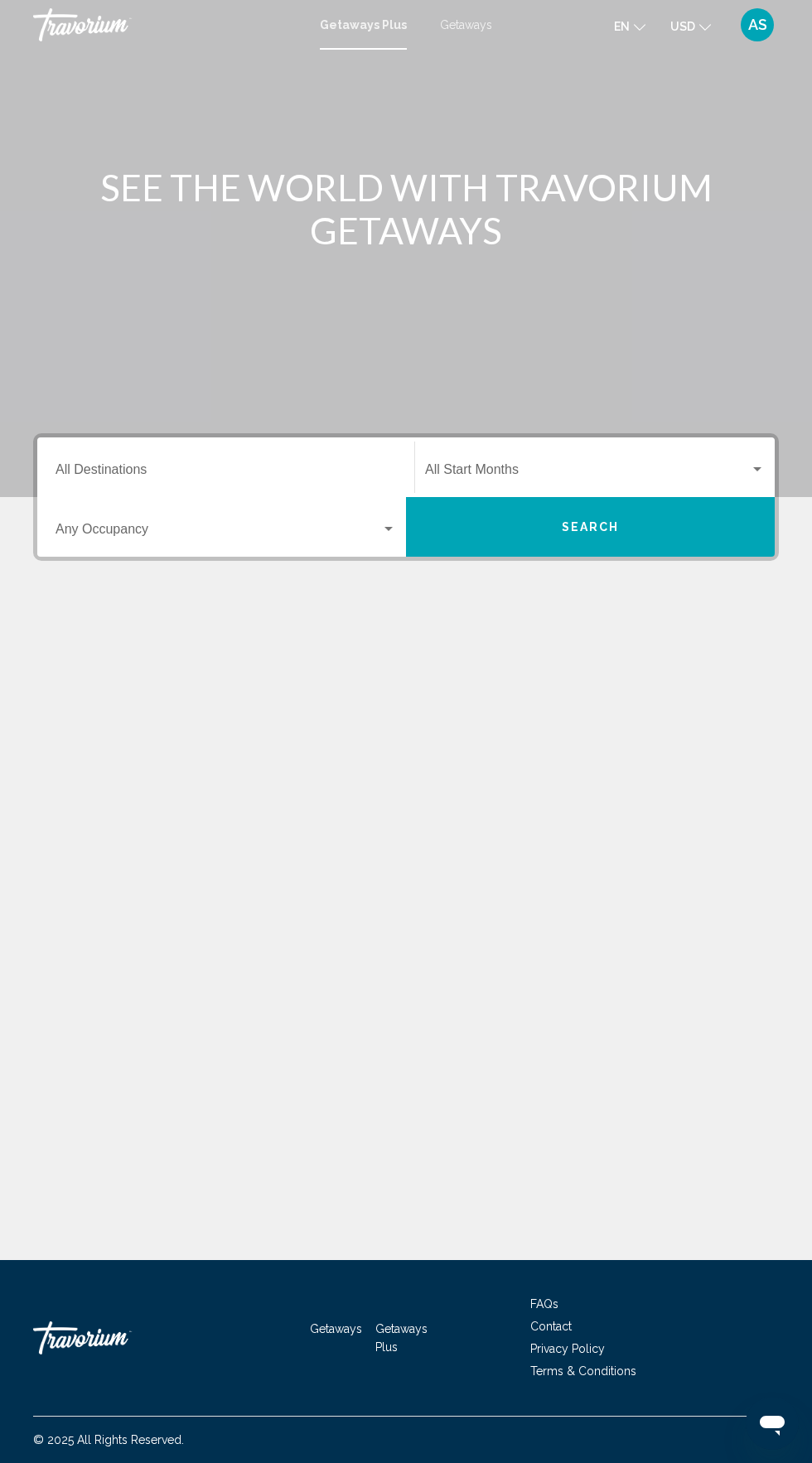
click at [347, 475] on input "Destination All Destinations" at bounding box center [226, 473] width 341 height 15
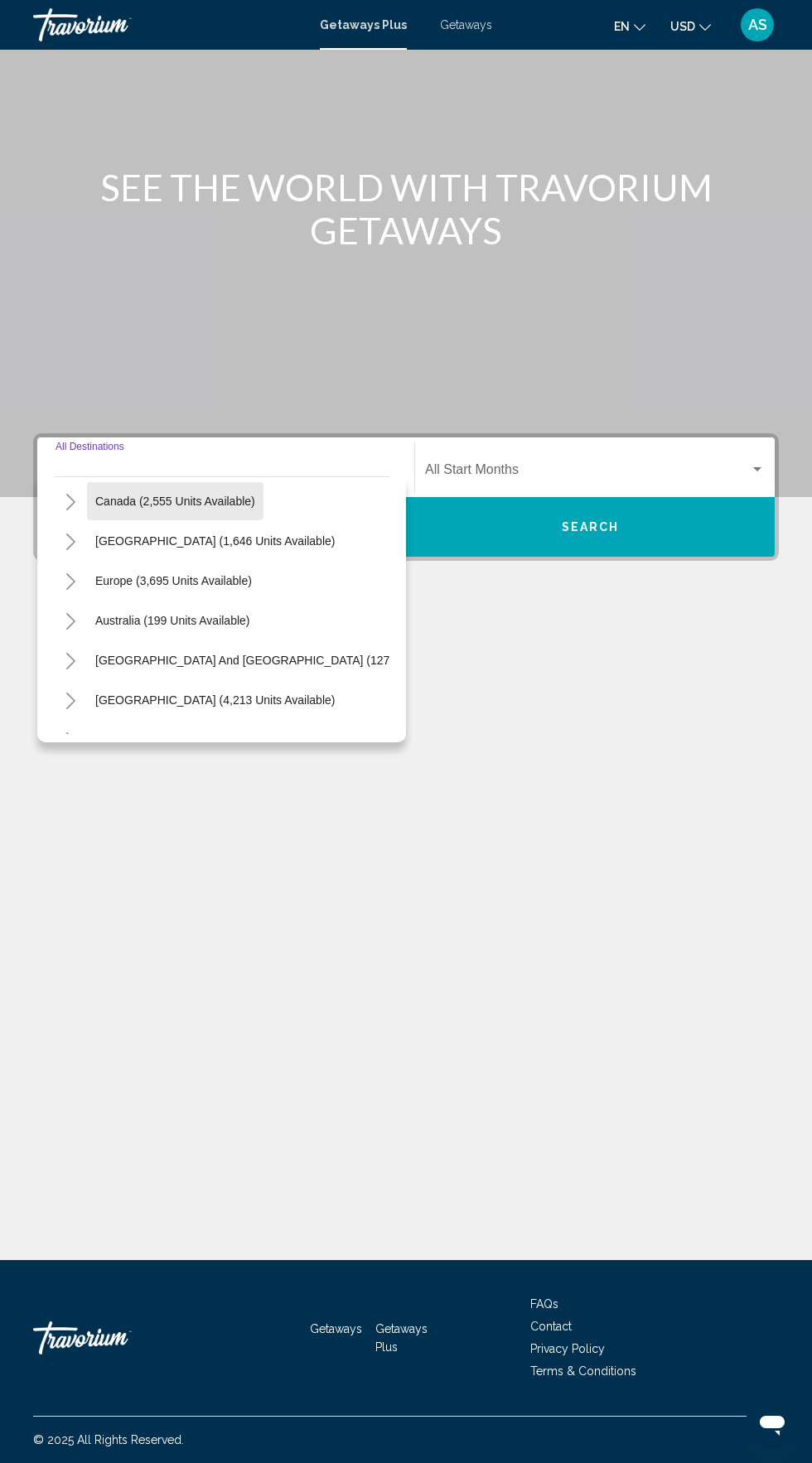
scroll to position [268, 0]
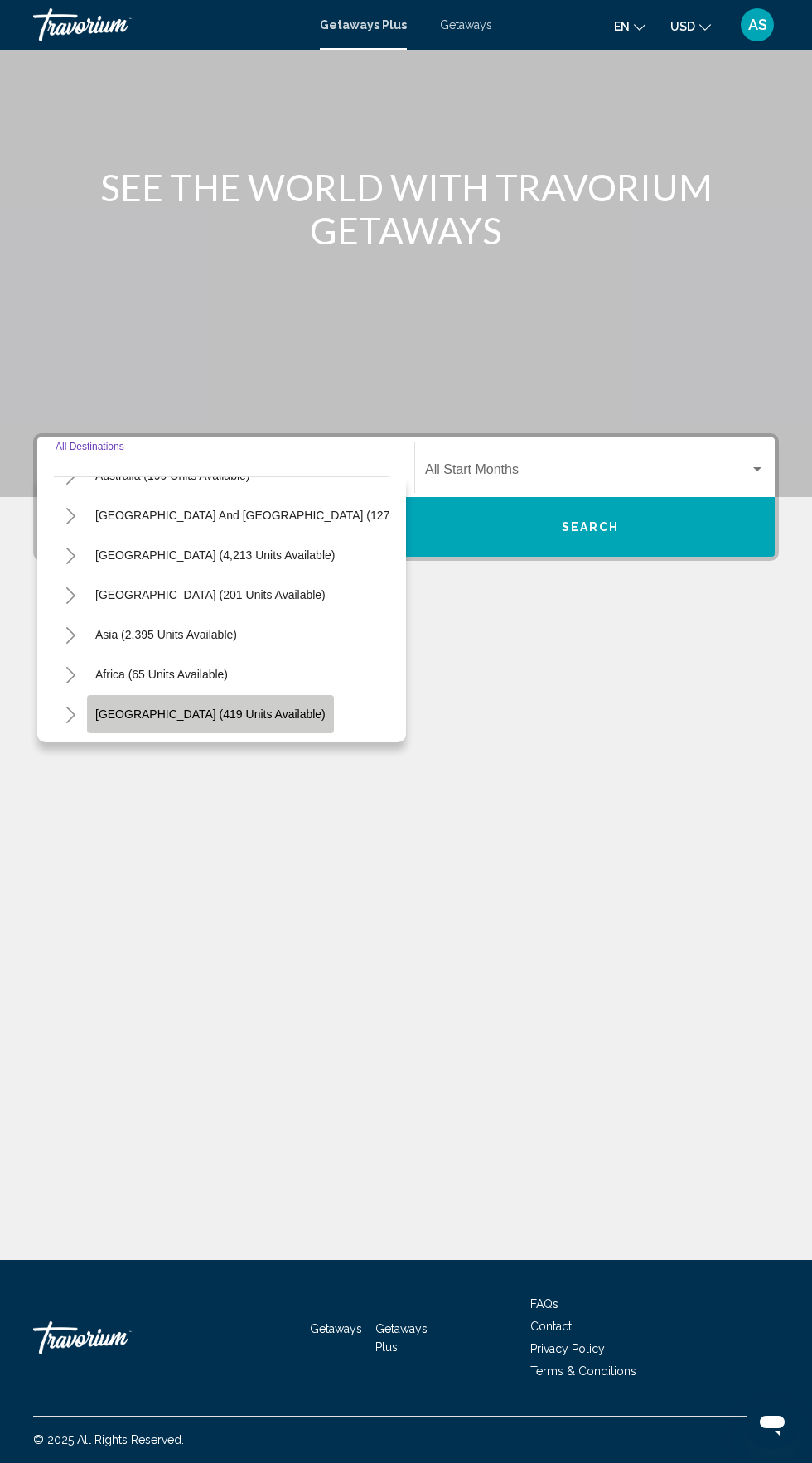
click at [267, 695] on button "Middle East (419 units available)" at bounding box center [210, 714] width 246 height 38
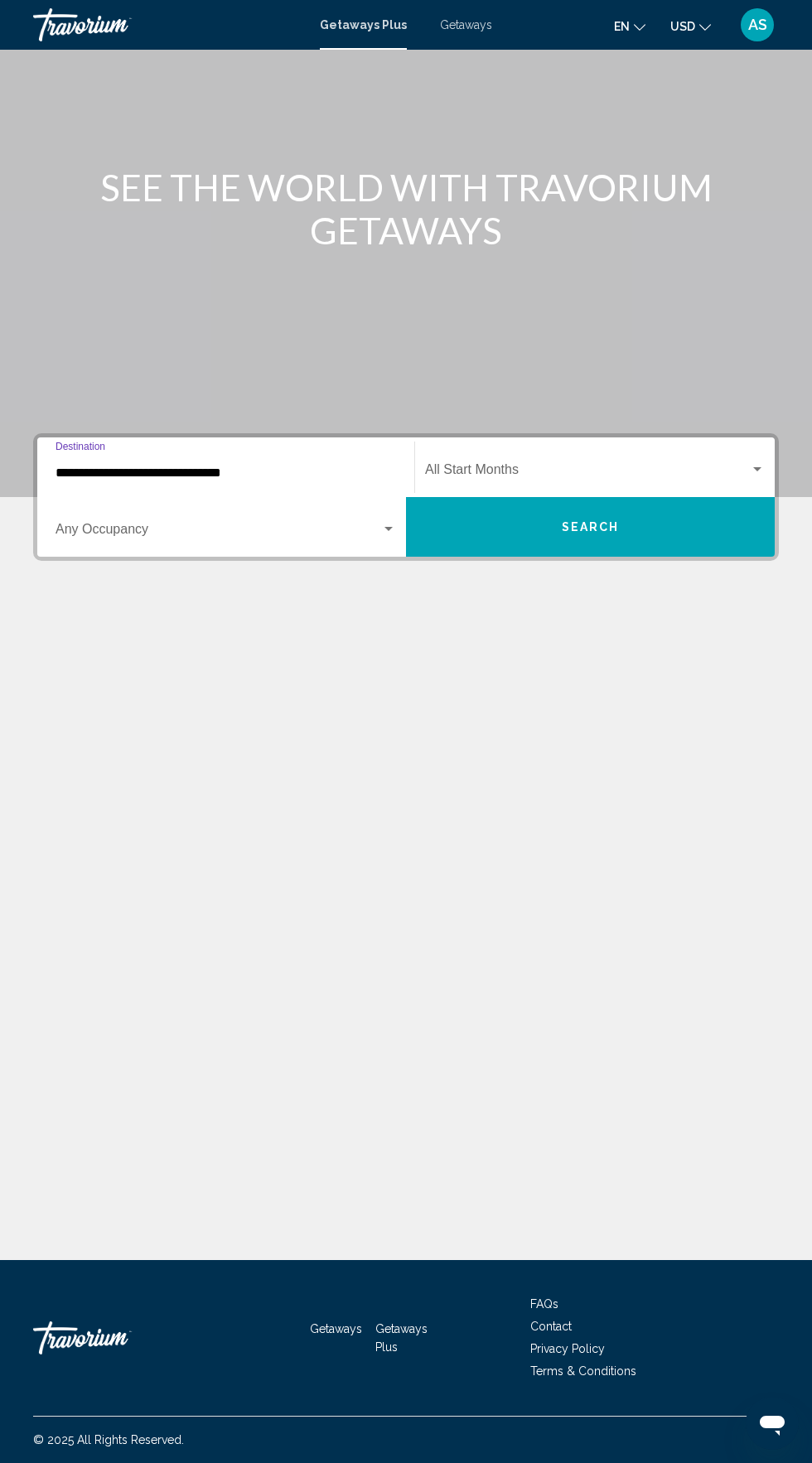
click at [295, 525] on span "Search widget" at bounding box center [218, 532] width 325 height 15
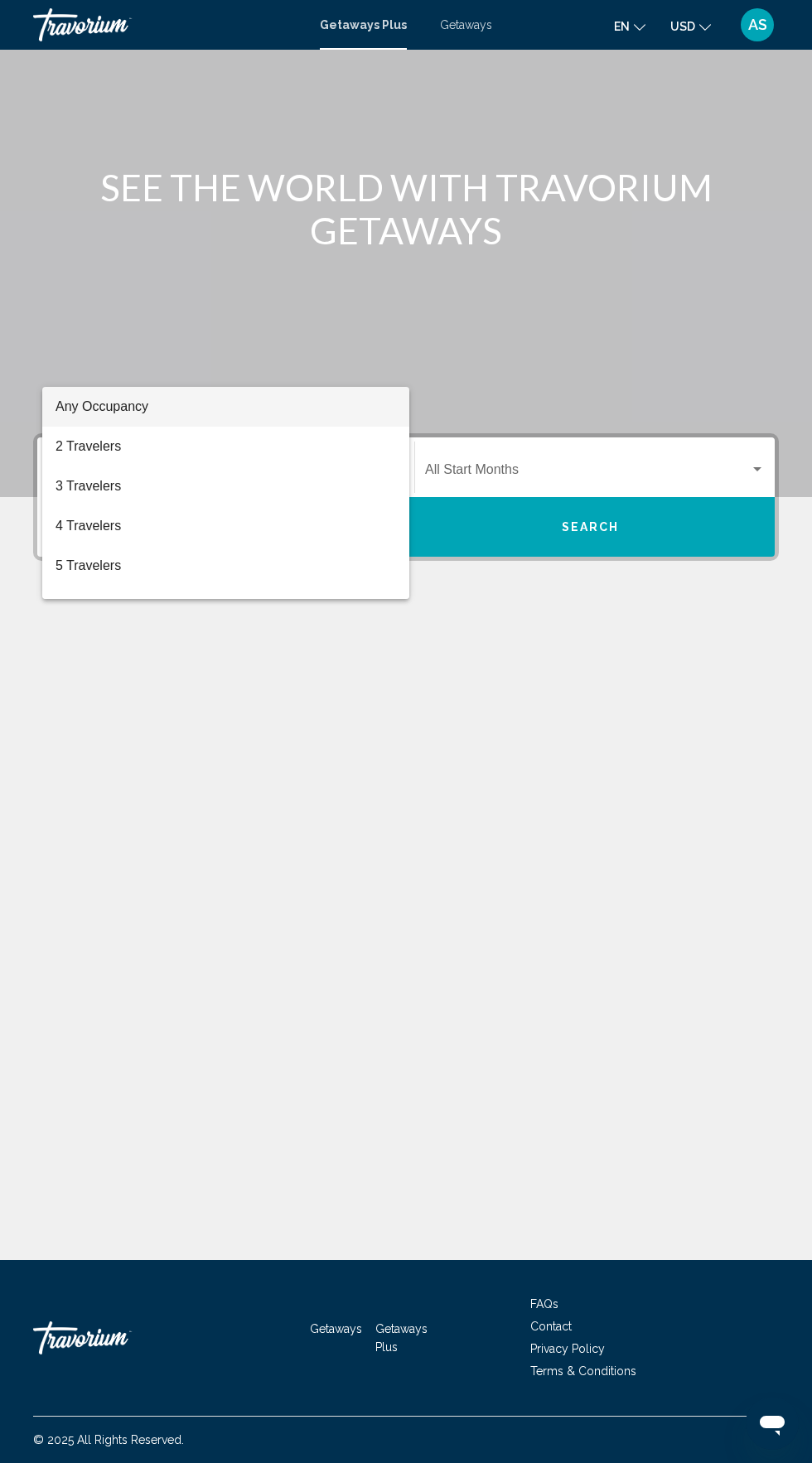
click at [296, 335] on div at bounding box center [406, 732] width 812 height 1463
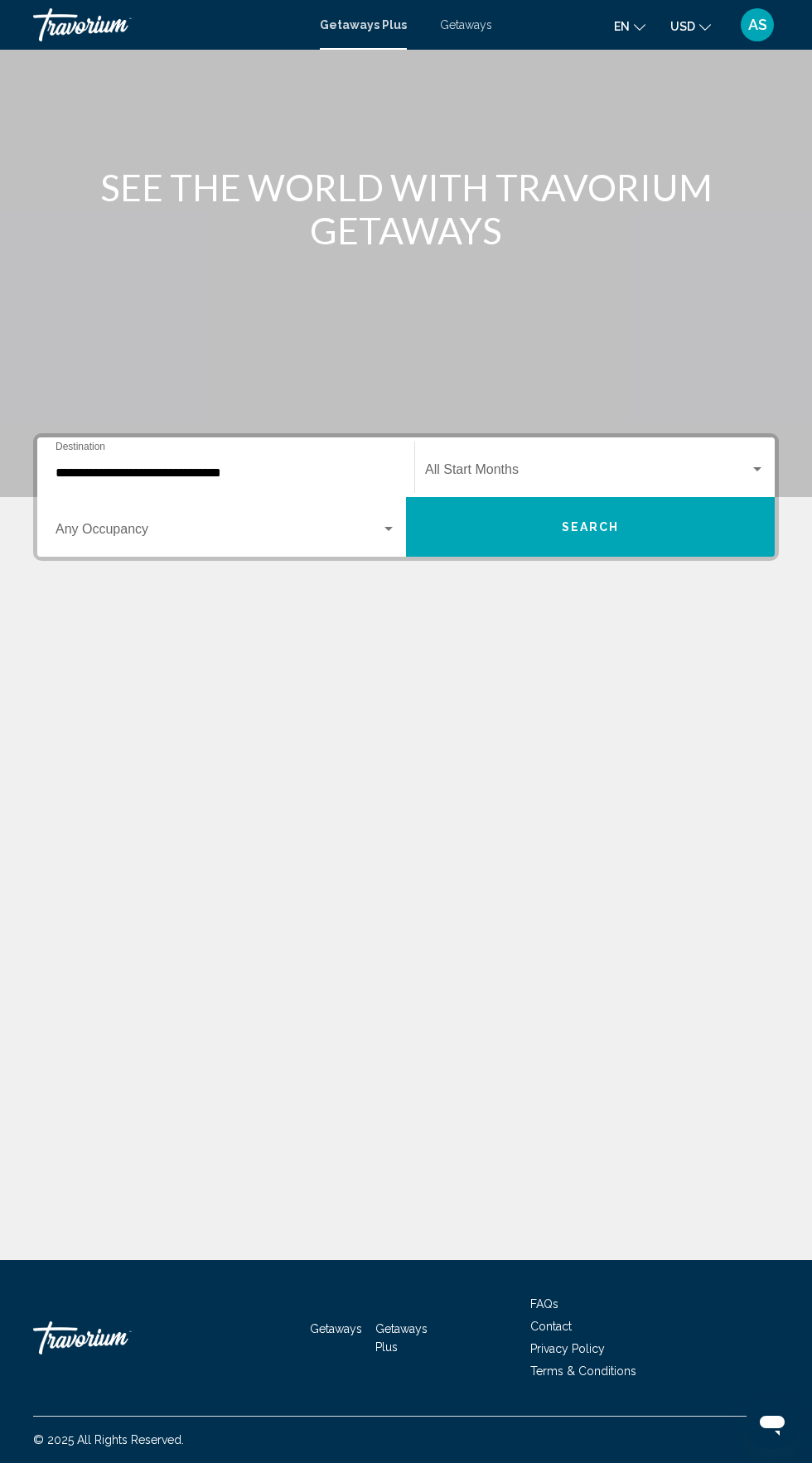
click at [270, 466] on input "**********" at bounding box center [226, 473] width 341 height 15
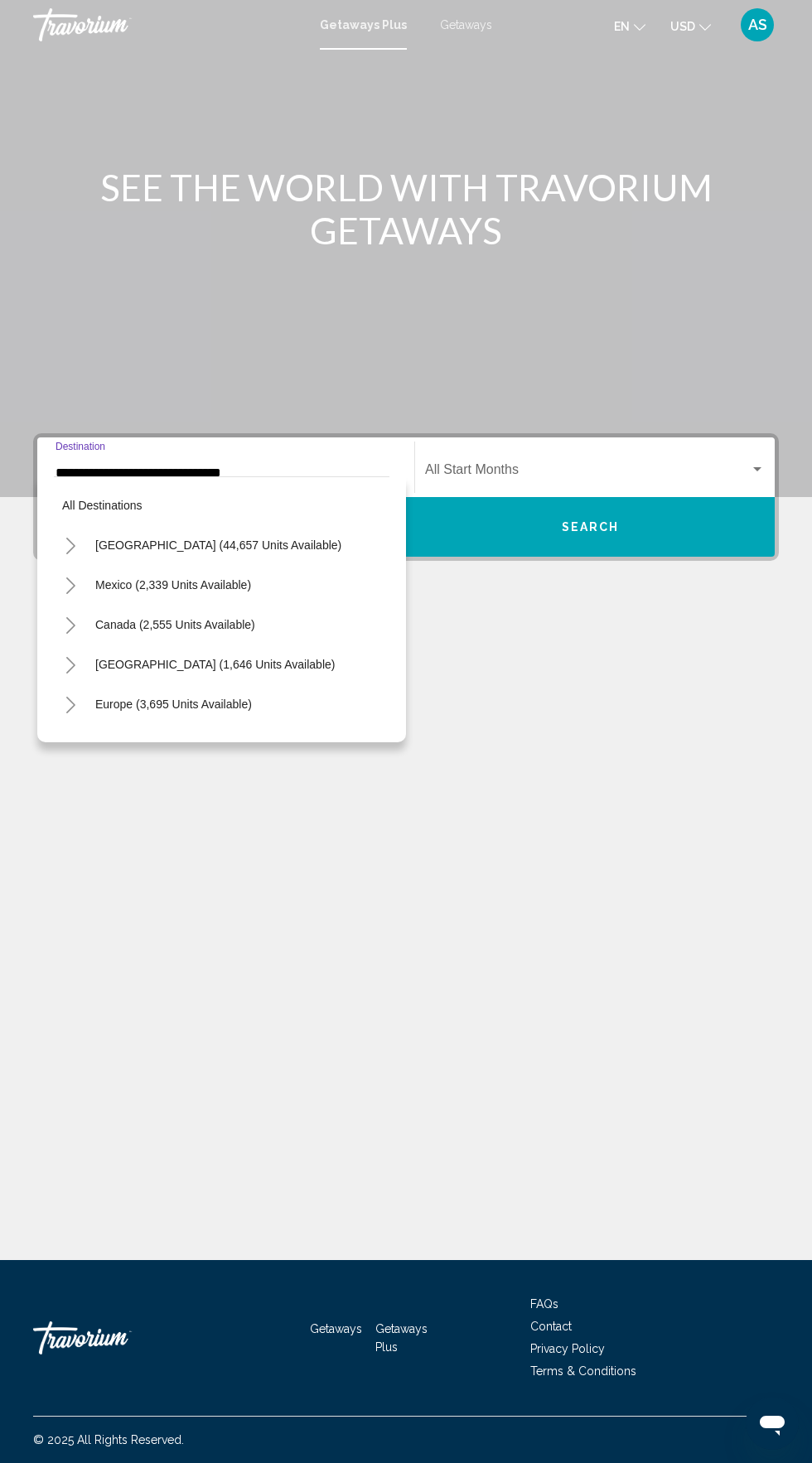
scroll to position [377, 0]
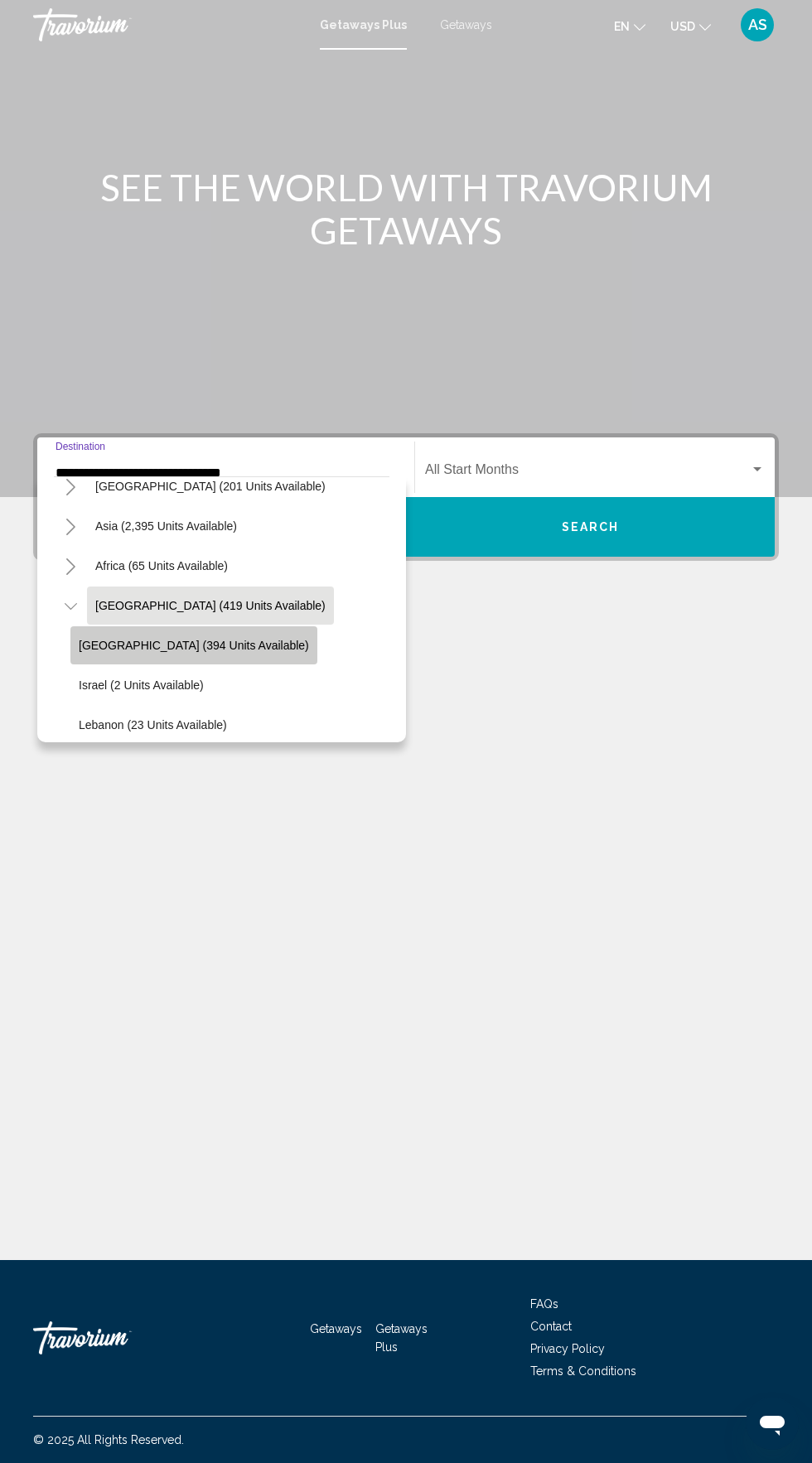
click at [207, 636] on button "[GEOGRAPHIC_DATA] (394 units available)" at bounding box center [194, 645] width 246 height 38
type input "**********"
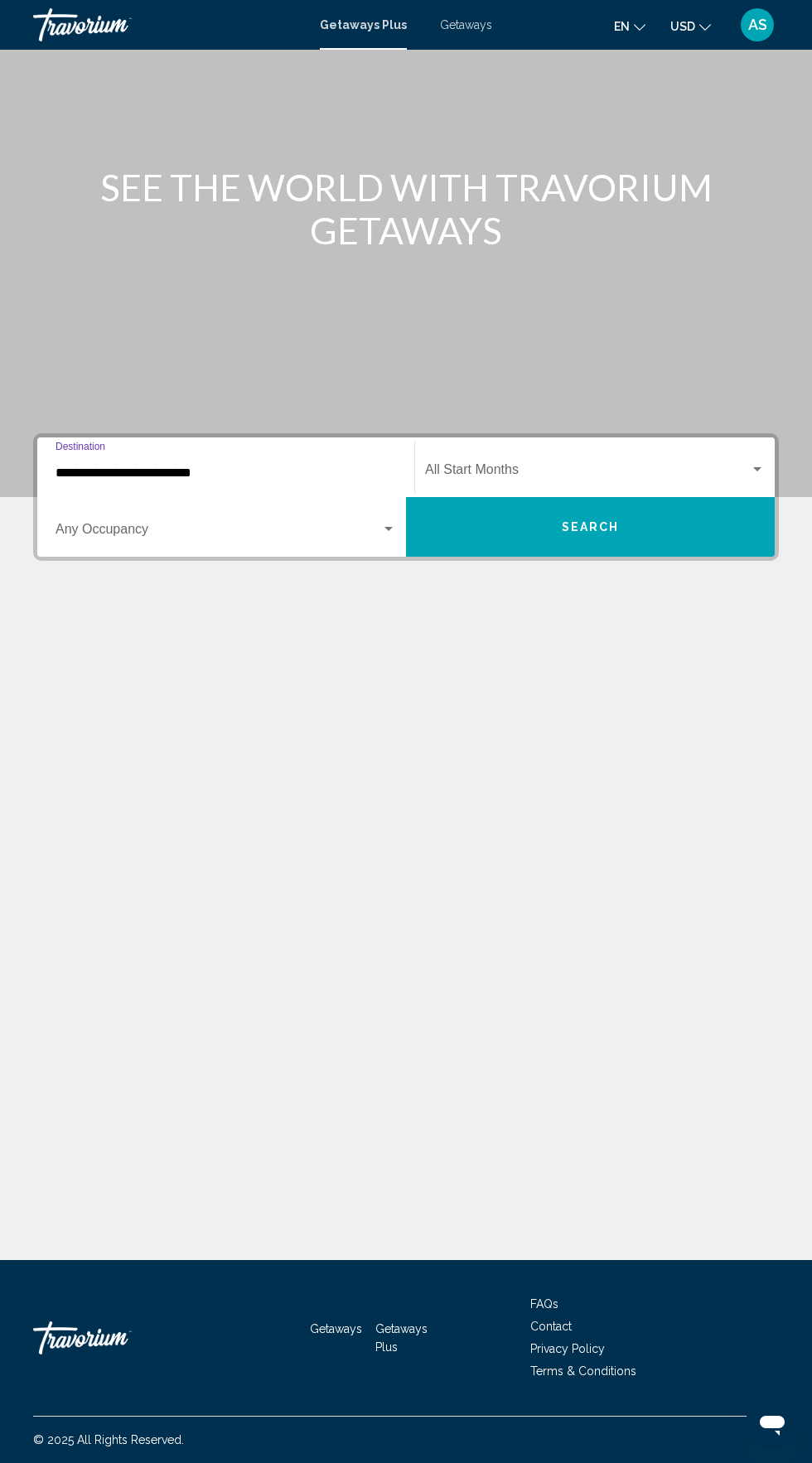
scroll to position [126, 0]
click at [290, 525] on span "Search widget" at bounding box center [218, 532] width 325 height 15
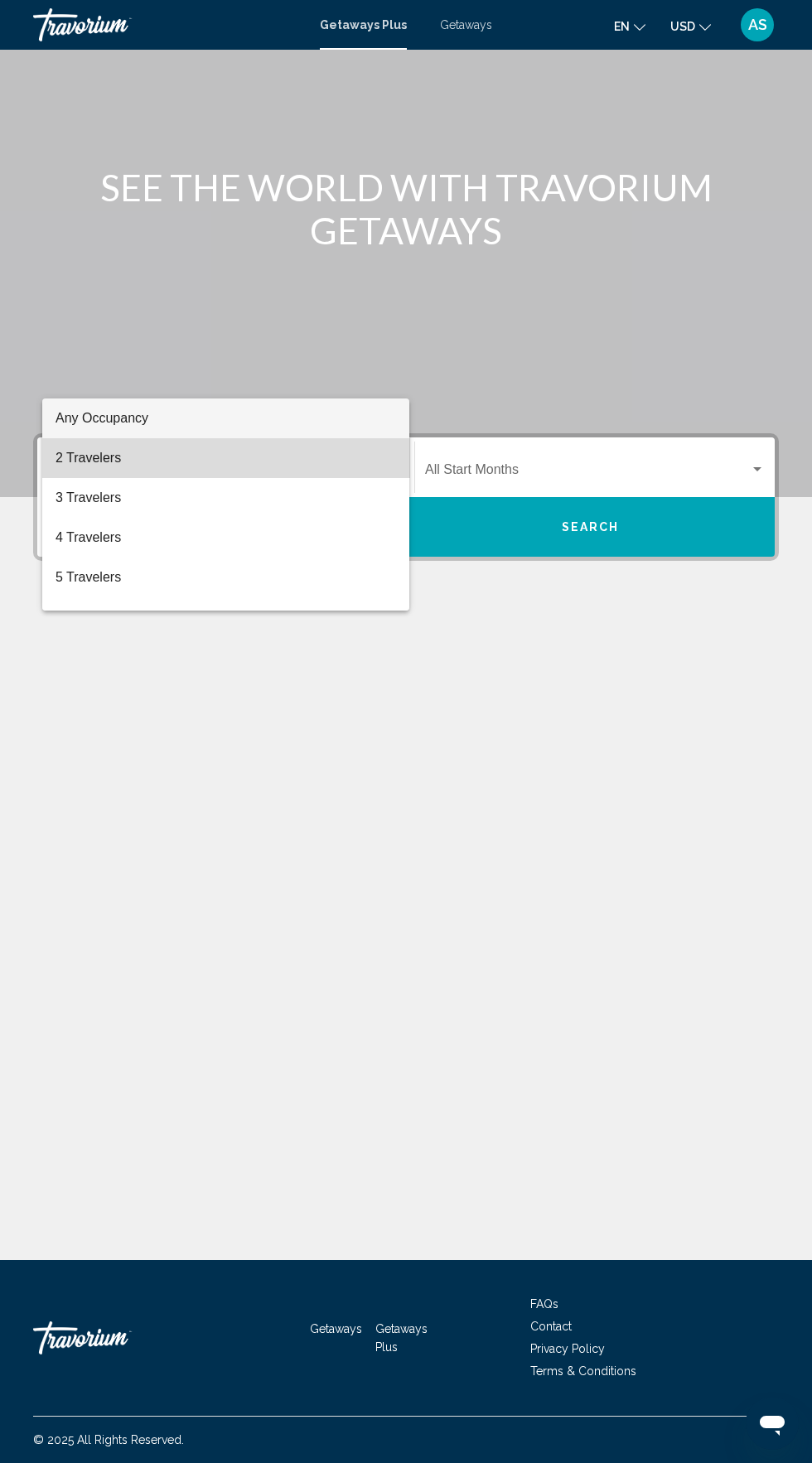
scroll to position [113, 0]
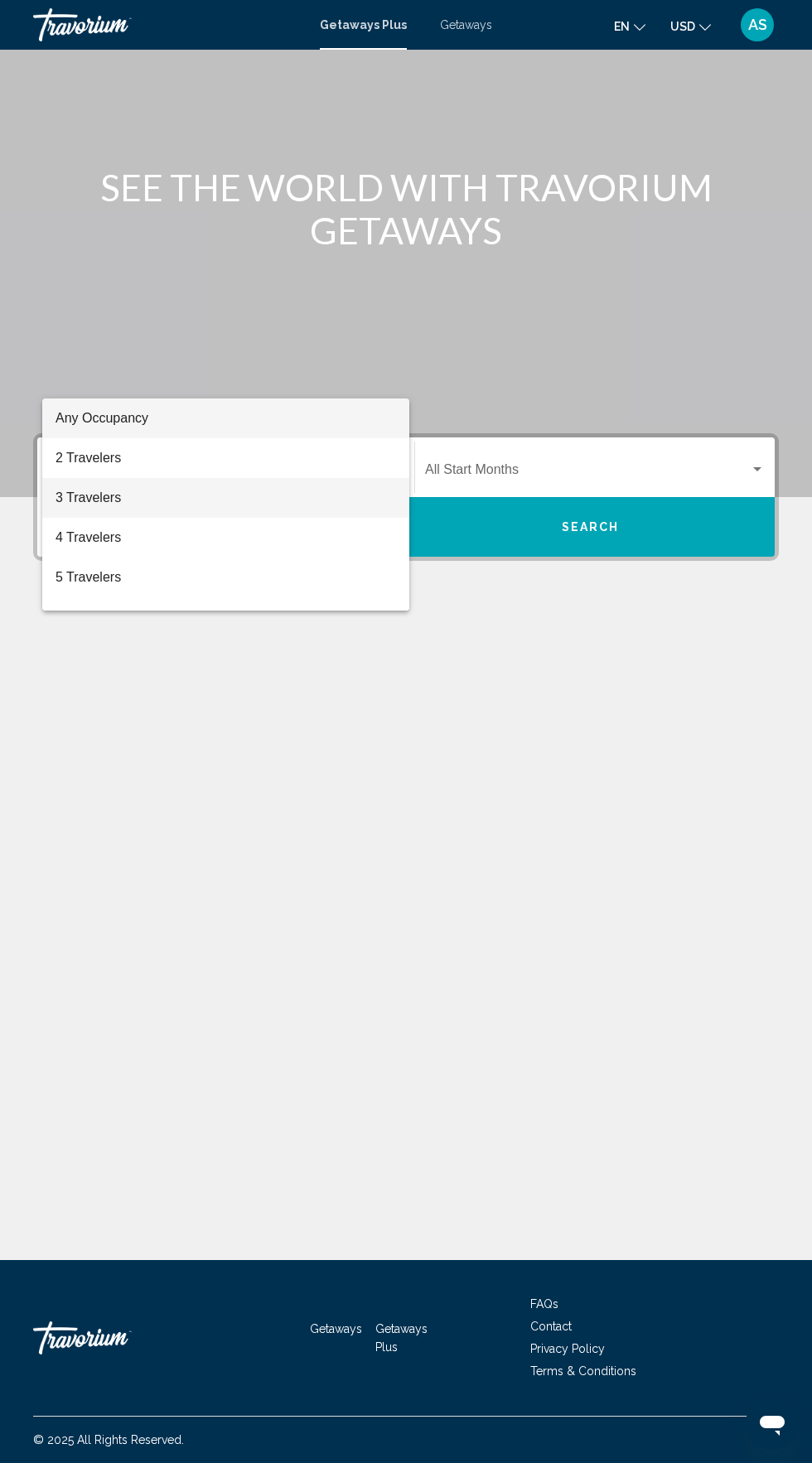
click at [265, 494] on span "3 Travelers" at bounding box center [226, 498] width 341 height 40
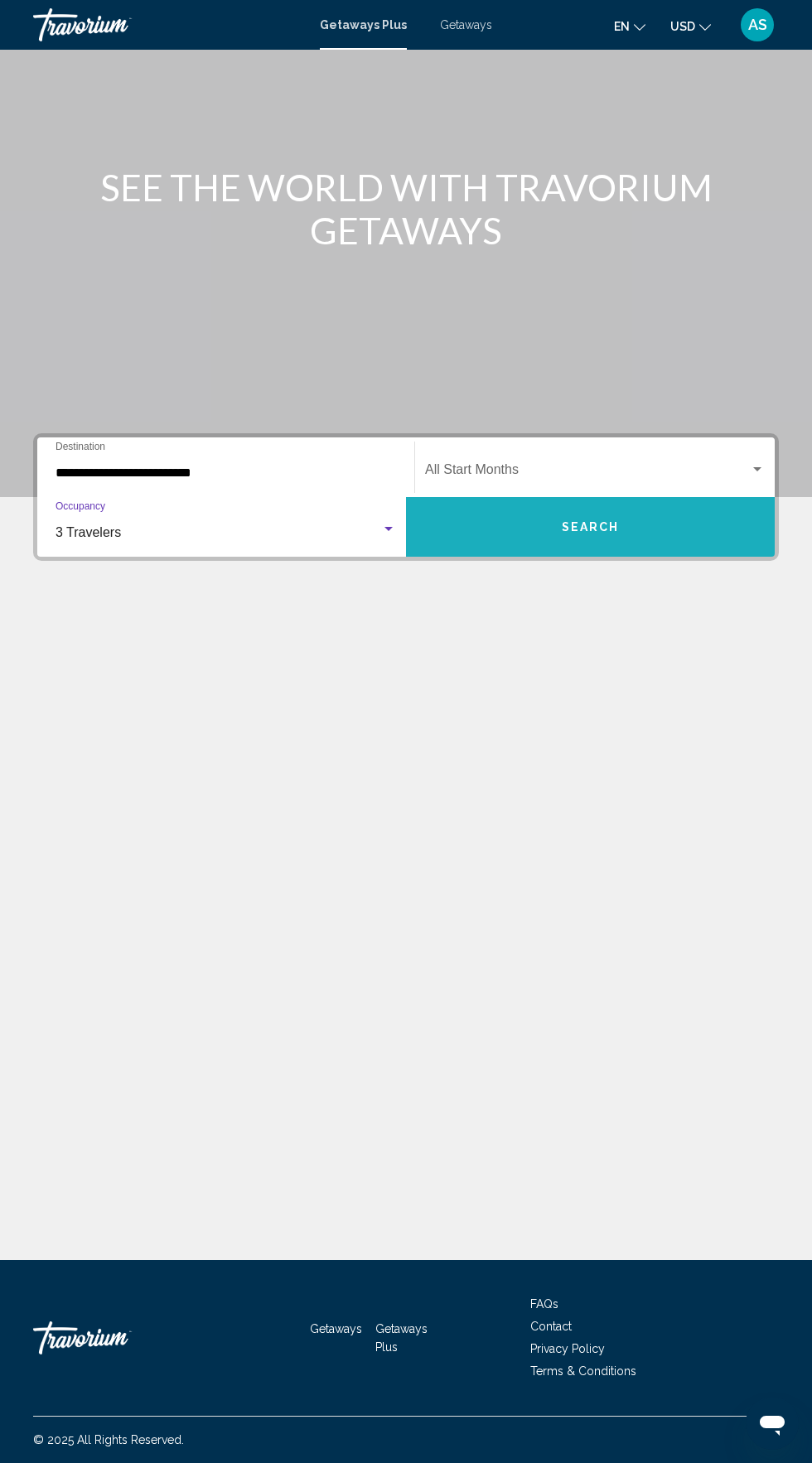
click at [601, 521] on span "Search" at bounding box center [591, 528] width 58 height 14
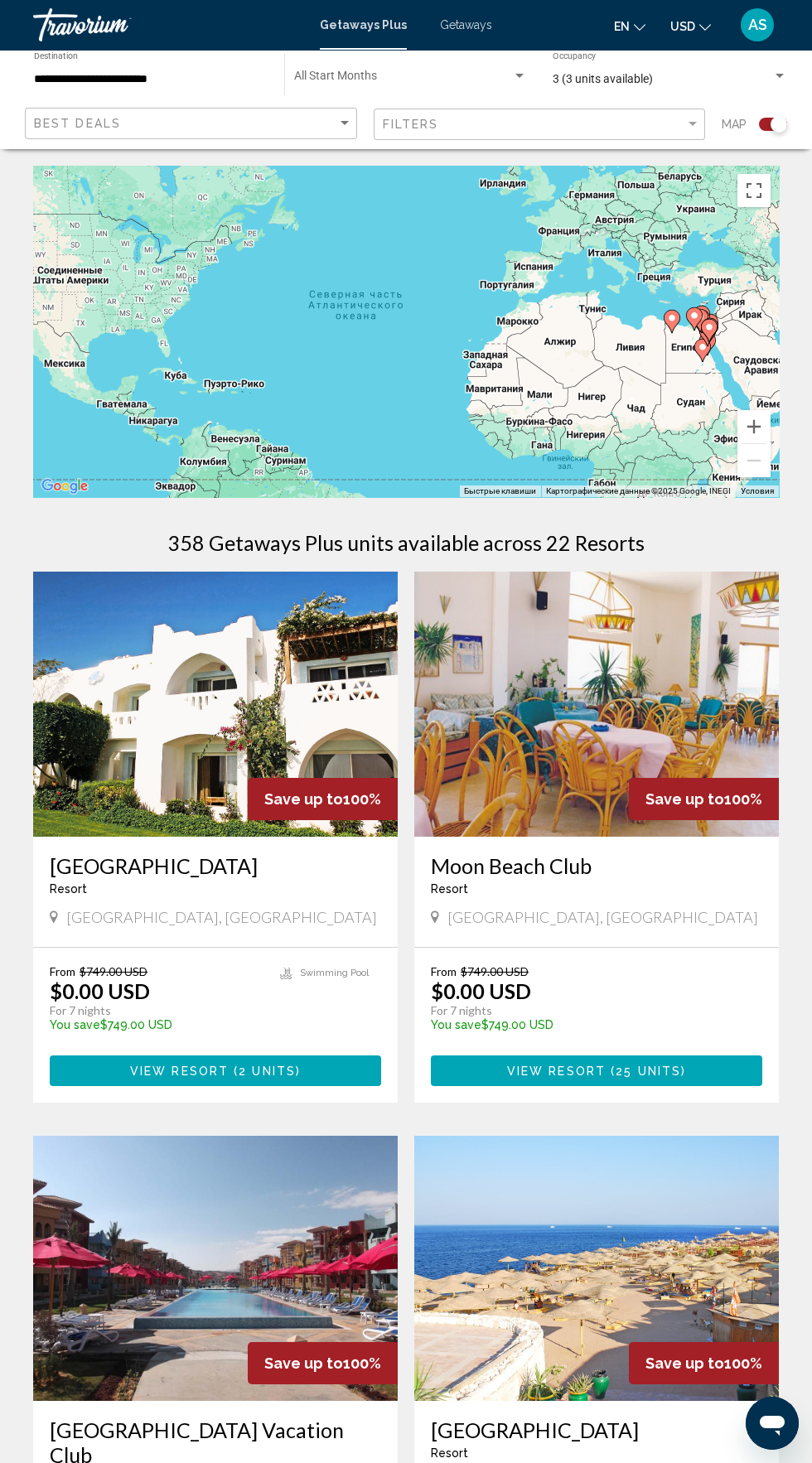
click at [304, 868] on h3 "[GEOGRAPHIC_DATA]" at bounding box center [216, 865] width 332 height 24
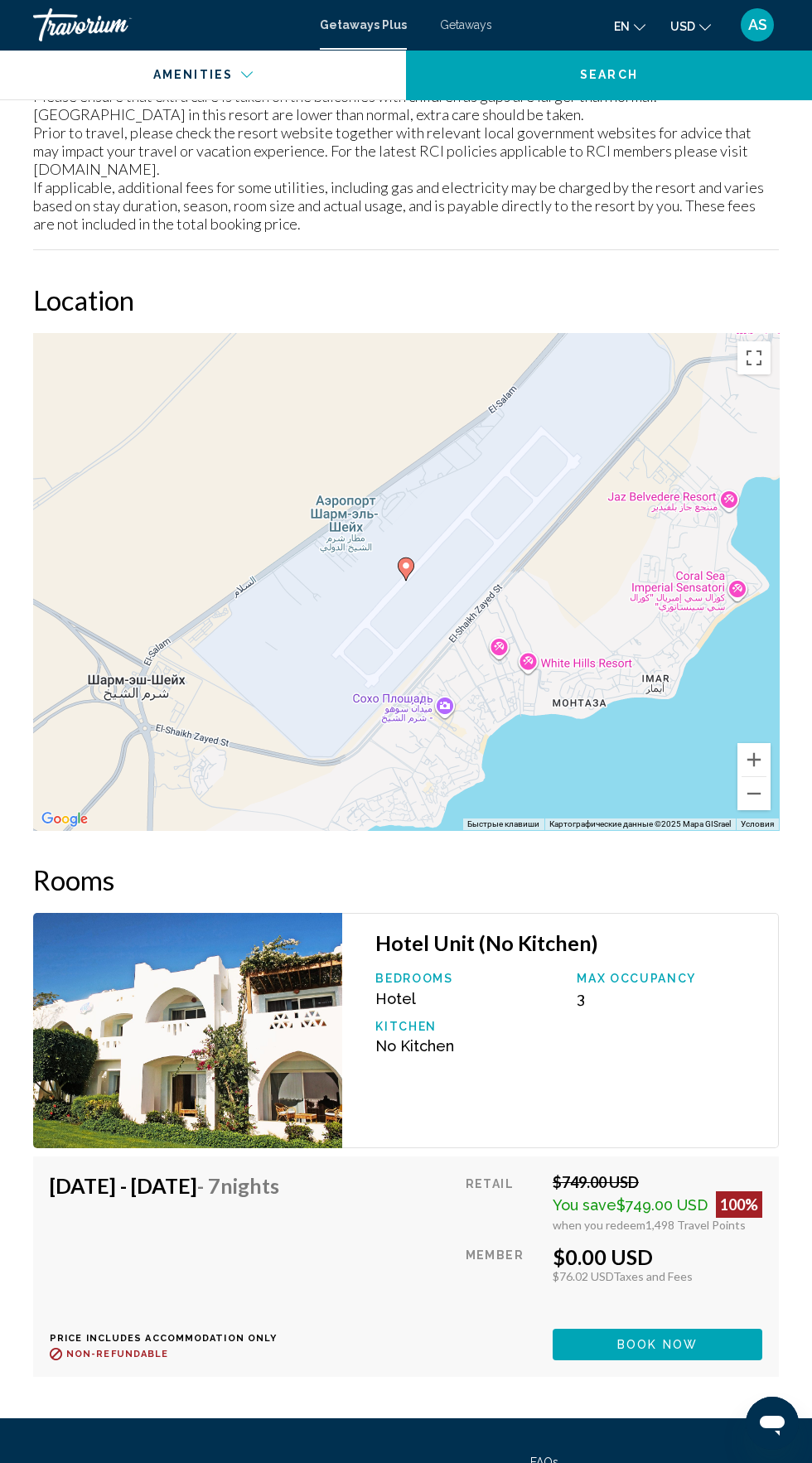
scroll to position [2202, 0]
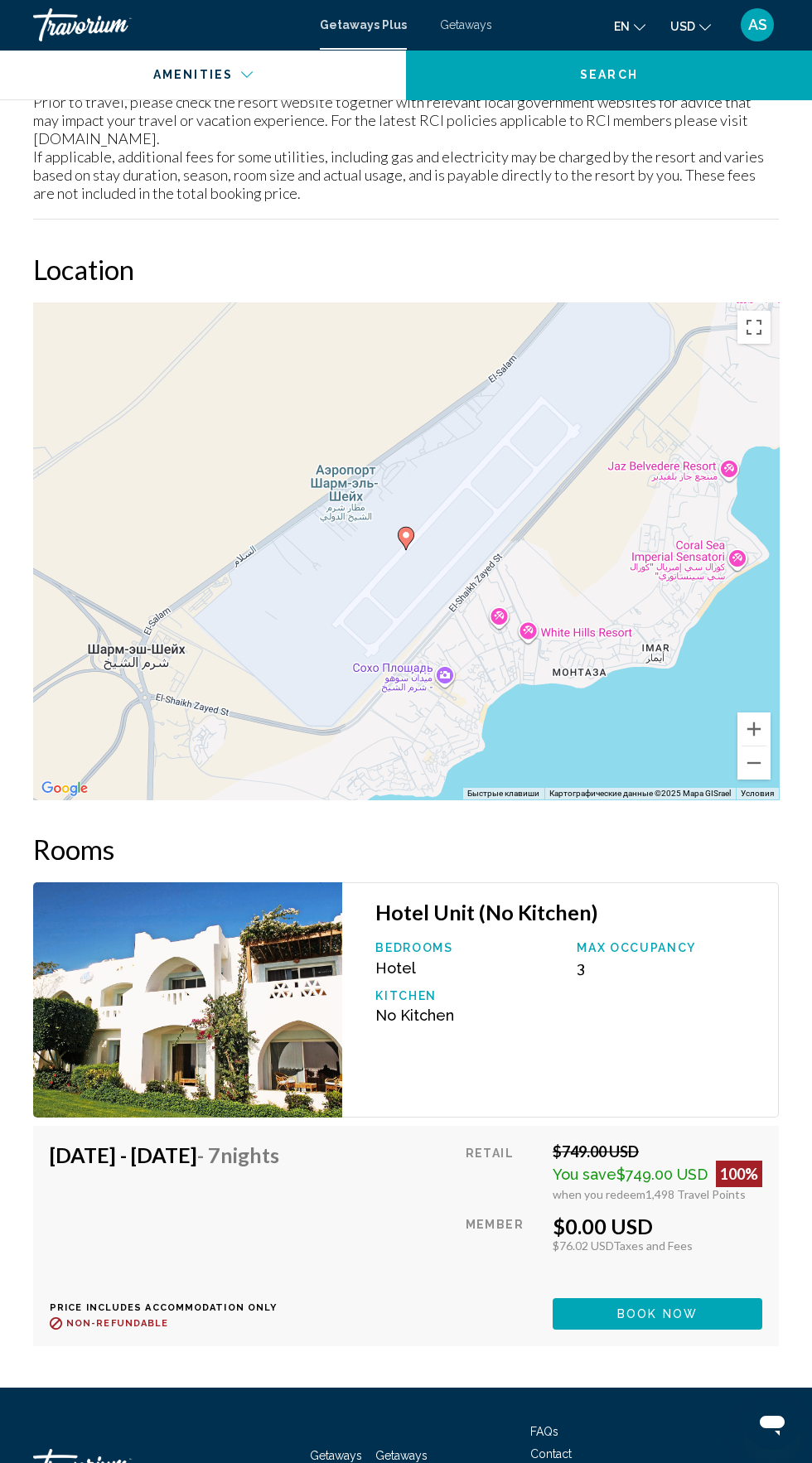
click at [710, 1319] on button "Book now" at bounding box center [657, 1313] width 209 height 31
